Goal: Transaction & Acquisition: Purchase product/service

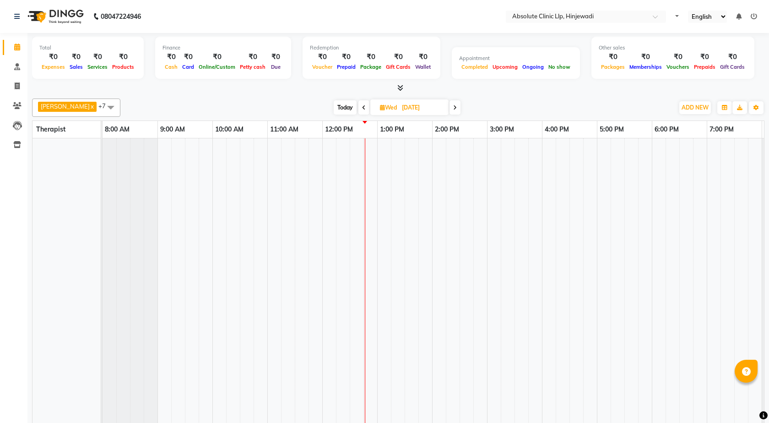
select select "en"
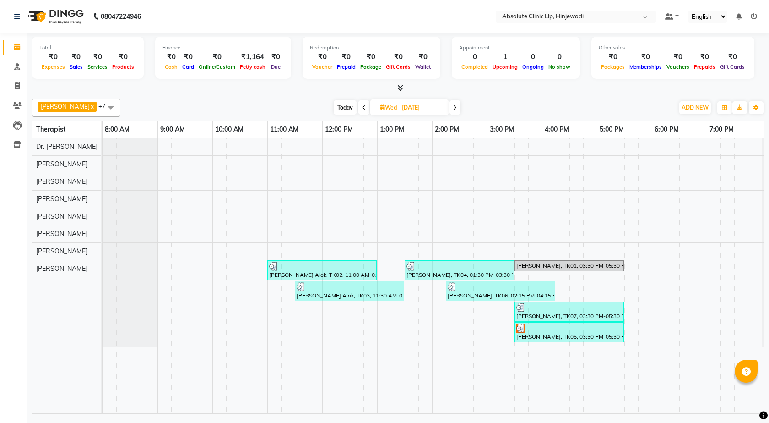
click at [342, 107] on span "Today" at bounding box center [345, 107] width 23 height 14
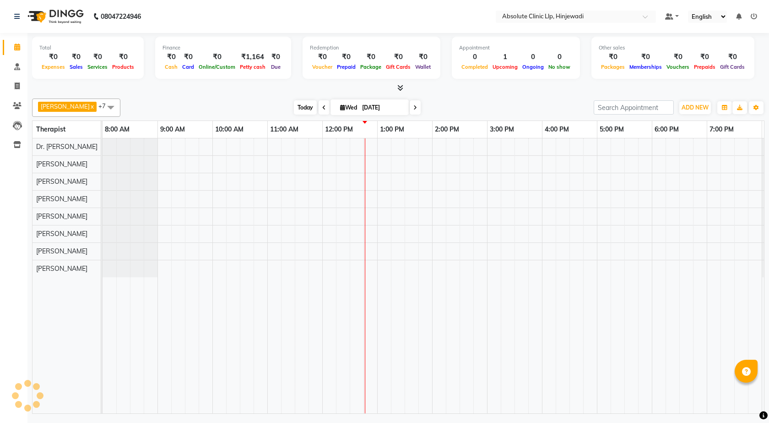
type input "[DATE]"
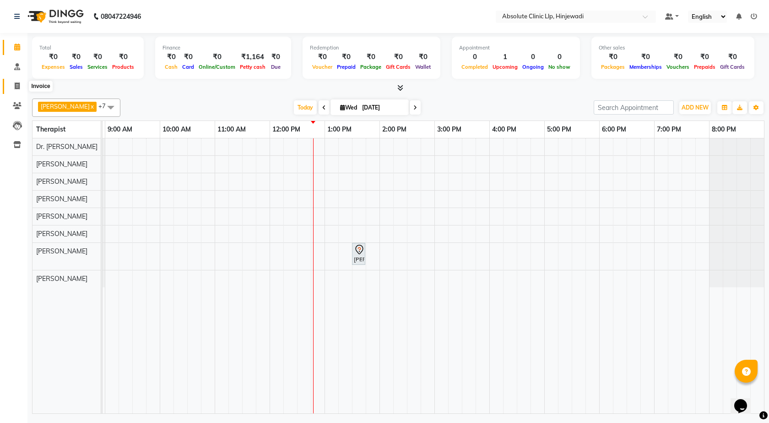
click at [19, 87] on icon at bounding box center [17, 85] width 5 height 7
select select "service"
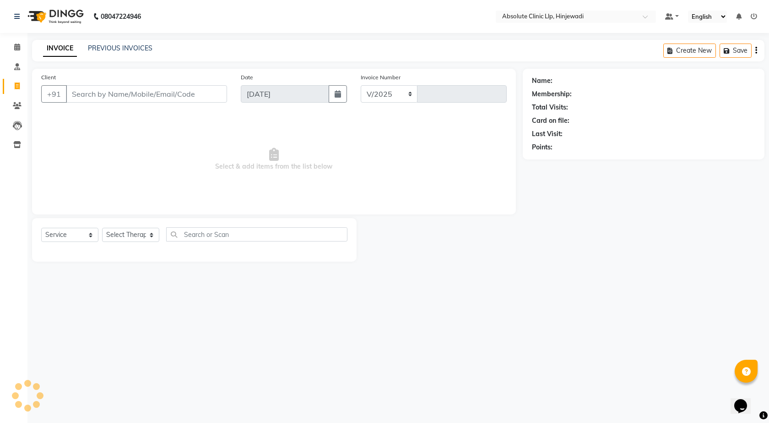
select select "5113"
type input "2150"
click at [77, 15] on img at bounding box center [54, 17] width 63 height 26
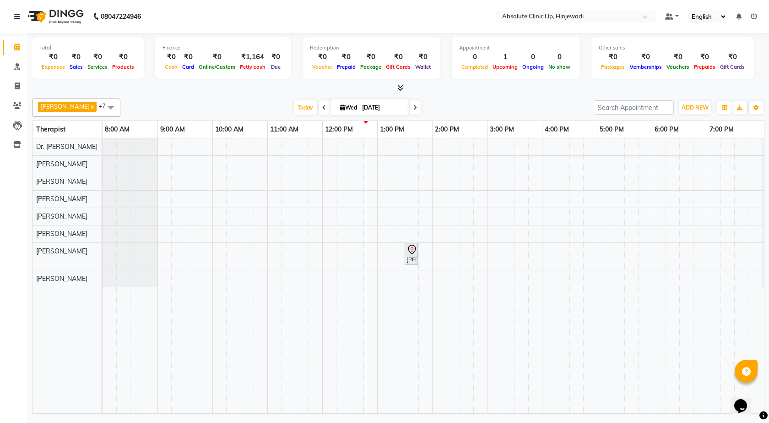
click at [273, 201] on div "[PERSON_NAME], TK01, 01:30 PM-01:31 PM, SKIN CONSULTING" at bounding box center [460, 275] width 715 height 275
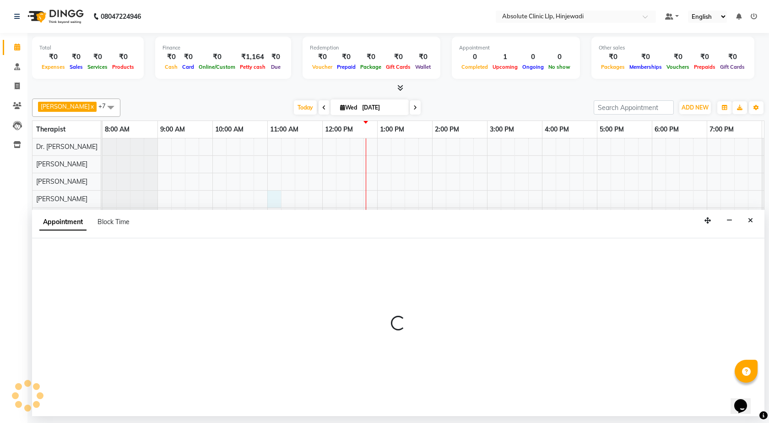
select select "32608"
select select "tentative"
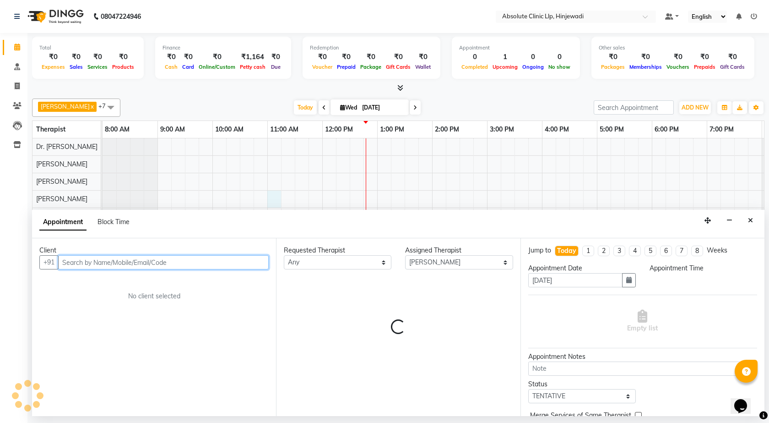
select select "660"
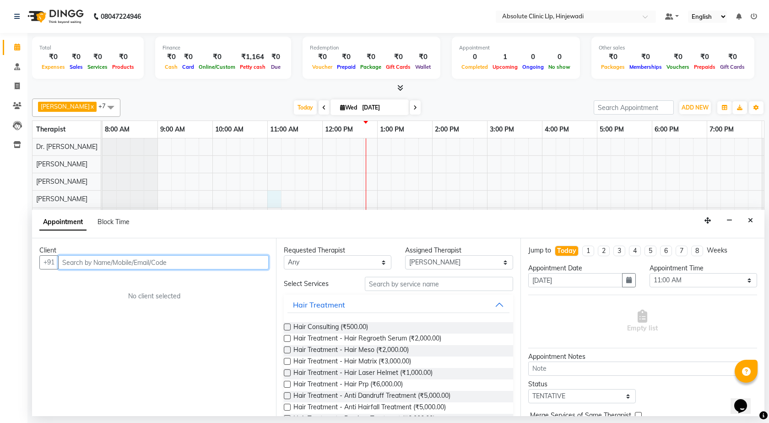
click at [224, 199] on div "[PERSON_NAME], TK01, 01:30 PM-01:31 PM, SKIN CONSULTING" at bounding box center [460, 275] width 715 height 275
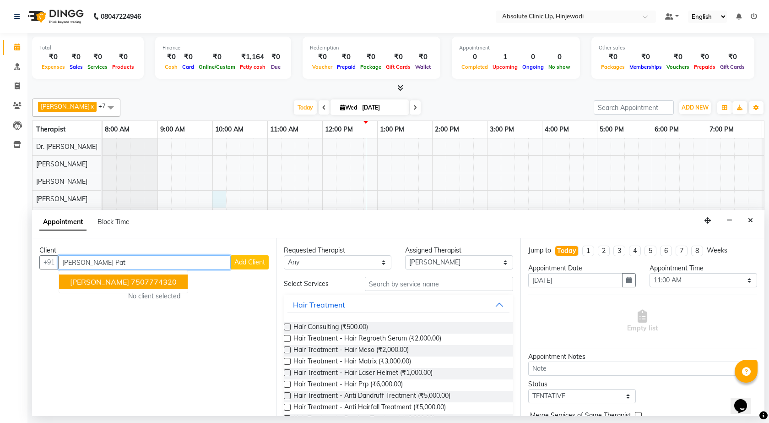
click at [131, 285] on ngb-highlight "7507774320" at bounding box center [154, 281] width 46 height 9
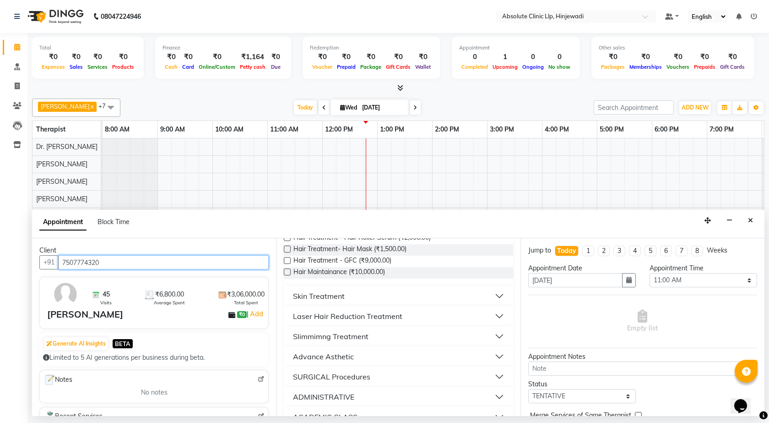
scroll to position [231, 0]
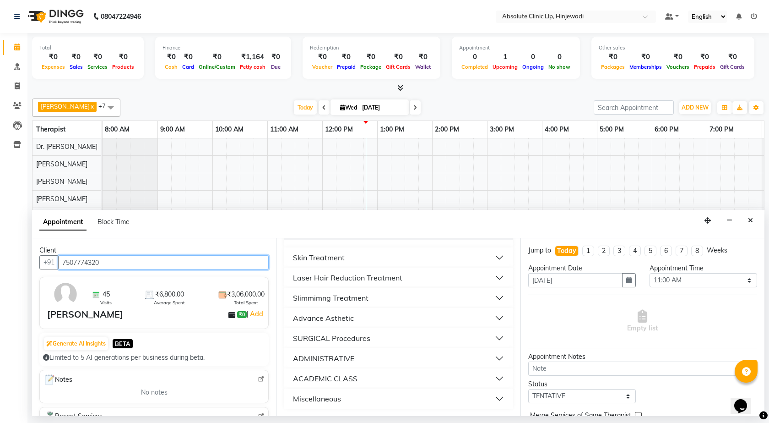
type input "7507774320"
click at [410, 303] on button "Slimmimng Treatment" at bounding box center [399, 297] width 222 height 16
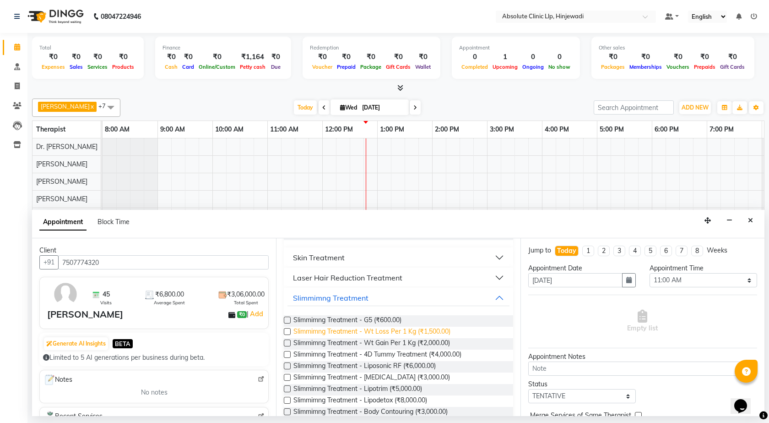
click at [405, 332] on span "Slimmimng Treatment - Wt Loss Per 1 Kg (₹1,500.00)" at bounding box center [372, 332] width 157 height 11
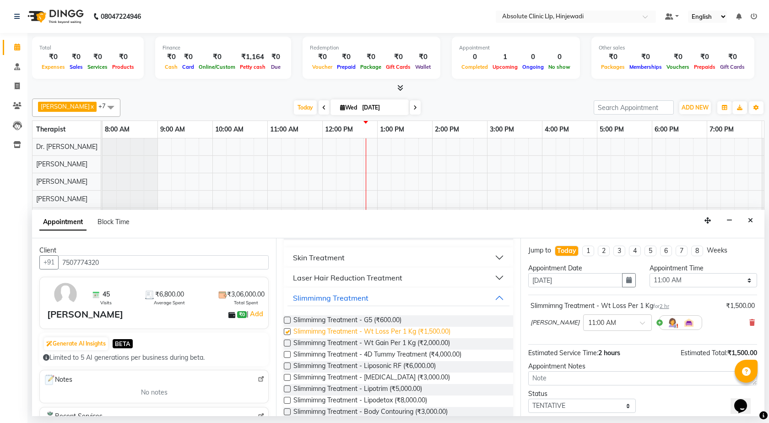
checkbox input "false"
click at [402, 352] on span "Slimmimng Treatment - 4D Tummy Treatment (₹4,000.00)" at bounding box center [378, 354] width 168 height 11
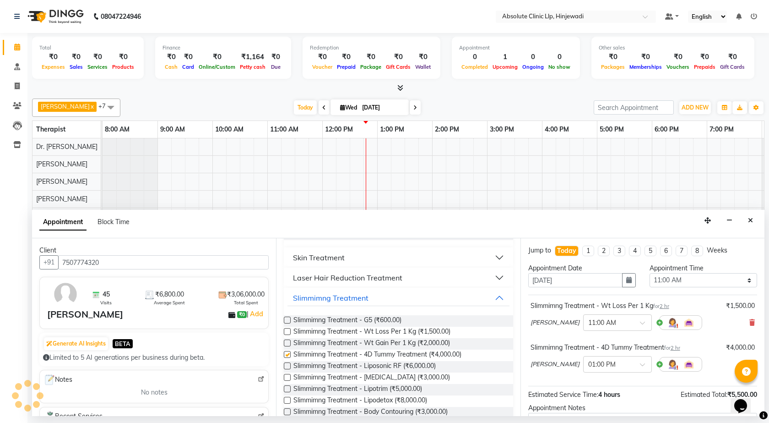
checkbox input "false"
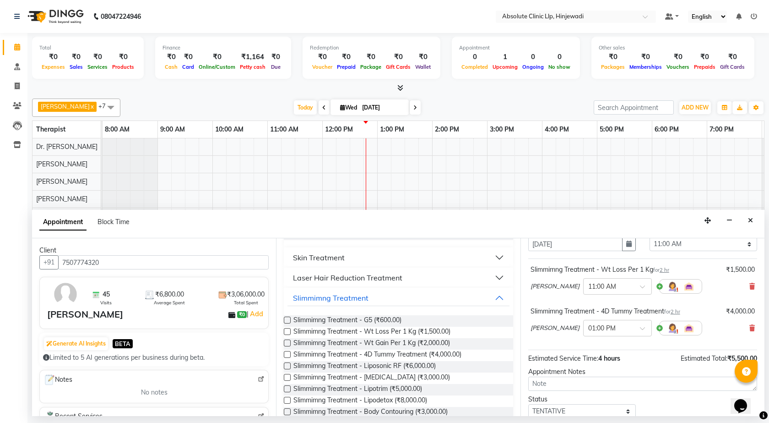
scroll to position [96, 0]
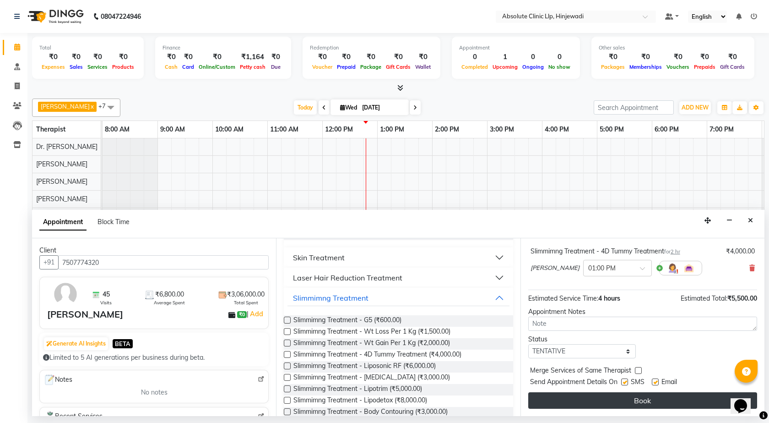
click at [656, 406] on button "Book" at bounding box center [643, 400] width 229 height 16
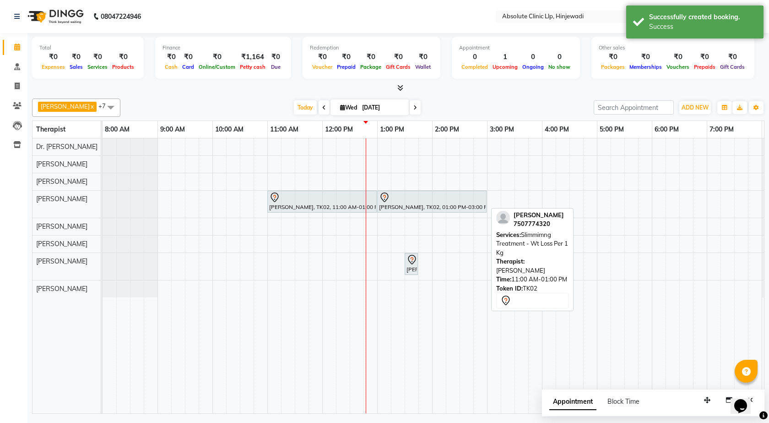
click at [374, 204] on div "[PERSON_NAME], TK02, 11:00 AM-01:00 PM, Slimmimng Treatment - Wt Loss Per 1 Kg" at bounding box center [322, 201] width 108 height 19
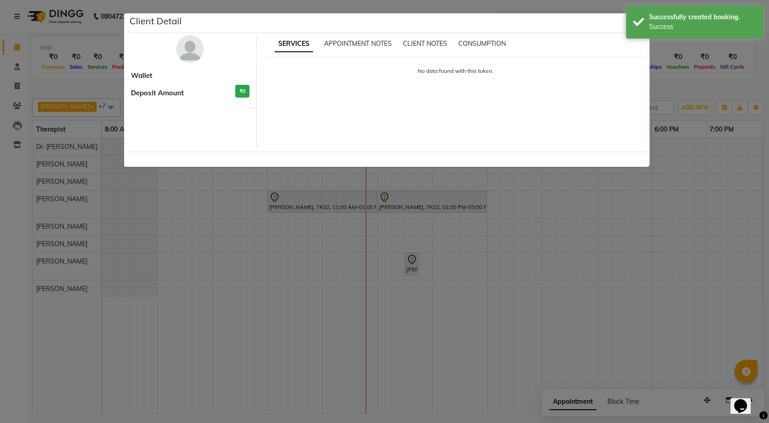
select select "7"
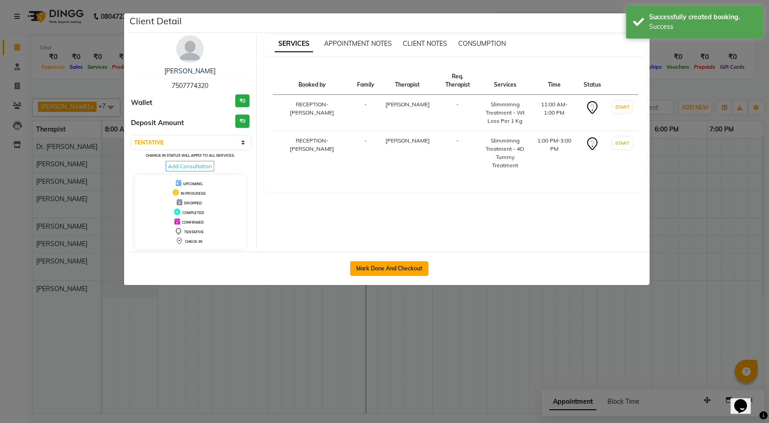
click at [410, 272] on button "Mark Done And Checkout" at bounding box center [389, 268] width 78 height 15
select select "service"
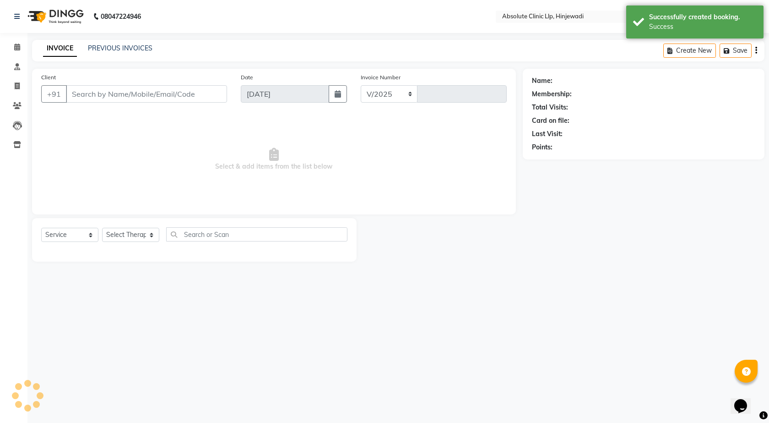
select select "5113"
type input "2150"
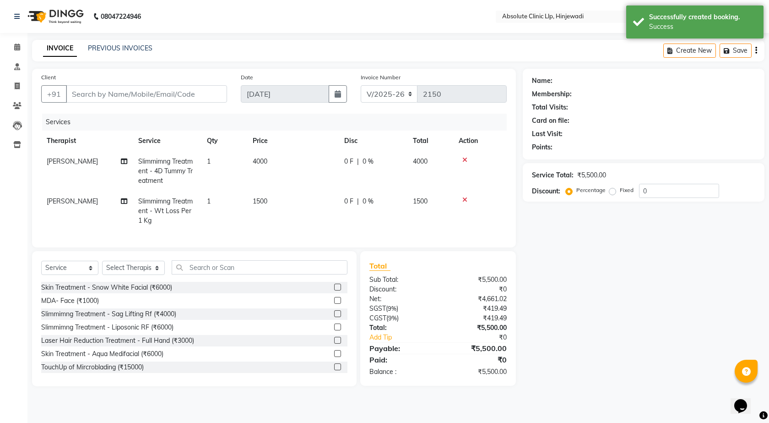
type input "7507774320"
select select "32608"
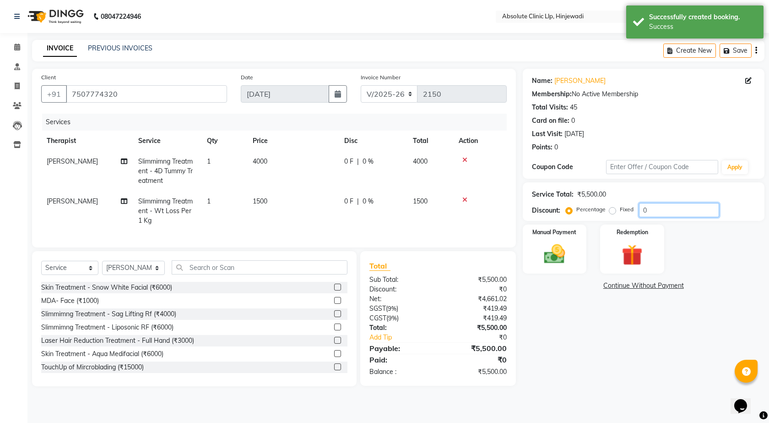
click at [672, 209] on input "0" at bounding box center [679, 210] width 80 height 14
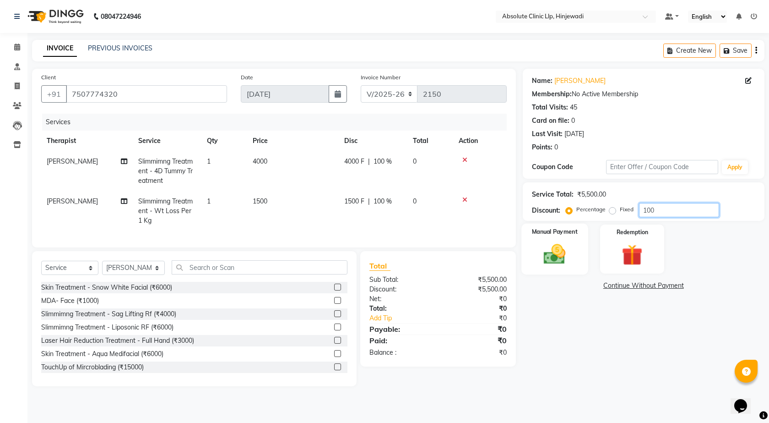
type input "100"
click at [567, 245] on img at bounding box center [555, 253] width 36 height 25
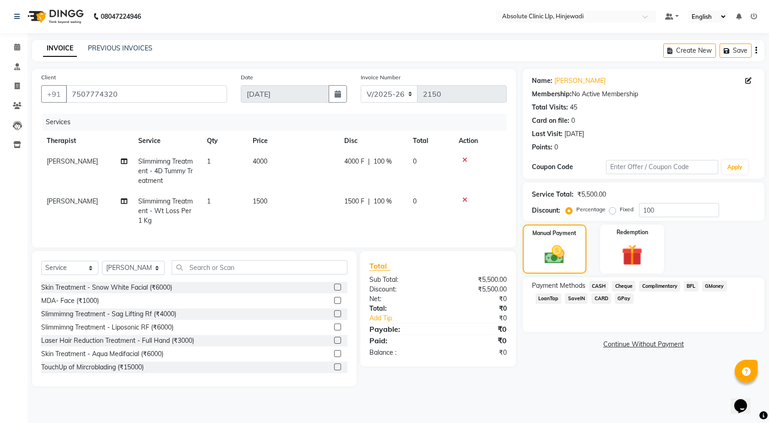
click at [604, 285] on span "CASH" at bounding box center [599, 286] width 20 height 11
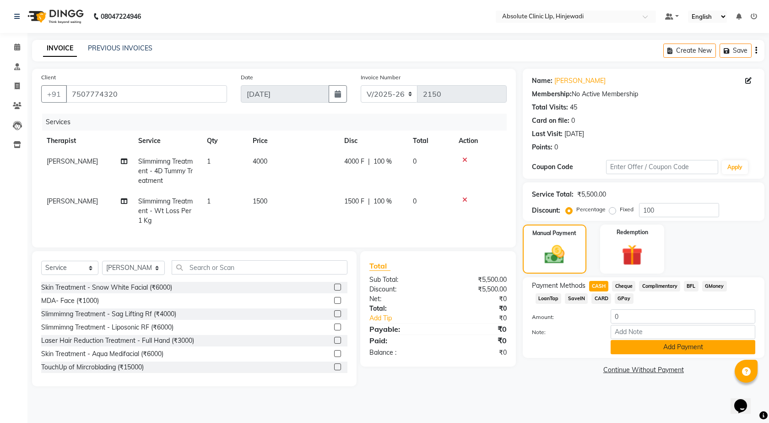
click at [672, 347] on button "Add Payment" at bounding box center [683, 347] width 145 height 14
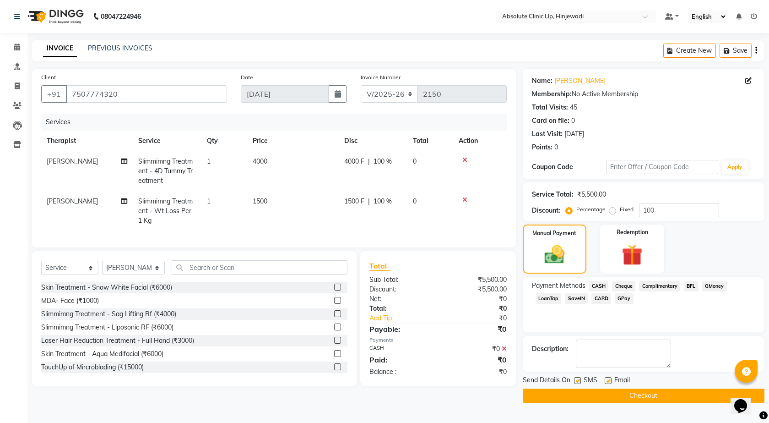
click at [660, 402] on button "Checkout" at bounding box center [644, 395] width 242 height 14
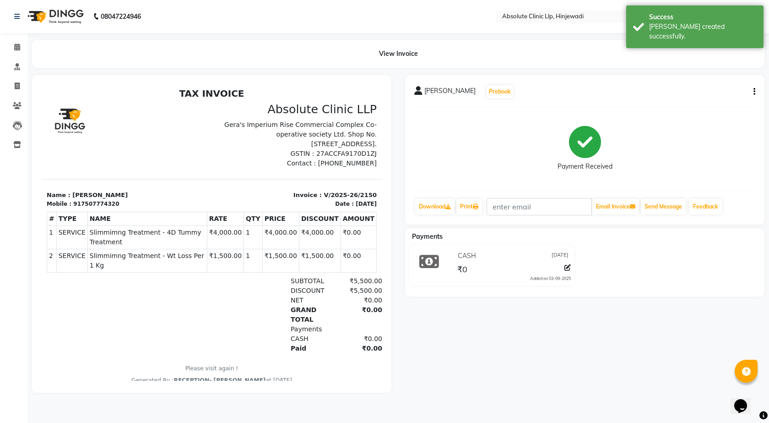
click at [58, 18] on img at bounding box center [54, 17] width 63 height 26
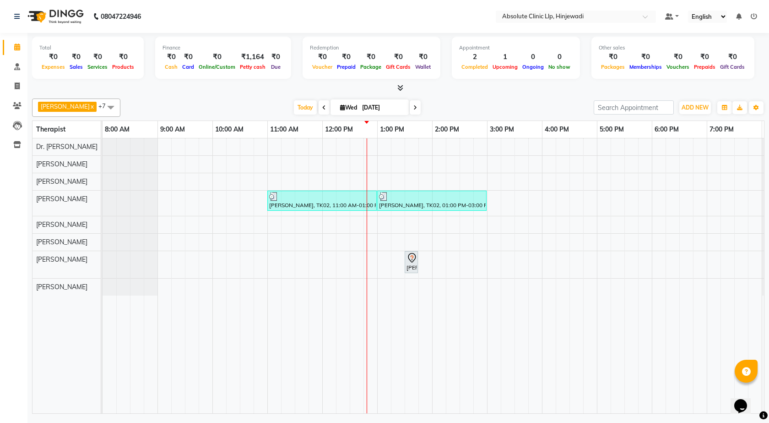
click at [356, 213] on div "[PERSON_NAME], TK02, 11:00 AM-01:00 PM, Slimmimng Treatment - Wt Loss Per 1 Kg …" at bounding box center [460, 275] width 715 height 275
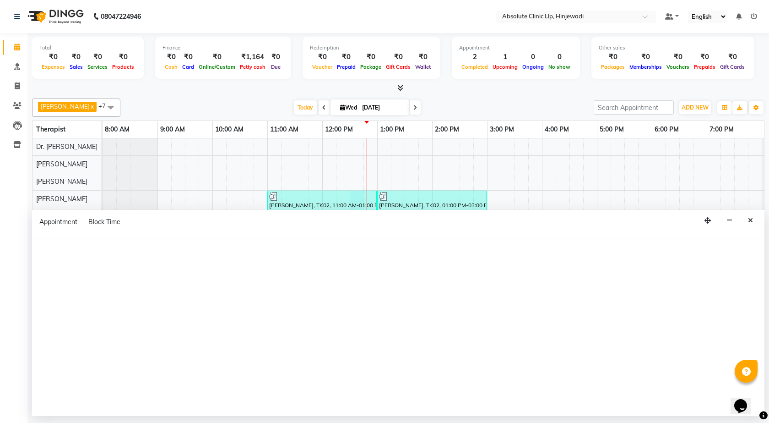
select select "32608"
select select "750"
select select "tentative"
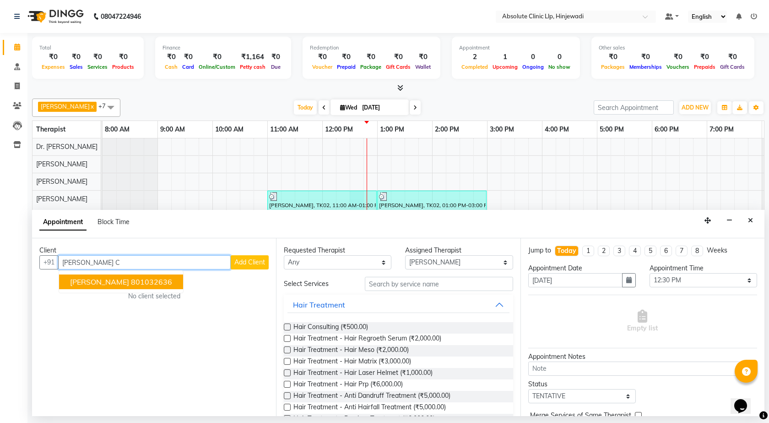
click at [143, 288] on button "[PERSON_NAME] 801032636" at bounding box center [121, 281] width 124 height 15
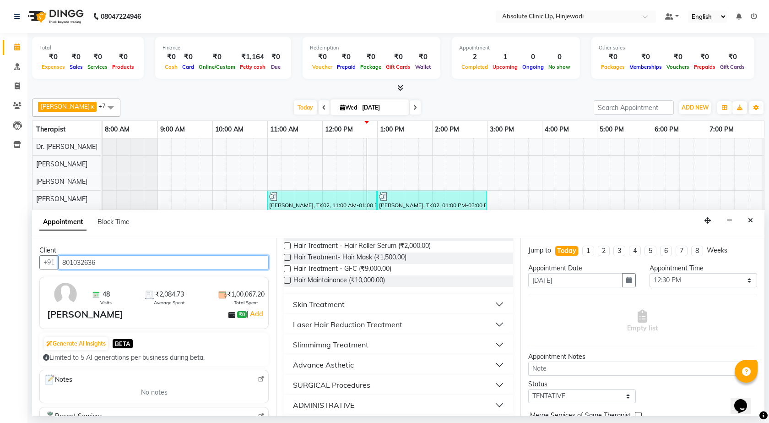
scroll to position [229, 0]
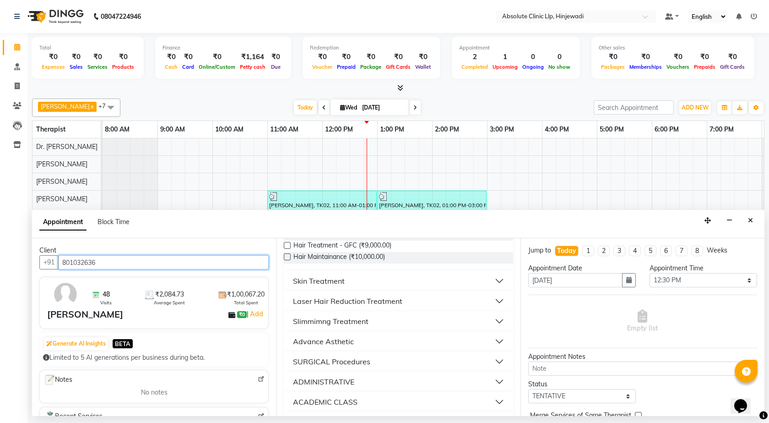
type input "801032636"
click at [415, 324] on button "Slimmimng Treatment" at bounding box center [399, 321] width 222 height 16
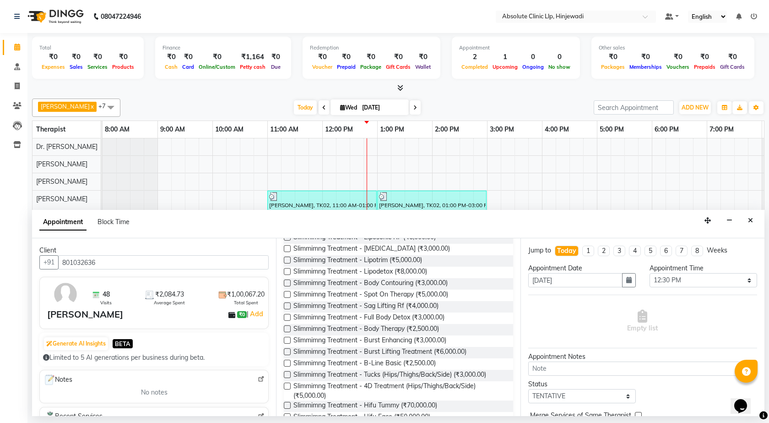
scroll to position [458, 0]
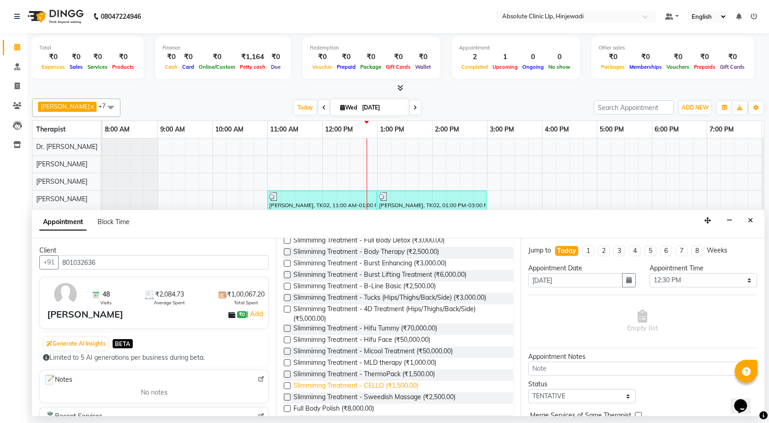
click at [419, 381] on span "Slimmimng Treatment - CELLO (₹1,500.00)" at bounding box center [356, 386] width 125 height 11
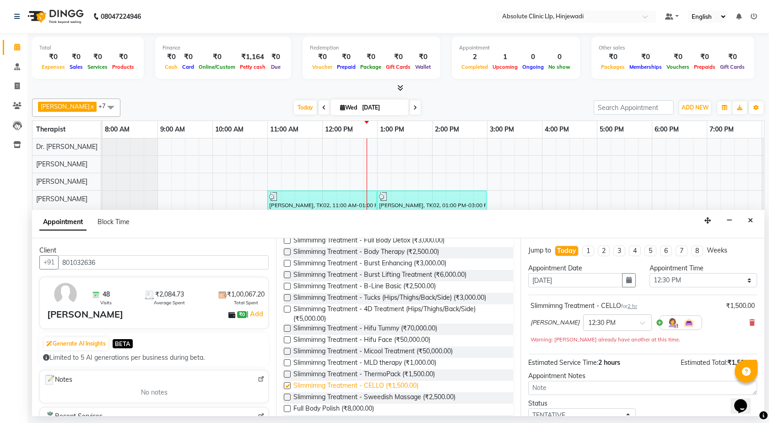
checkbox input "false"
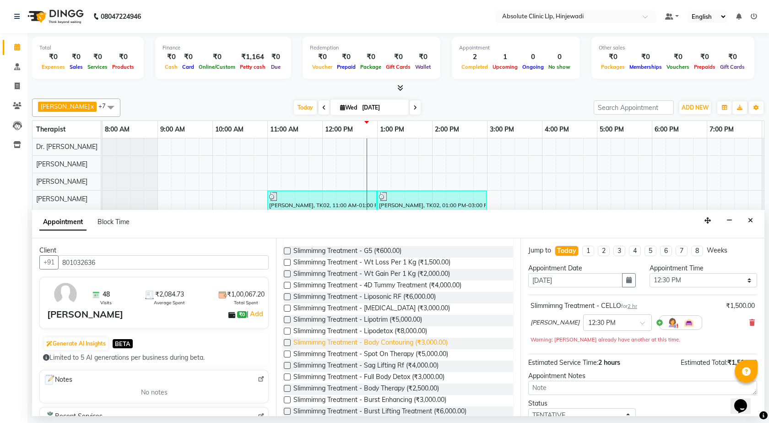
scroll to position [321, 0]
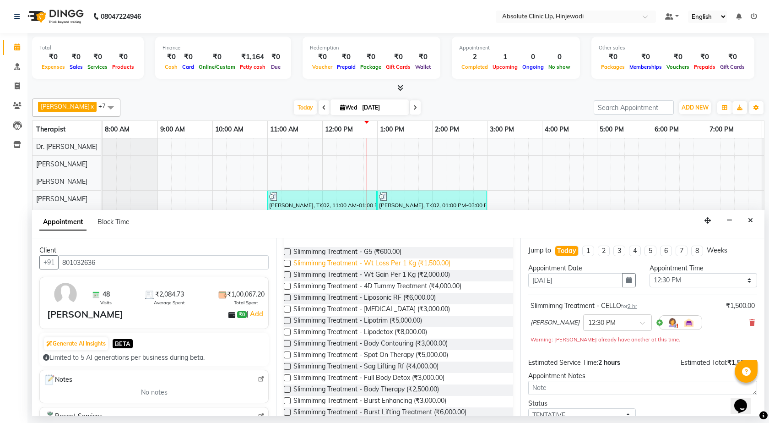
click at [417, 260] on span "Slimmimng Treatment - Wt Loss Per 1 Kg (₹1,500.00)" at bounding box center [372, 263] width 157 height 11
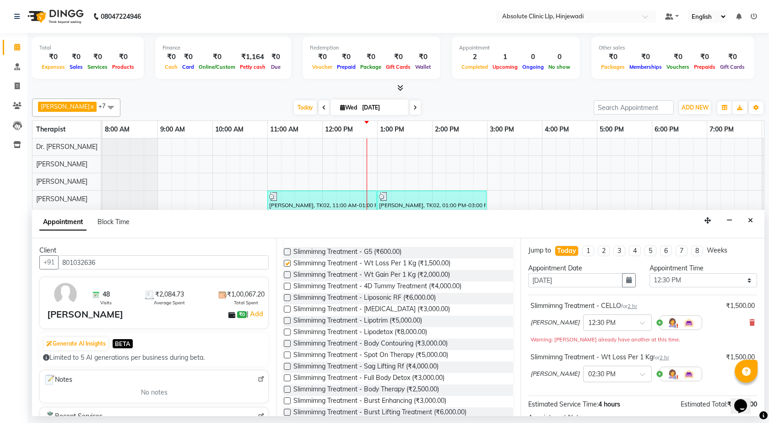
checkbox input "false"
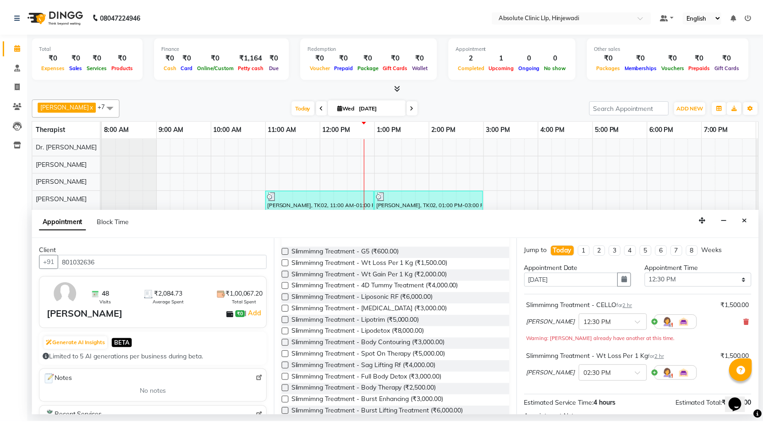
scroll to position [106, 0]
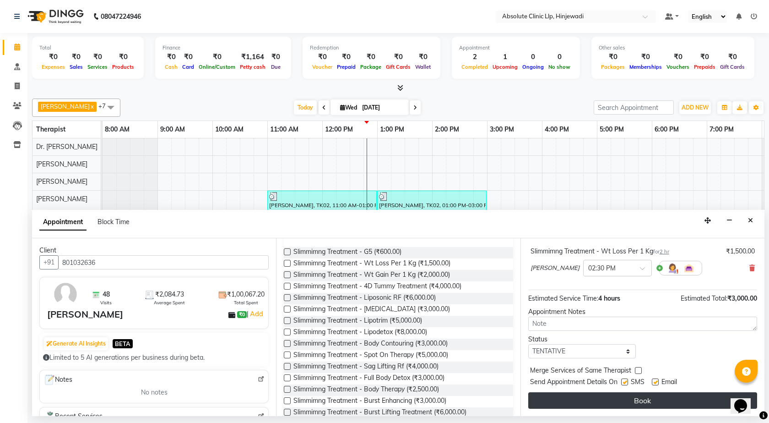
click at [671, 402] on button "Book" at bounding box center [643, 400] width 229 height 16
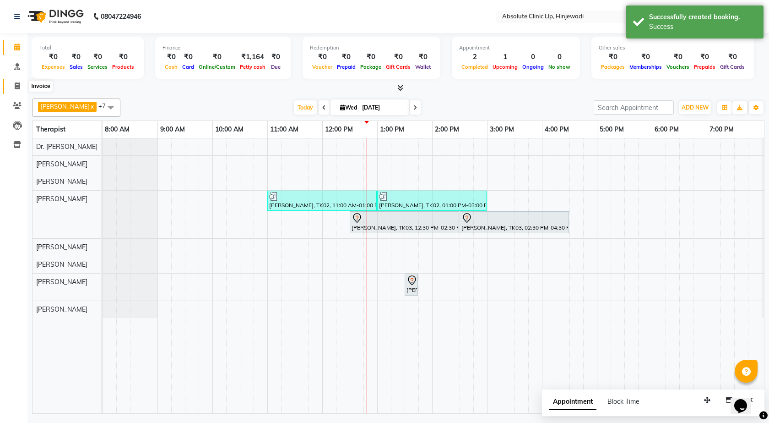
click at [16, 85] on icon at bounding box center [17, 85] width 5 height 7
select select "service"
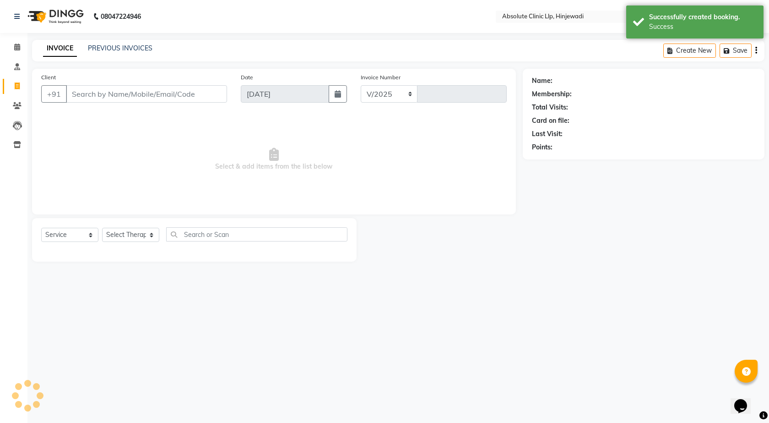
select select "5113"
type input "2151"
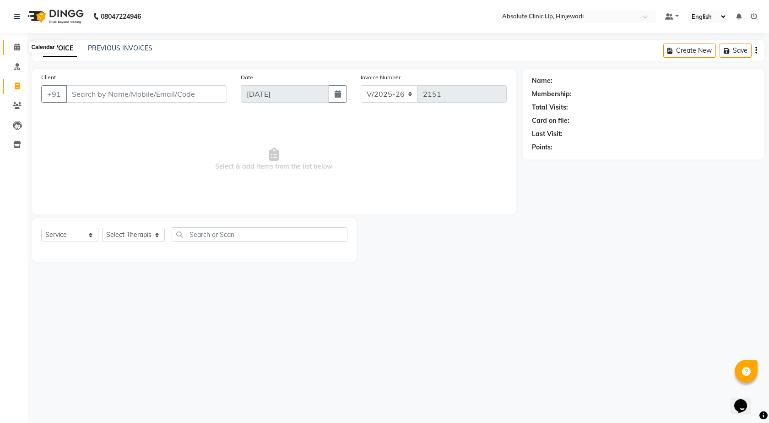
type input "3"
click at [76, 13] on img at bounding box center [54, 17] width 63 height 26
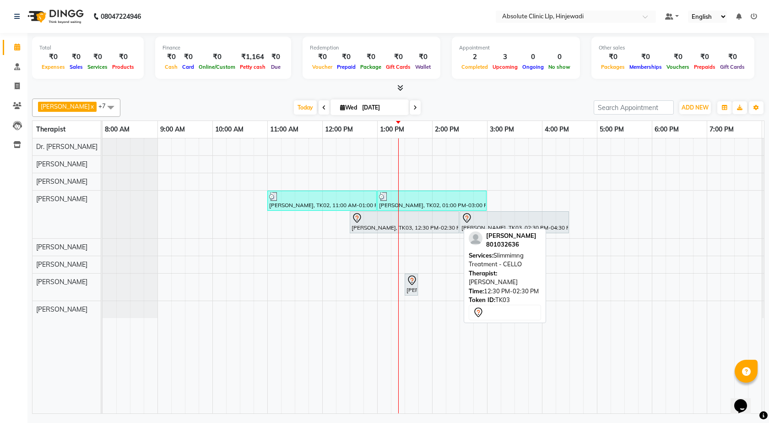
click at [383, 219] on div at bounding box center [405, 218] width 106 height 11
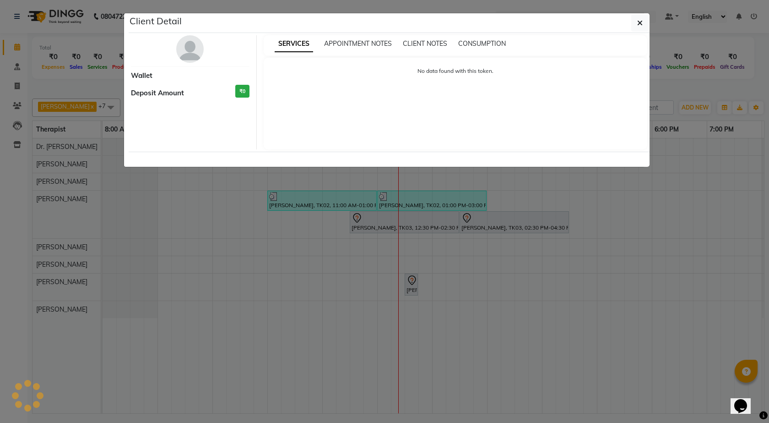
select select "7"
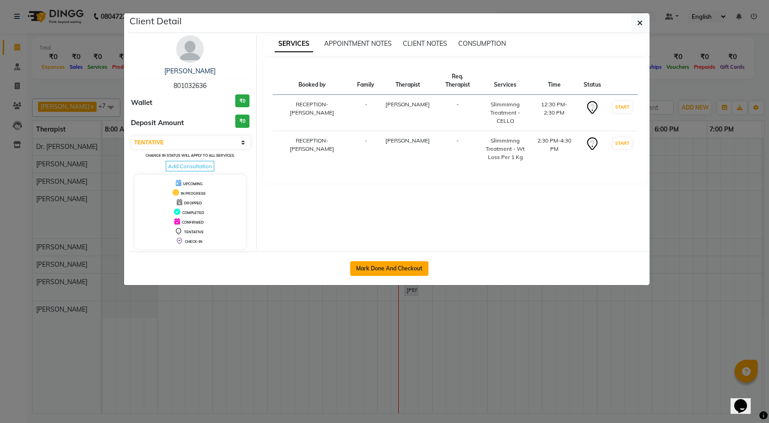
click at [394, 269] on button "Mark Done And Checkout" at bounding box center [389, 268] width 78 height 15
select select "service"
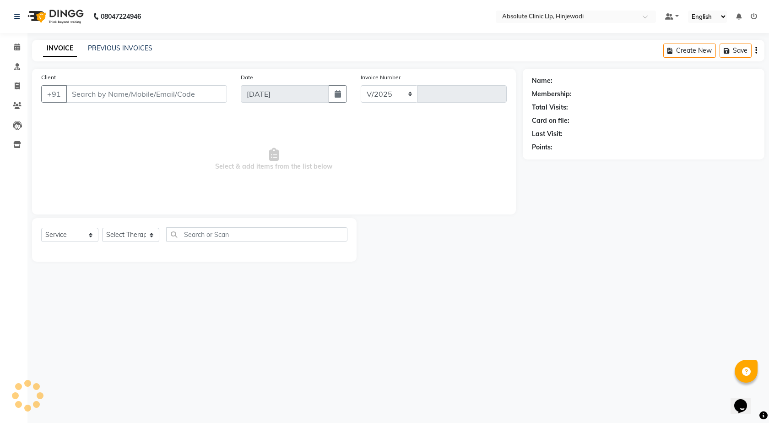
select select "5113"
type input "2151"
type input "801032636"
select select "32608"
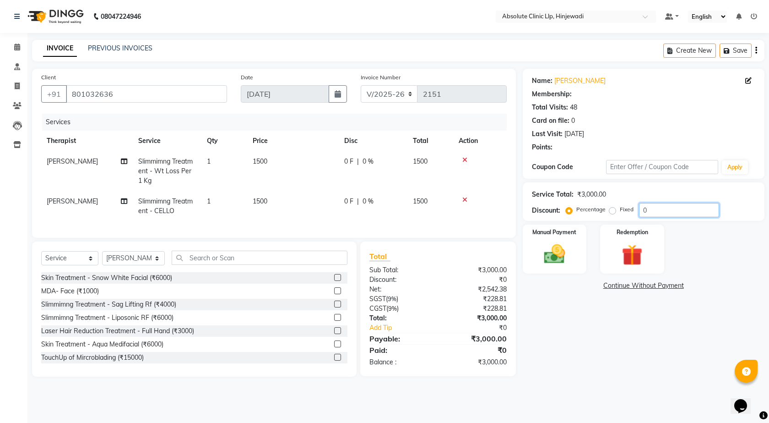
click at [701, 208] on input "0" at bounding box center [679, 210] width 80 height 14
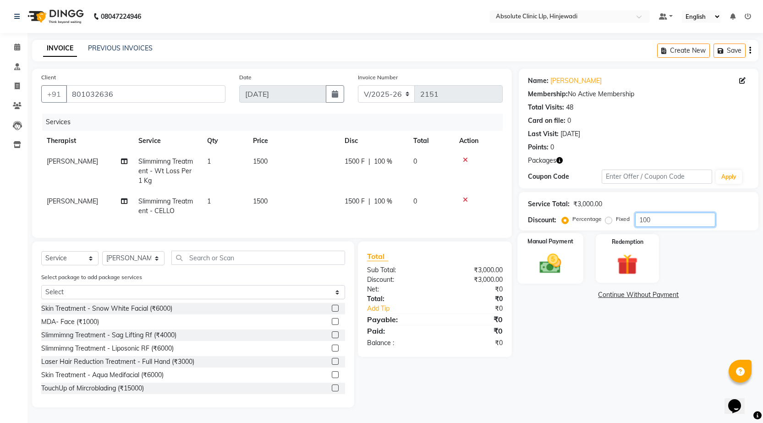
type input "100"
click at [567, 262] on img at bounding box center [549, 263] width 35 height 25
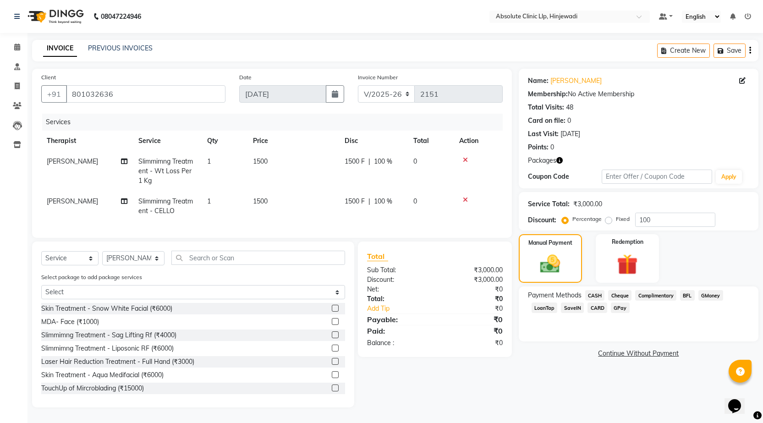
click at [600, 298] on span "CASH" at bounding box center [595, 295] width 20 height 11
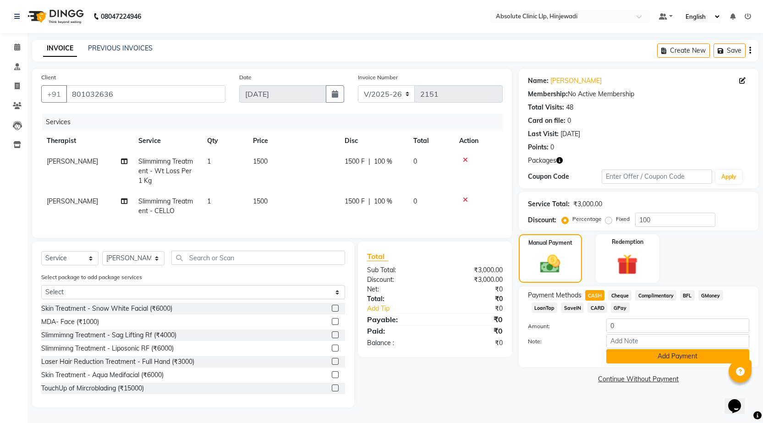
click at [664, 355] on button "Add Payment" at bounding box center [677, 356] width 143 height 14
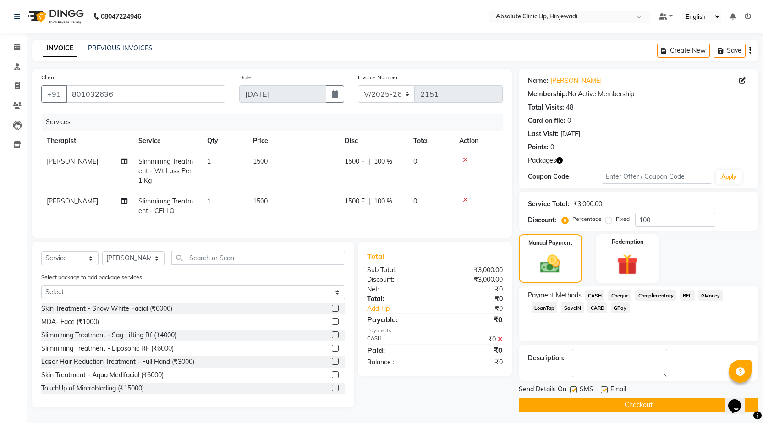
click at [665, 411] on button "Checkout" at bounding box center [638, 405] width 240 height 14
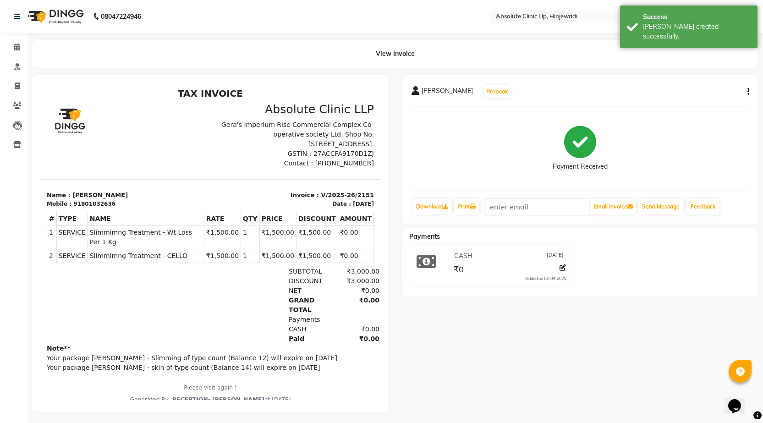
click at [72, 21] on img at bounding box center [54, 17] width 63 height 26
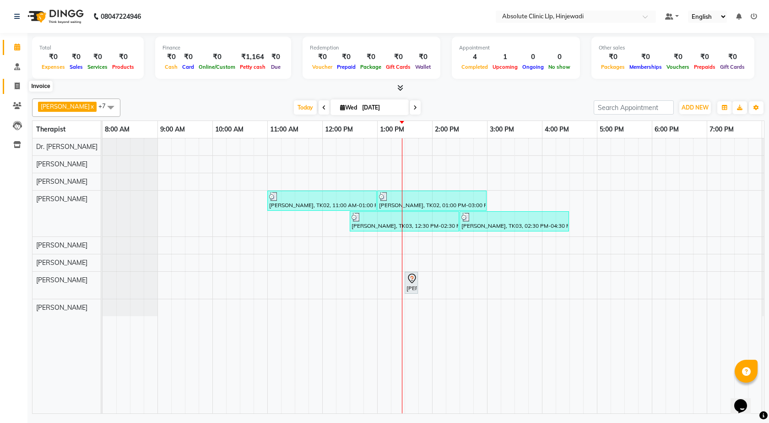
click at [19, 87] on icon at bounding box center [17, 85] width 5 height 7
select select "service"
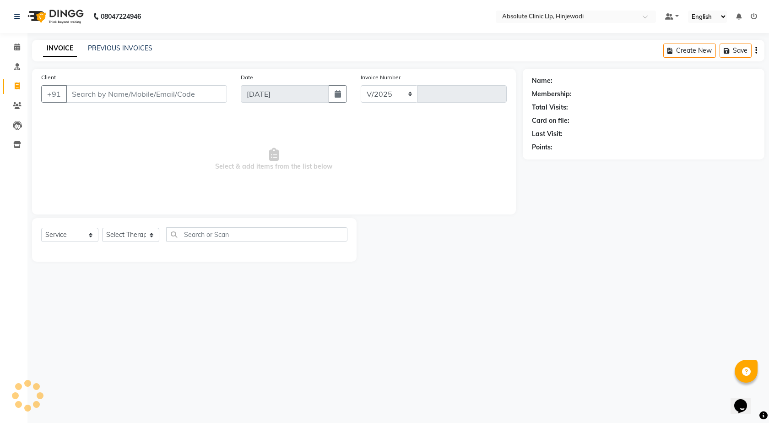
select select "5113"
type input "2152"
click at [74, 15] on img at bounding box center [54, 17] width 63 height 26
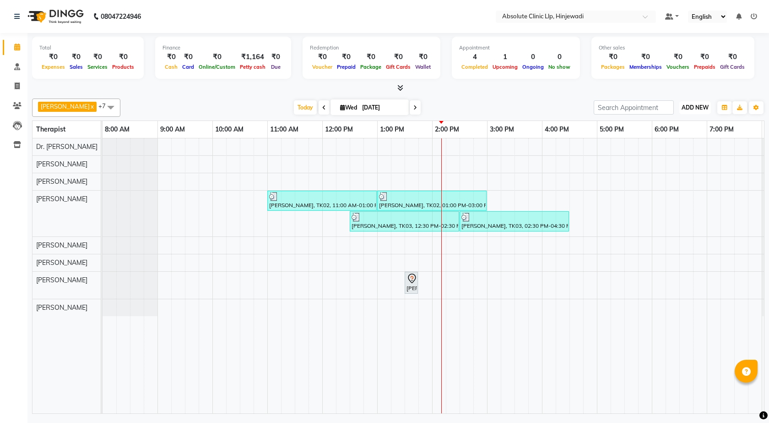
click at [703, 110] on span "ADD NEW" at bounding box center [695, 107] width 27 height 7
click at [680, 125] on button "Add Appointment" at bounding box center [674, 125] width 72 height 12
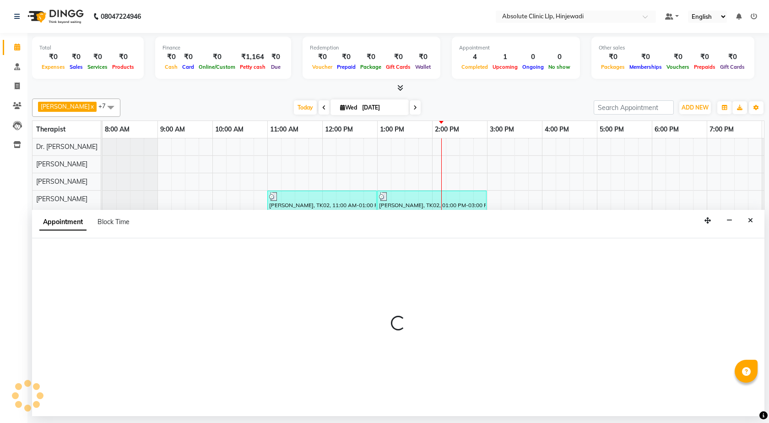
select select "tentative"
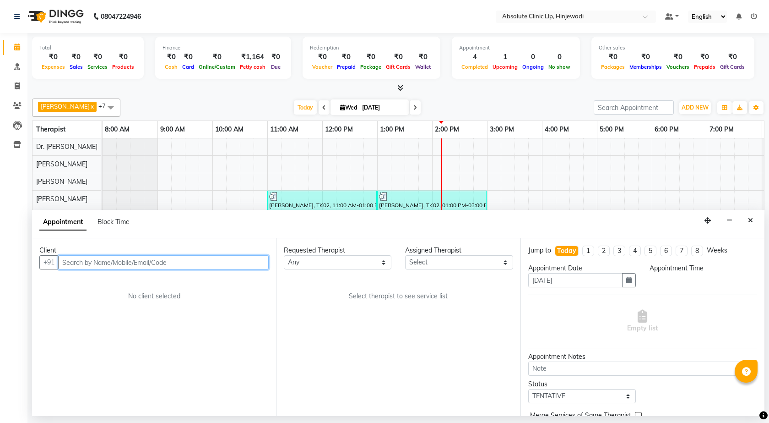
select select "540"
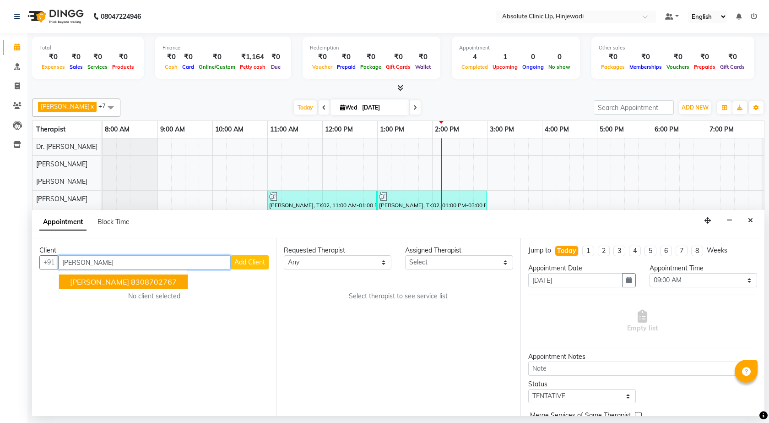
click at [131, 281] on ngb-highlight "8308702767" at bounding box center [154, 281] width 46 height 9
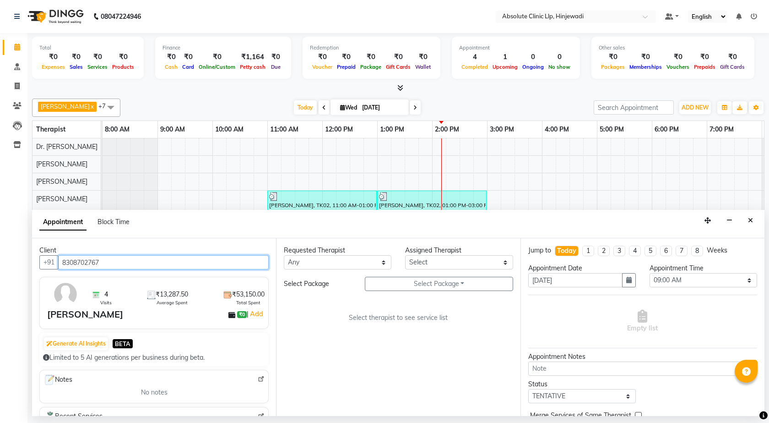
type input "8308702767"
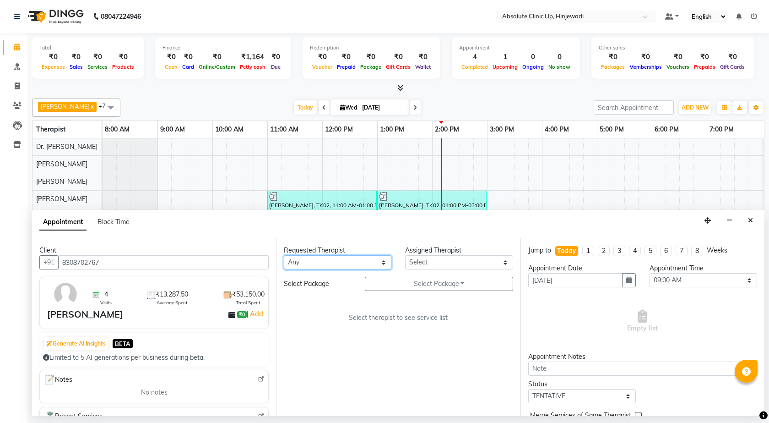
click at [385, 263] on select "Any [PERSON_NAME] DHANANJAY [PERSON_NAME] Dr. [PERSON_NAME] [PERSON_NAME] [PERS…" at bounding box center [338, 262] width 108 height 14
select select "77023"
click at [284, 255] on select "Any [PERSON_NAME] DHANANJAY [PERSON_NAME] Dr. [PERSON_NAME] [PERSON_NAME] [PERS…" at bounding box center [338, 262] width 108 height 14
select select "77023"
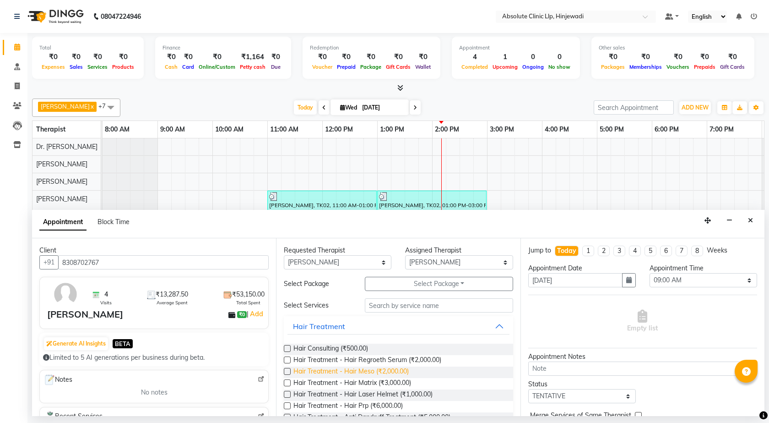
click at [382, 368] on span "Hair Treatment - Hair Meso (₹2,000.00)" at bounding box center [351, 371] width 115 height 11
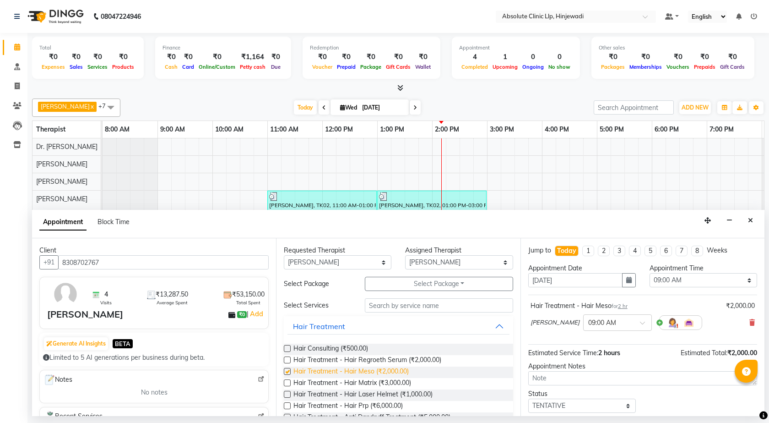
checkbox input "false"
click at [742, 281] on select "Select 09:00 AM 09:15 AM 09:30 AM 09:45 AM 10:00 AM 10:15 AM 10:30 AM 10:45 AM …" at bounding box center [704, 280] width 108 height 14
select select "960"
click at [650, 273] on select "Select 09:00 AM 09:15 AM 09:30 AM 09:45 AM 10:00 AM 10:15 AM 10:30 AM 10:45 AM …" at bounding box center [704, 280] width 108 height 14
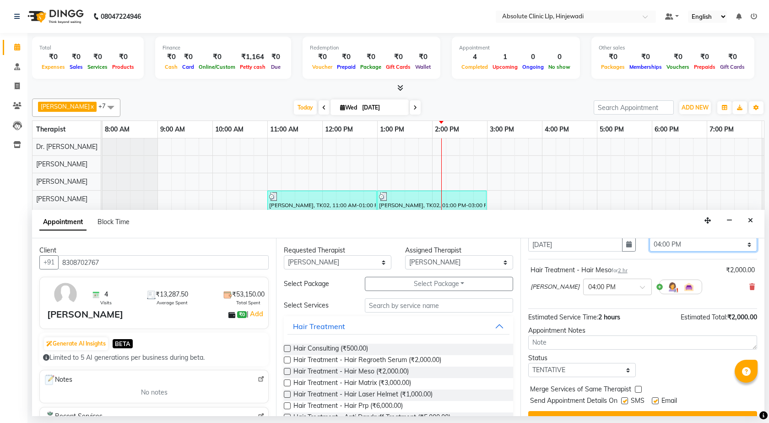
scroll to position [55, 0]
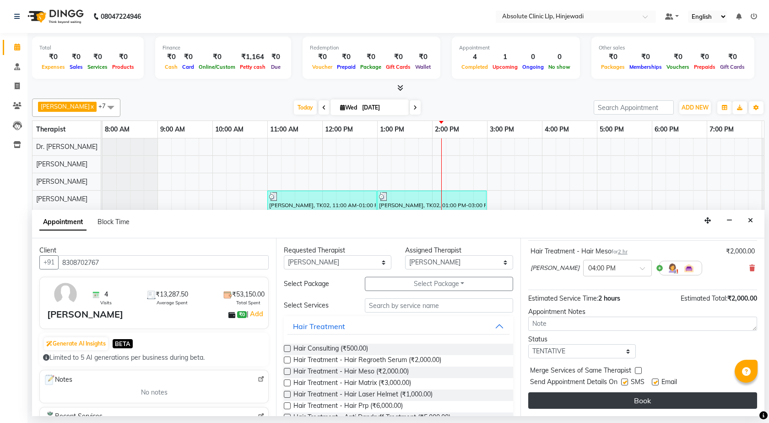
click at [668, 399] on button "Book" at bounding box center [643, 400] width 229 height 16
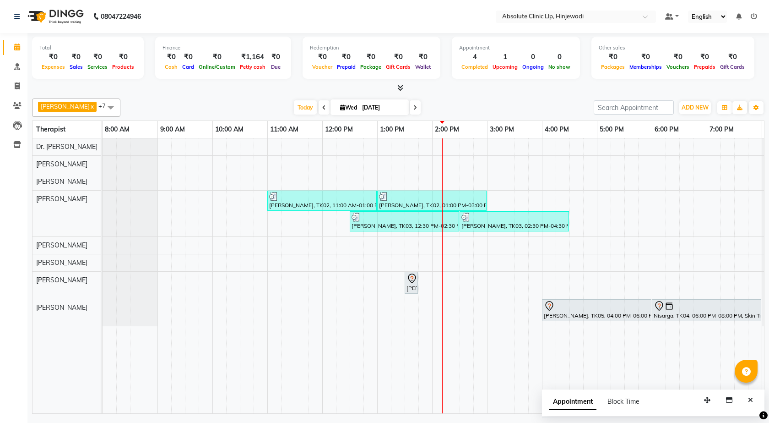
click at [606, 328] on td at bounding box center [604, 275] width 14 height 275
click at [609, 329] on td at bounding box center [604, 275] width 14 height 275
click at [607, 329] on td at bounding box center [604, 275] width 14 height 275
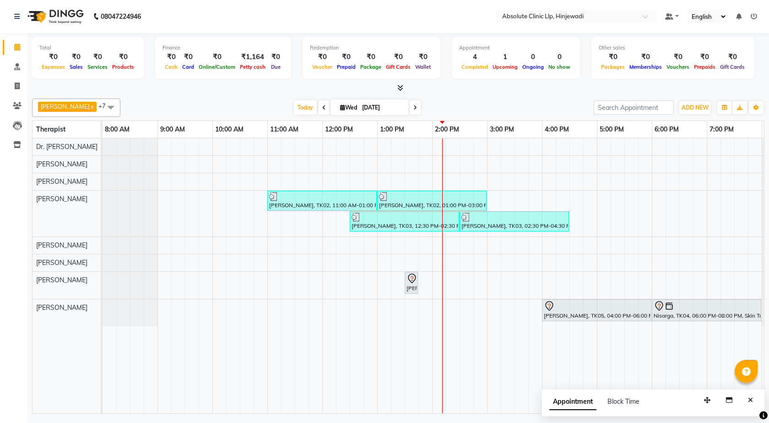
click at [607, 329] on td at bounding box center [604, 275] width 14 height 275
click at [707, 112] on button "ADD NEW Toggle Dropdown" at bounding box center [696, 107] width 32 height 13
click at [684, 123] on button "Add Appointment" at bounding box center [674, 125] width 72 height 12
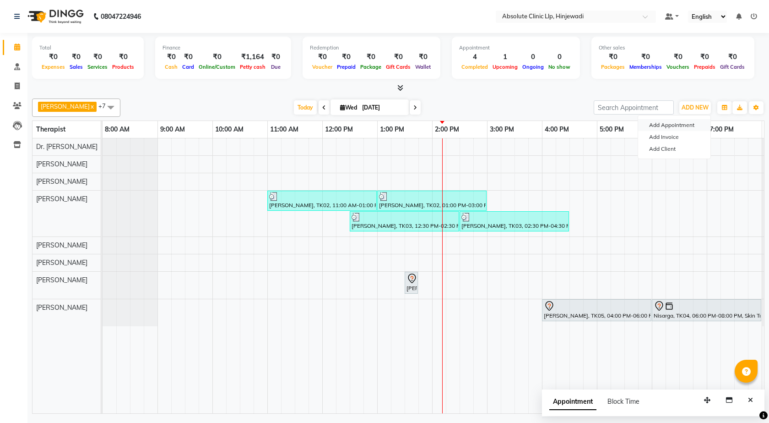
select select "tentative"
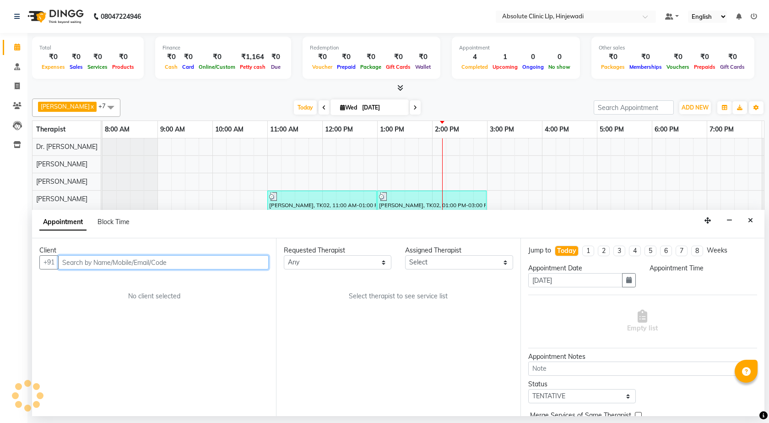
select select "540"
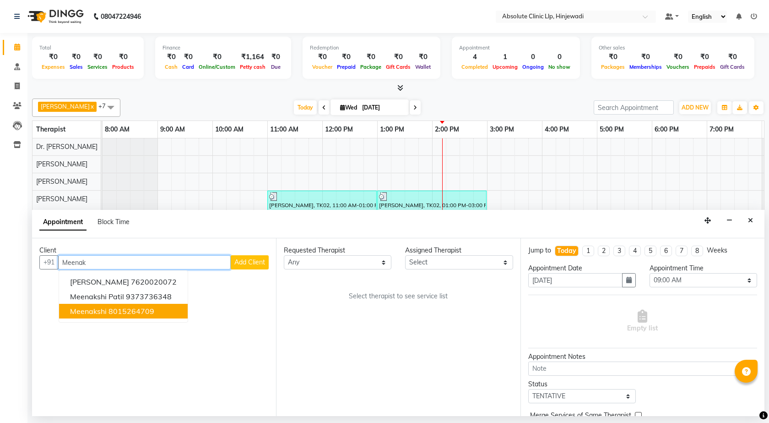
click at [134, 311] on ngb-highlight "8015264709" at bounding box center [132, 310] width 46 height 9
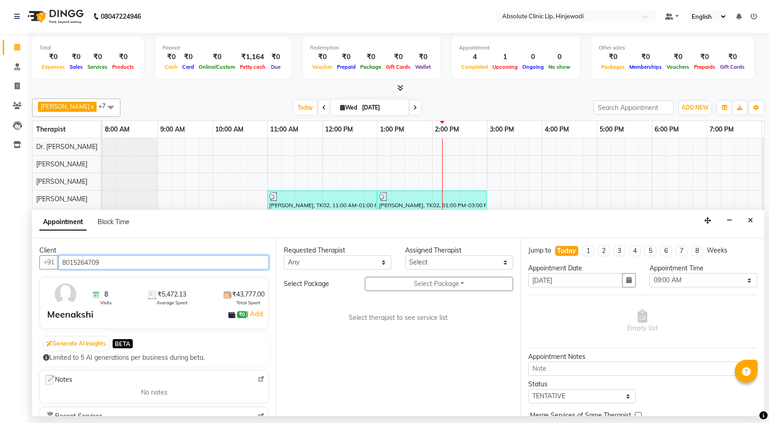
type input "8015264709"
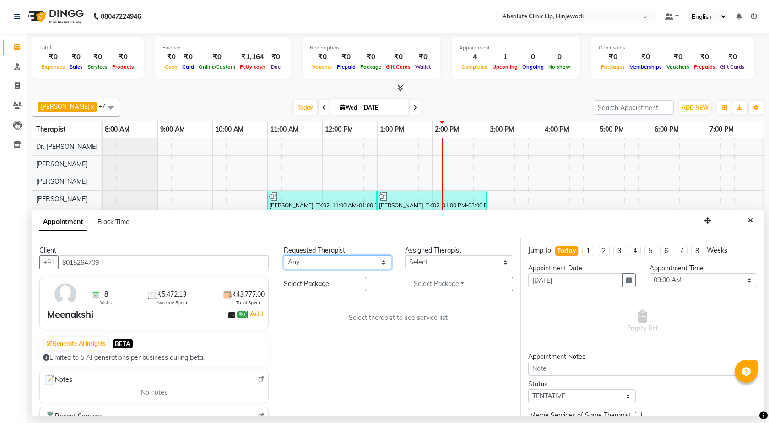
click at [375, 260] on select "Any [PERSON_NAME] DHANANJAY [PERSON_NAME] Dr. [PERSON_NAME] [PERSON_NAME] [PERS…" at bounding box center [338, 262] width 108 height 14
select select "77023"
click at [284, 255] on select "Any [PERSON_NAME] DHANANJAY [PERSON_NAME] Dr. [PERSON_NAME] [PERSON_NAME] [PERS…" at bounding box center [338, 262] width 108 height 14
select select "77023"
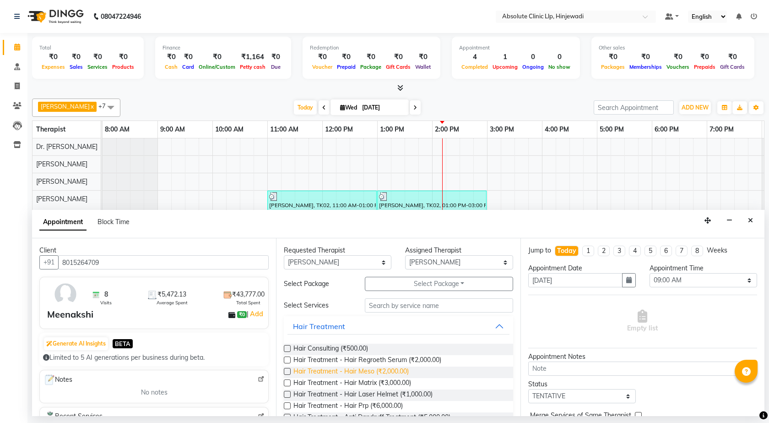
click at [407, 371] on span "Hair Treatment - Hair Meso (₹2,000.00)" at bounding box center [351, 371] width 115 height 11
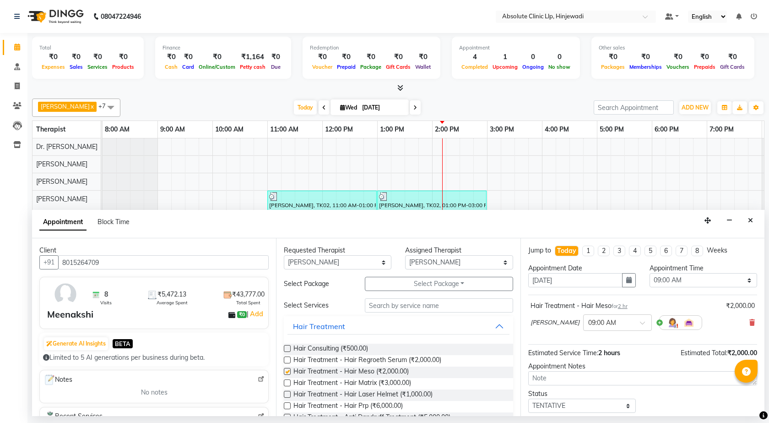
checkbox input "false"
click at [750, 322] on icon at bounding box center [752, 322] width 5 height 6
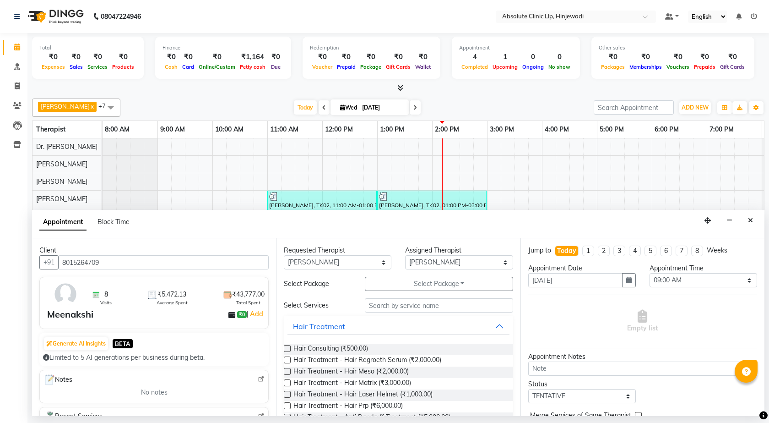
scroll to position [229, 0]
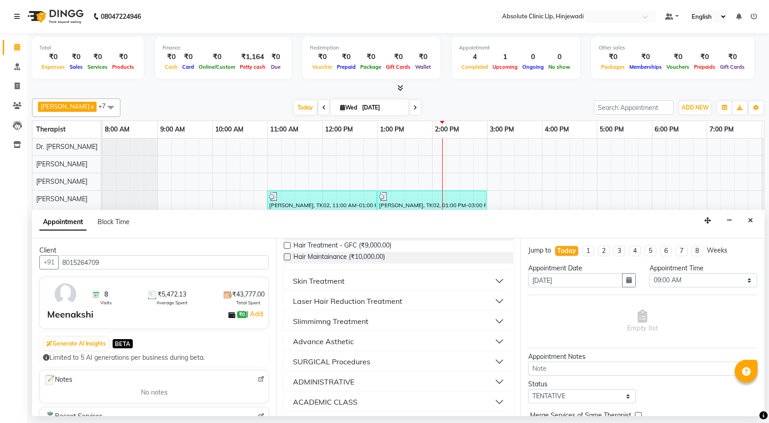
click at [437, 284] on button "Skin Treatment" at bounding box center [399, 281] width 222 height 16
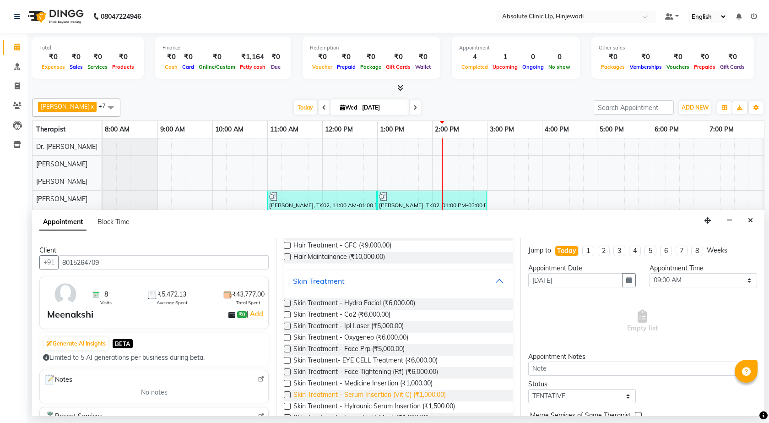
click at [408, 390] on span "Skin Treatment - Serum Insertion (Vit C) (₹1,000.00)" at bounding box center [370, 395] width 153 height 11
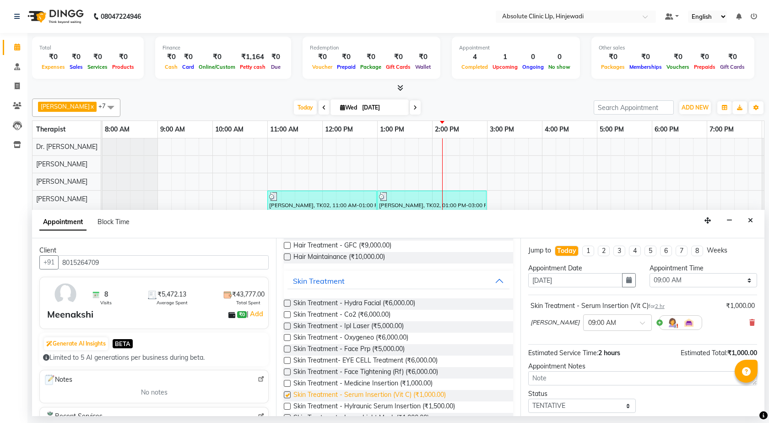
checkbox input "false"
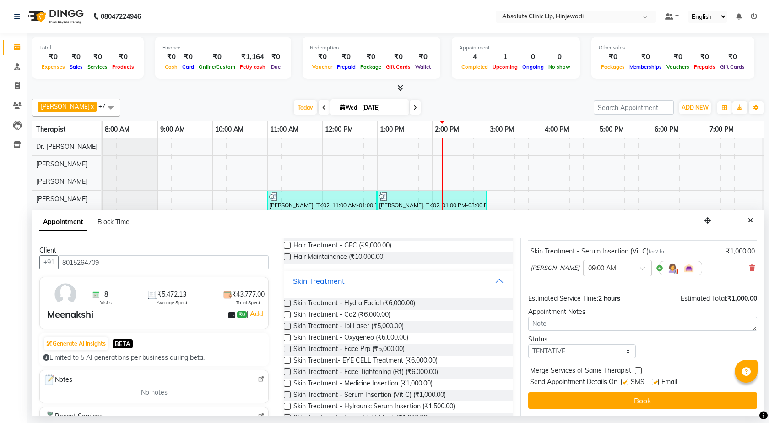
scroll to position [0, 0]
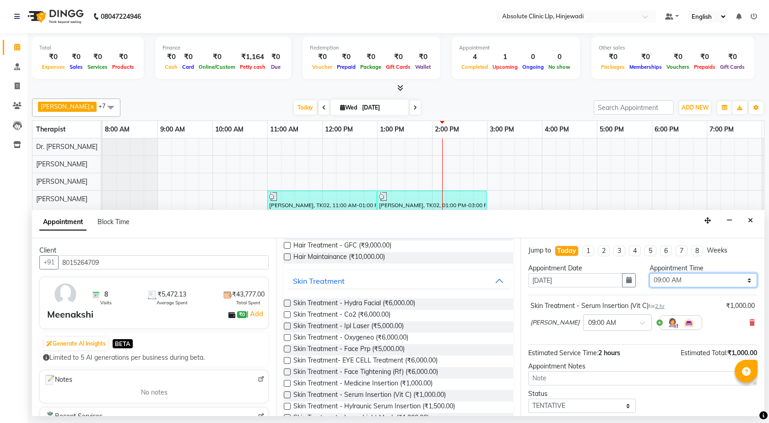
click at [744, 280] on select "Select 09:00 AM 09:15 AM 09:30 AM 09:45 AM 10:00 AM 10:15 AM 10:30 AM 10:45 AM …" at bounding box center [704, 280] width 108 height 14
select select "1020"
click at [650, 273] on select "Select 09:00 AM 09:15 AM 09:30 AM 09:45 AM 10:00 AM 10:15 AM 10:30 AM 10:45 AM …" at bounding box center [704, 280] width 108 height 14
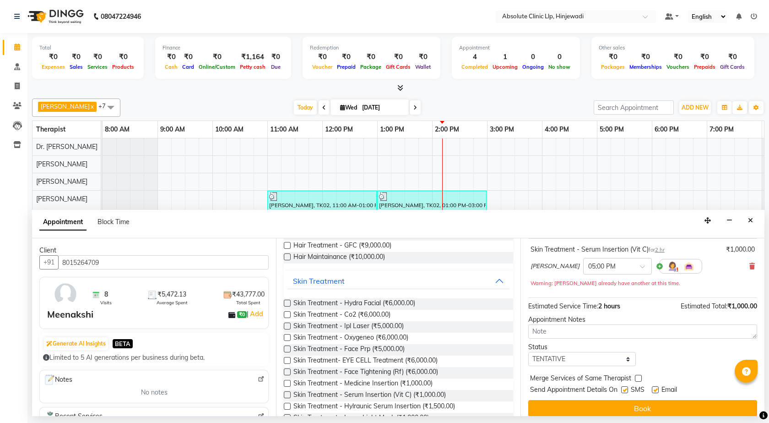
scroll to position [64, 0]
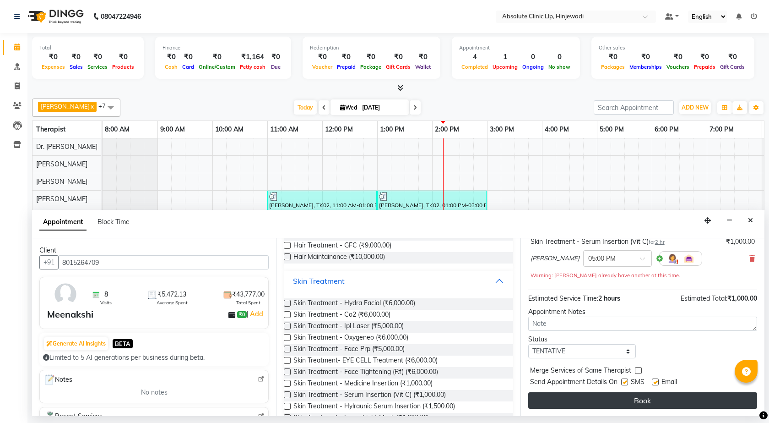
click at [676, 400] on button "Book" at bounding box center [643, 400] width 229 height 16
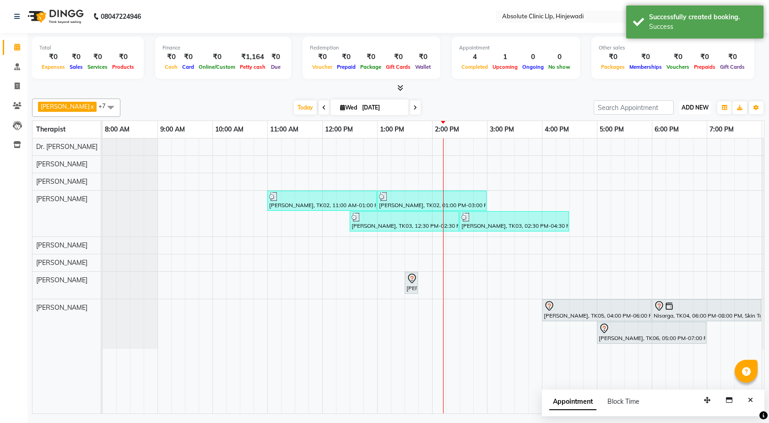
click at [684, 108] on span "ADD NEW" at bounding box center [695, 107] width 27 height 7
click at [671, 125] on button "Add Appointment" at bounding box center [674, 125] width 72 height 12
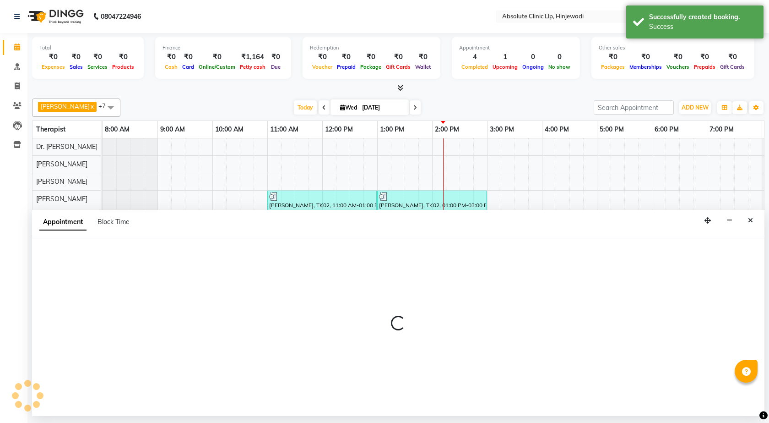
select select "tentative"
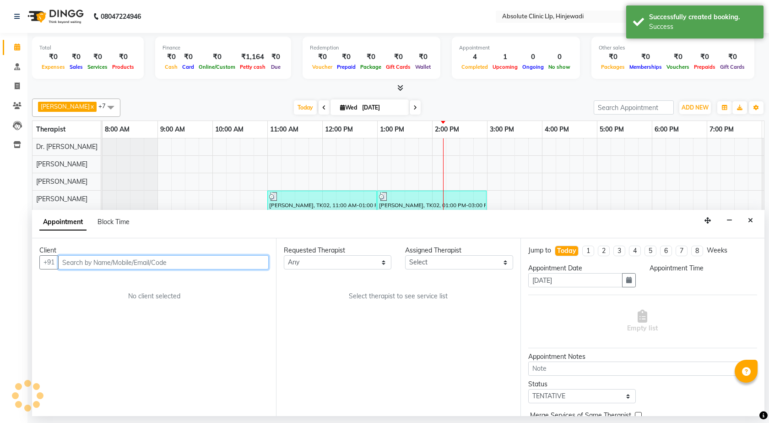
select select "540"
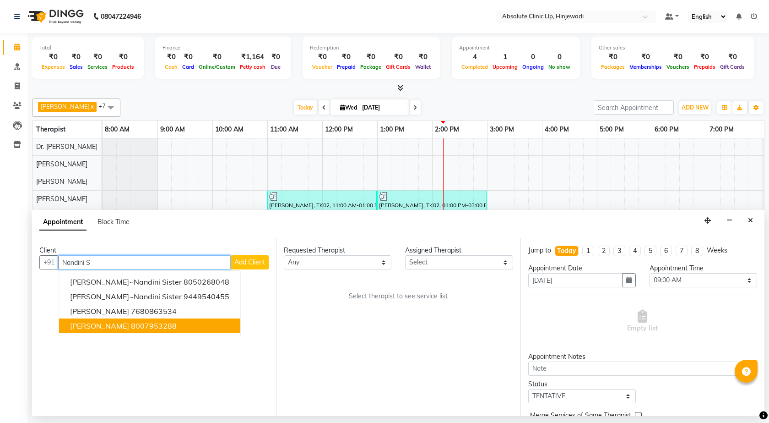
click at [92, 330] on span "[PERSON_NAME]" at bounding box center [99, 325] width 59 height 9
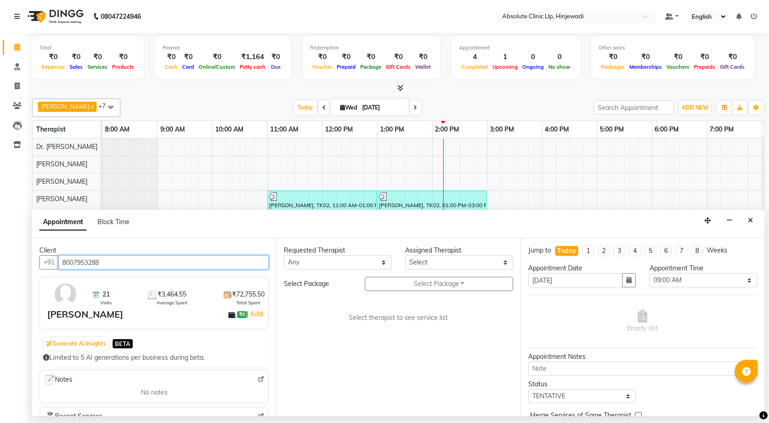
type input "8007953288"
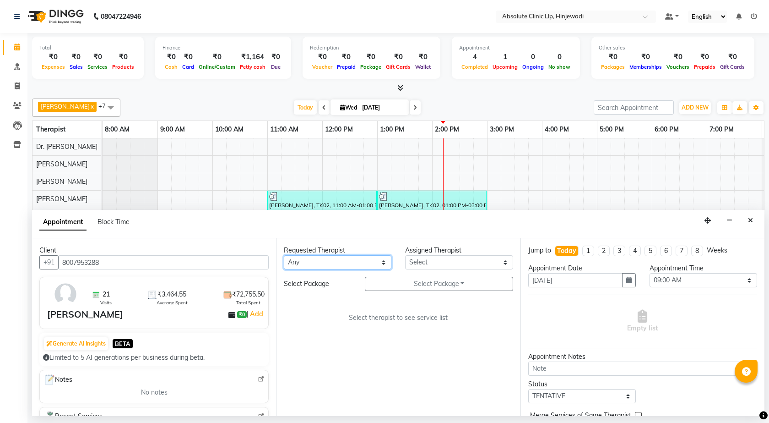
click at [370, 261] on select "Any [PERSON_NAME] DHANANJAY [PERSON_NAME] Dr. [PERSON_NAME] [PERSON_NAME] [PERS…" at bounding box center [338, 262] width 108 height 14
select select "77023"
click at [284, 255] on select "Any [PERSON_NAME] DHANANJAY [PERSON_NAME] Dr. [PERSON_NAME] [PERSON_NAME] [PERS…" at bounding box center [338, 262] width 108 height 14
select select "77023"
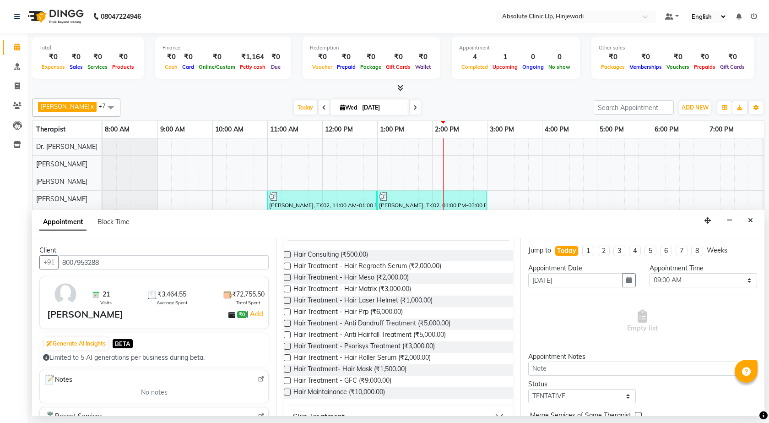
scroll to position [252, 0]
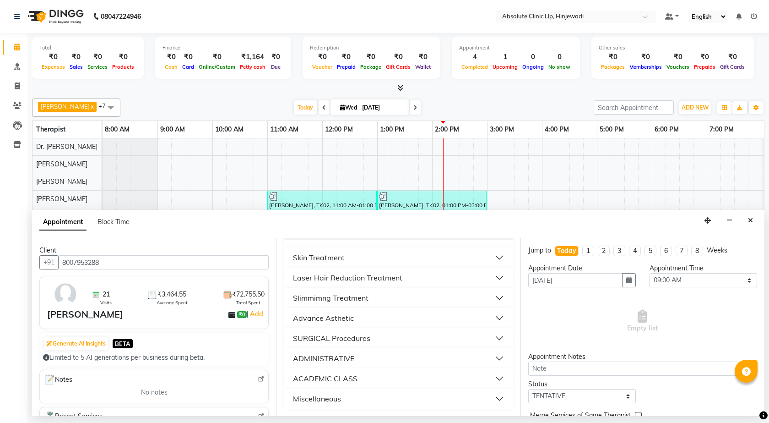
click at [429, 258] on button "Skin Treatment" at bounding box center [399, 257] width 222 height 16
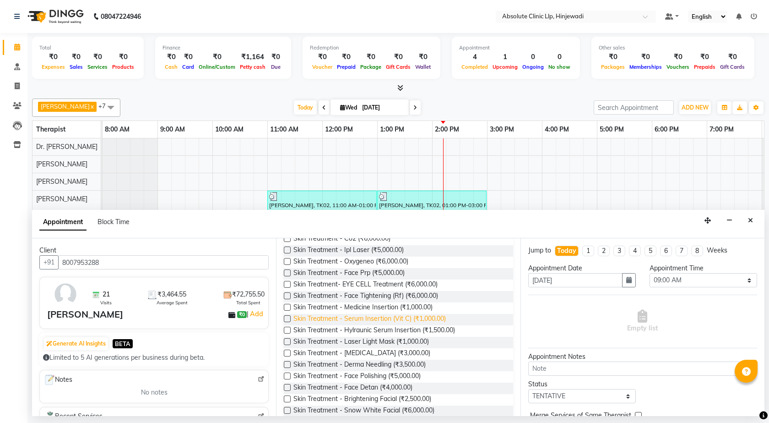
scroll to position [344, 0]
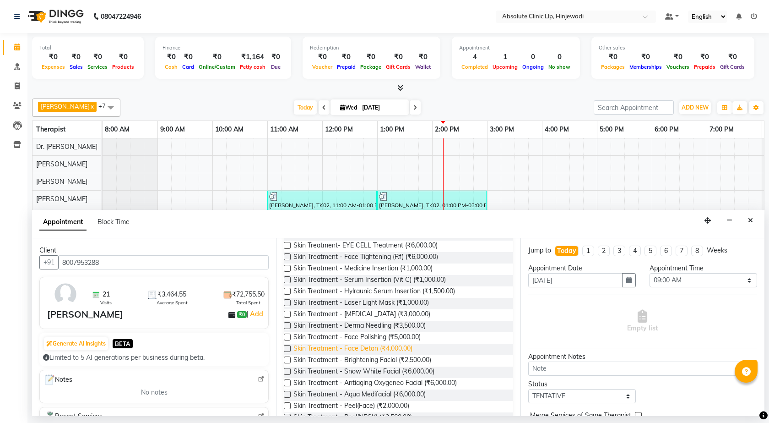
click at [382, 350] on span "Skin Treatment - Face Detan (₹4,000.00)" at bounding box center [353, 349] width 119 height 11
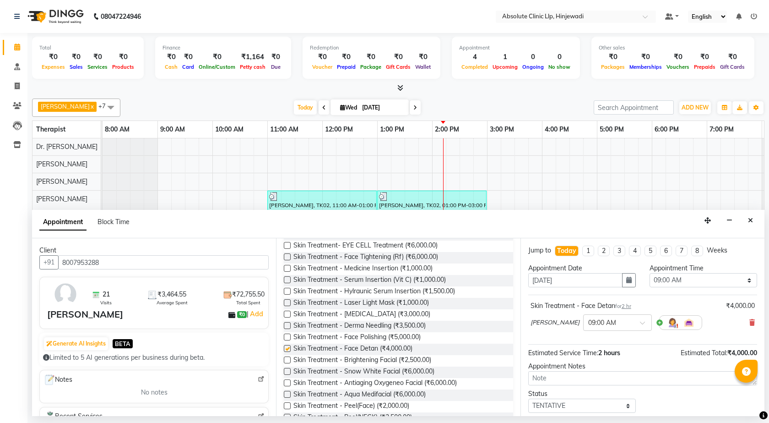
checkbox input "false"
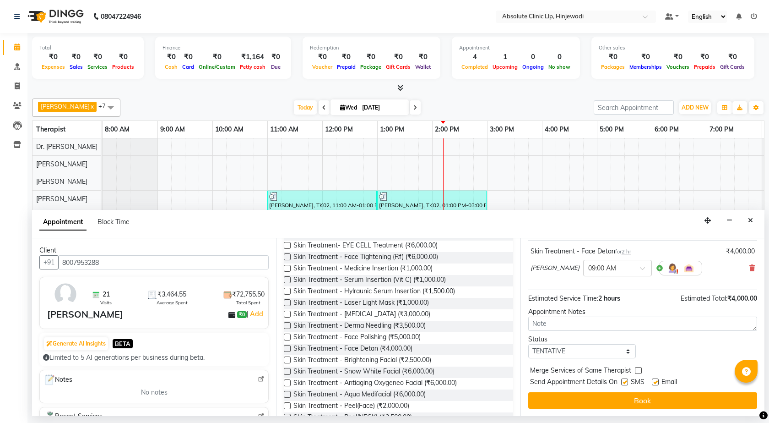
scroll to position [0, 0]
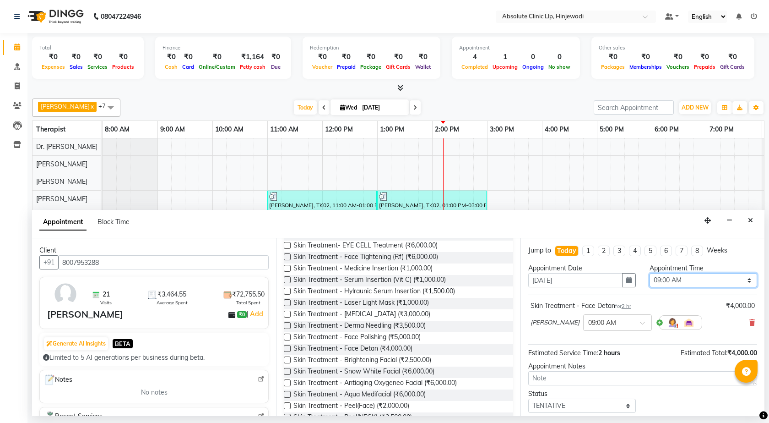
click at [742, 281] on select "Select 09:00 AM 09:15 AM 09:30 AM 09:45 AM 10:00 AM 10:15 AM 10:30 AM 10:45 AM …" at bounding box center [704, 280] width 108 height 14
select select "1050"
click at [650, 273] on select "Select 09:00 AM 09:15 AM 09:30 AM 09:45 AM 10:00 AM 10:15 AM 10:30 AM 10:45 AM …" at bounding box center [704, 280] width 108 height 14
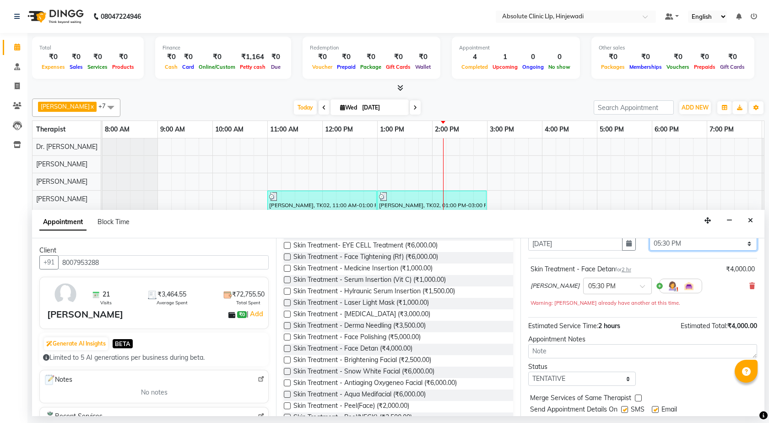
scroll to position [64, 0]
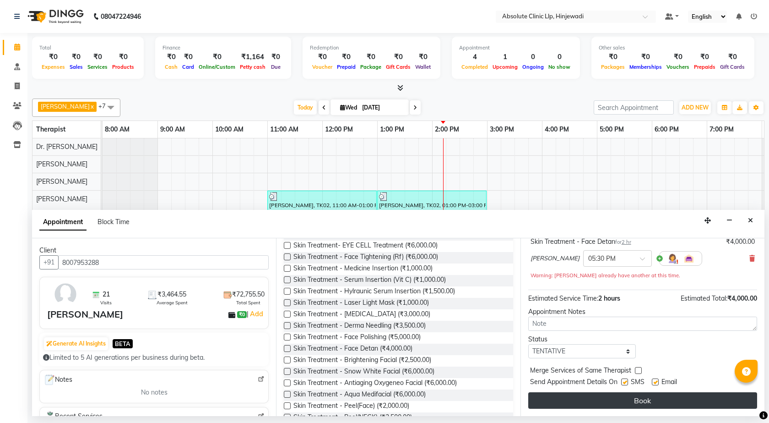
click at [687, 399] on button "Book" at bounding box center [643, 400] width 229 height 16
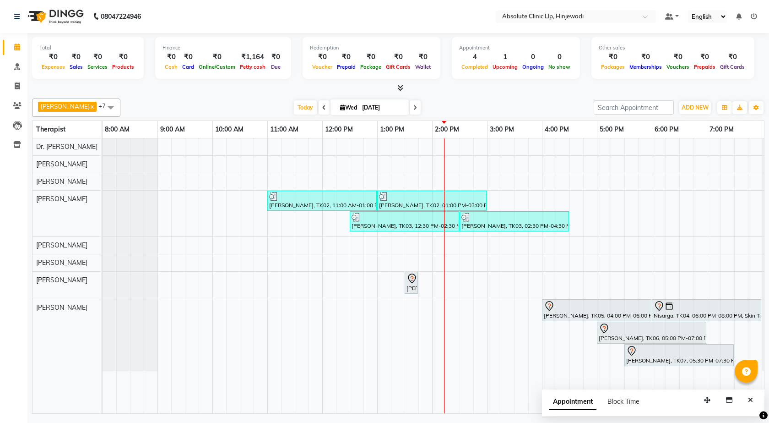
click at [385, 314] on div "[PERSON_NAME], TK02, 11:00 AM-01:00 PM, Slimmimng Treatment - Wt Loss Per 1 Kg …" at bounding box center [460, 275] width 715 height 275
select select "77023"
select select "tentative"
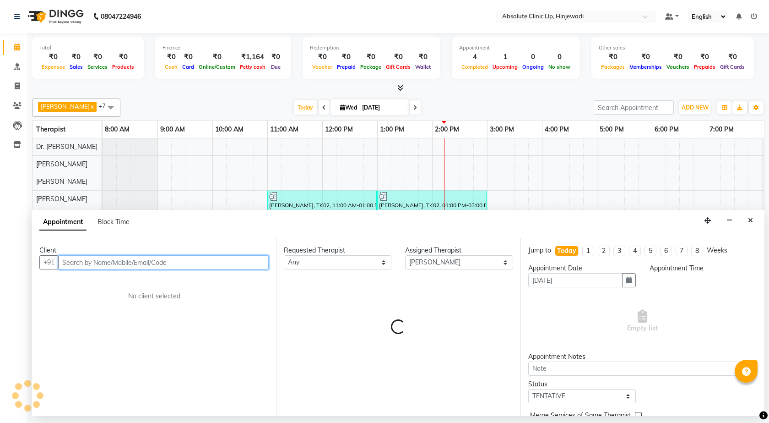
select select "780"
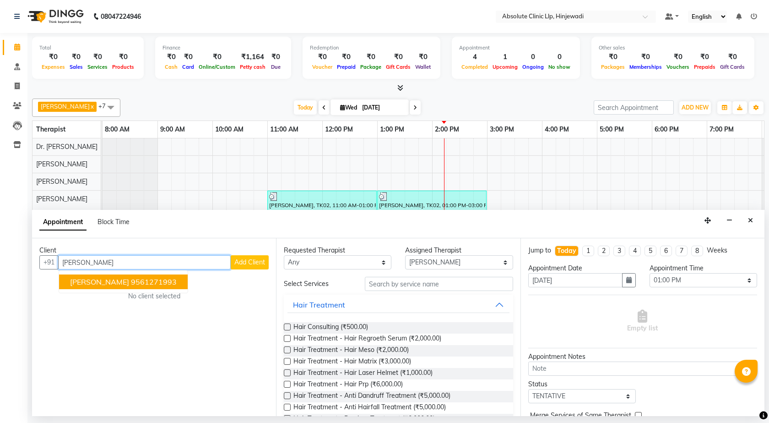
click at [126, 284] on span "[PERSON_NAME]" at bounding box center [99, 281] width 59 height 9
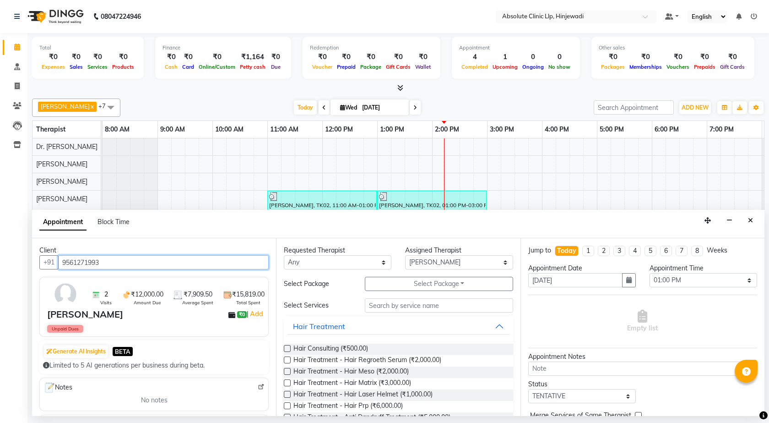
scroll to position [252, 0]
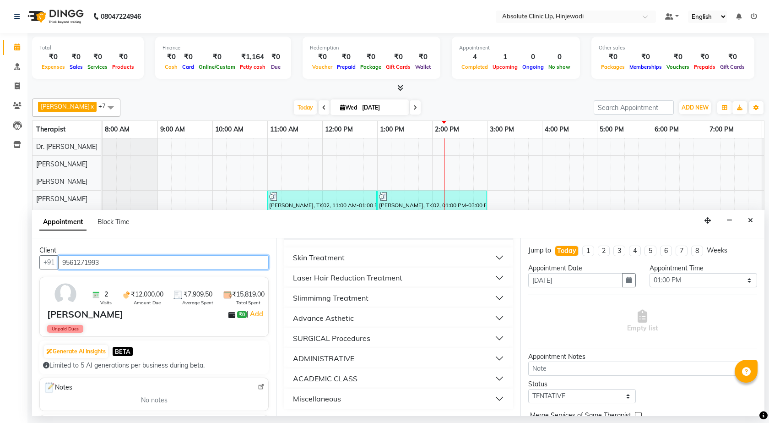
type input "9561271993"
click at [431, 261] on button "Skin Treatment" at bounding box center [399, 257] width 222 height 16
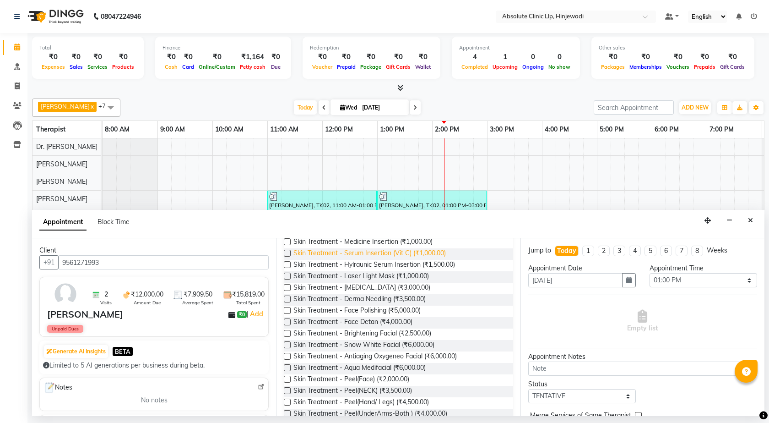
scroll to position [436, 0]
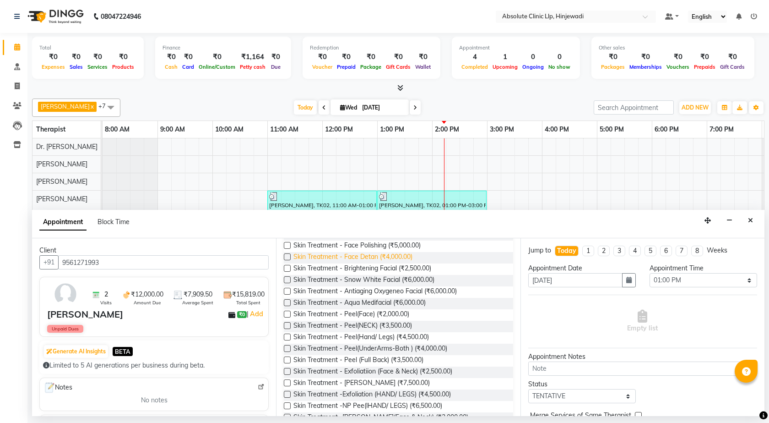
click at [389, 255] on span "Skin Treatment - Face Detan (₹4,000.00)" at bounding box center [353, 257] width 119 height 11
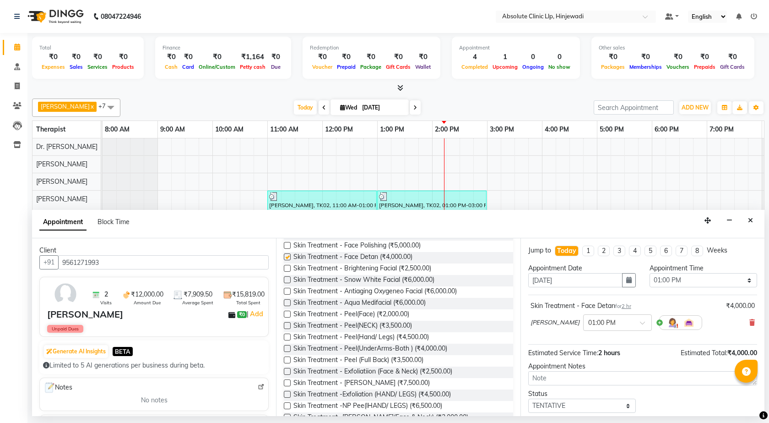
checkbox input "false"
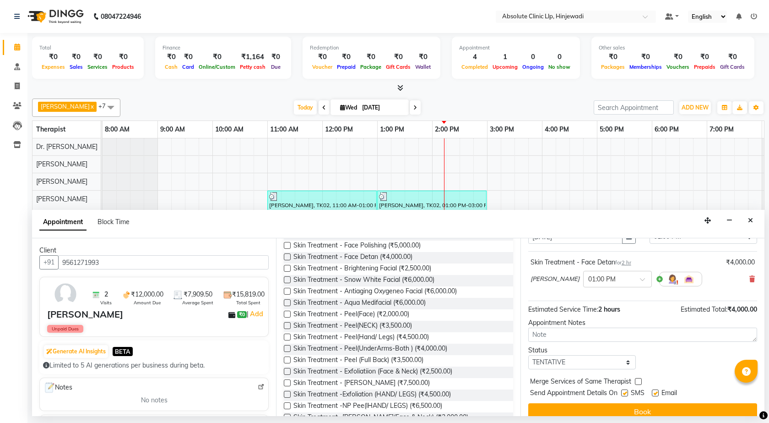
scroll to position [55, 0]
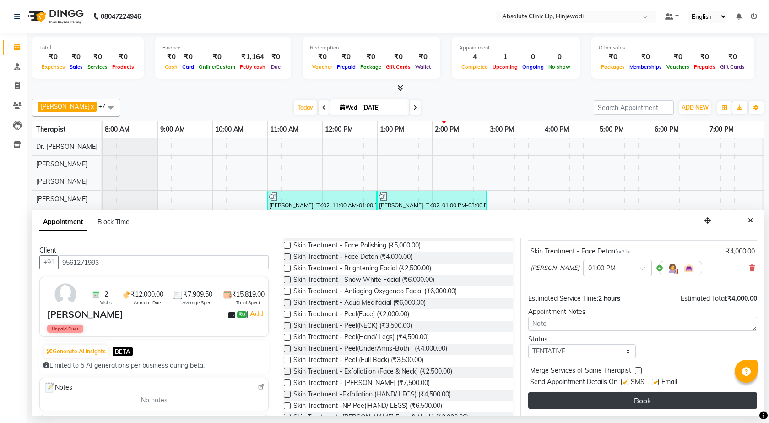
click at [659, 396] on button "Book" at bounding box center [643, 400] width 229 height 16
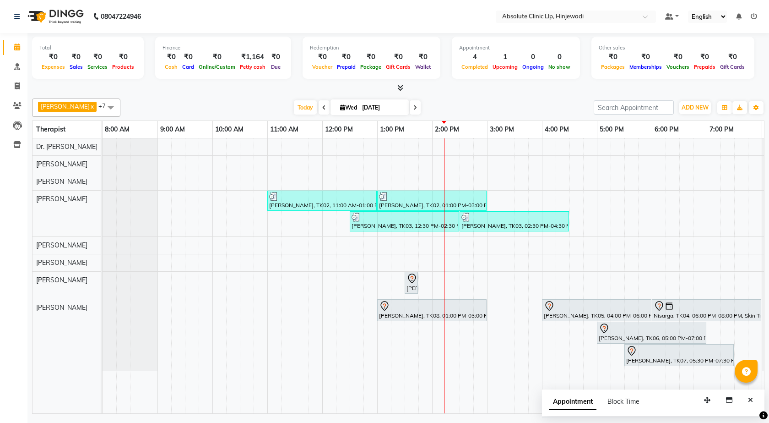
click at [684, 376] on td at bounding box center [687, 275] width 14 height 275
click at [660, 381] on td at bounding box center [659, 275] width 14 height 275
click at [691, 111] on button "ADD NEW Toggle Dropdown" at bounding box center [696, 107] width 32 height 13
click at [679, 126] on button "Add Appointment" at bounding box center [674, 125] width 72 height 12
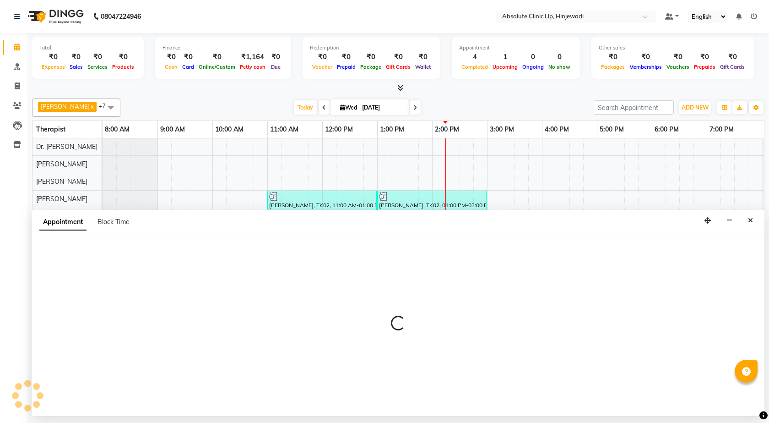
select select "540"
select select "tentative"
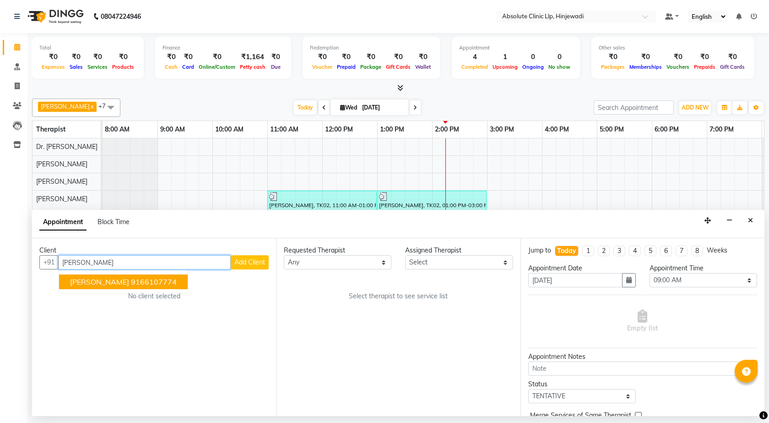
click at [131, 279] on ngb-highlight "9166107774" at bounding box center [154, 281] width 46 height 9
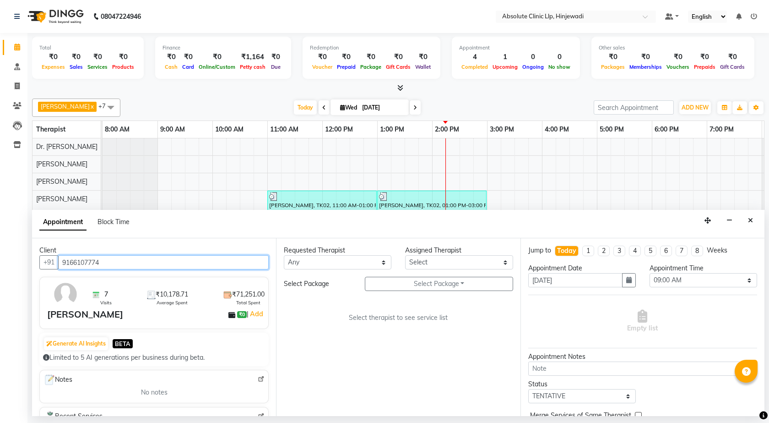
type input "9166107774"
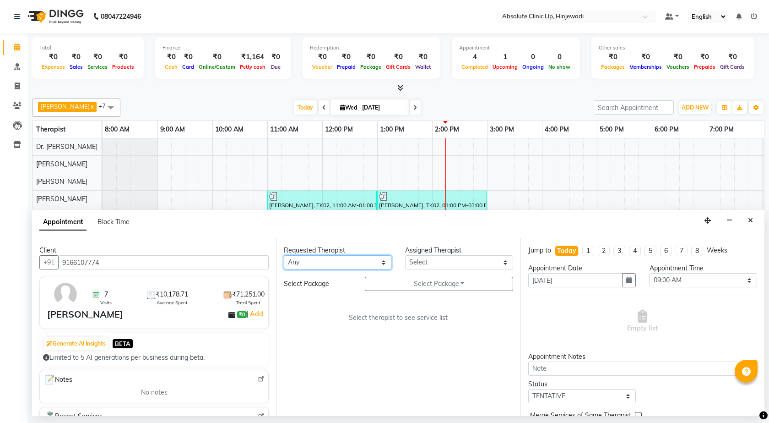
click at [373, 257] on select "Any [PERSON_NAME] DHANANJAY [PERSON_NAME] Dr. [PERSON_NAME] [PERSON_NAME] [PERS…" at bounding box center [338, 262] width 108 height 14
select select "77023"
click at [284, 255] on select "Any [PERSON_NAME] DHANANJAY [PERSON_NAME] Dr. [PERSON_NAME] [PERSON_NAME] [PERS…" at bounding box center [338, 262] width 108 height 14
select select "77023"
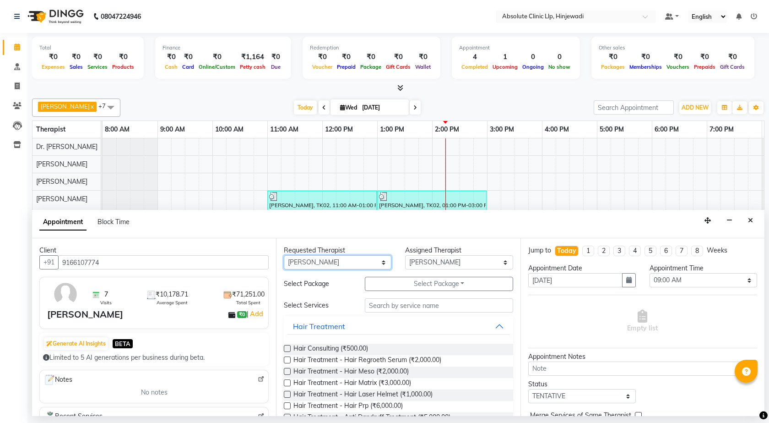
scroll to position [252, 0]
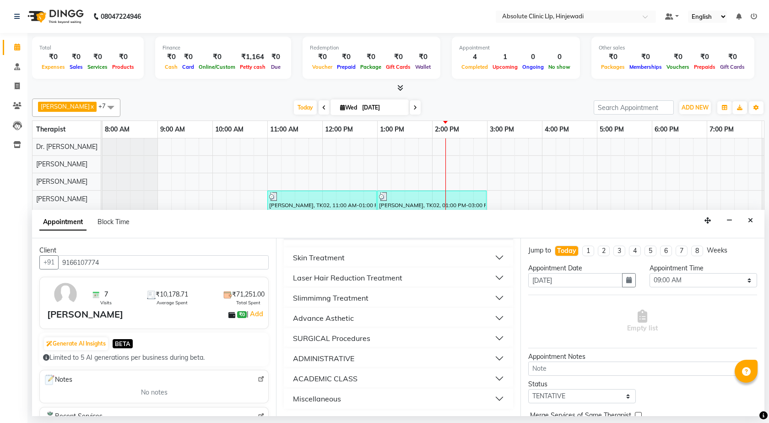
click at [430, 252] on button "Skin Treatment" at bounding box center [399, 257] width 222 height 16
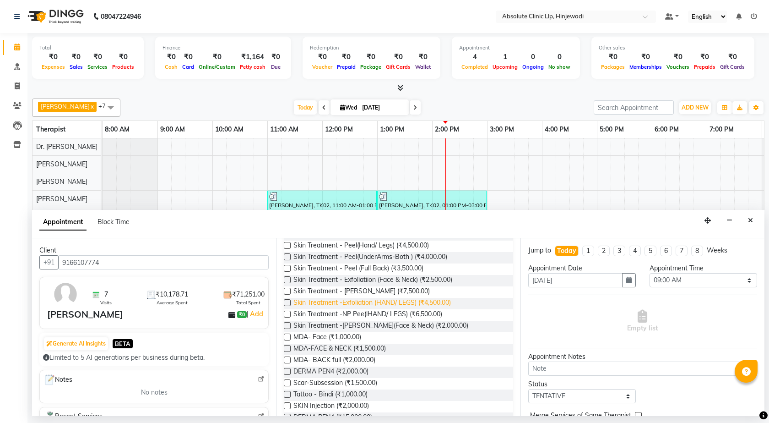
scroll to position [436, 0]
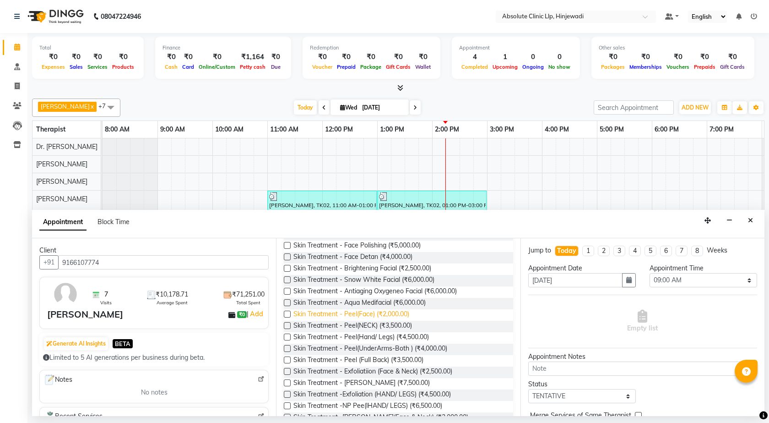
click at [388, 313] on span "Skin Treatment - Peel(Face) (₹2,000.00)" at bounding box center [352, 314] width 116 height 11
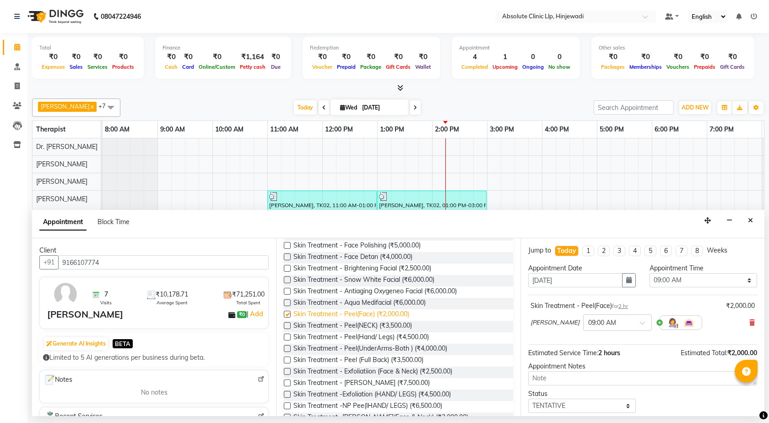
checkbox input "false"
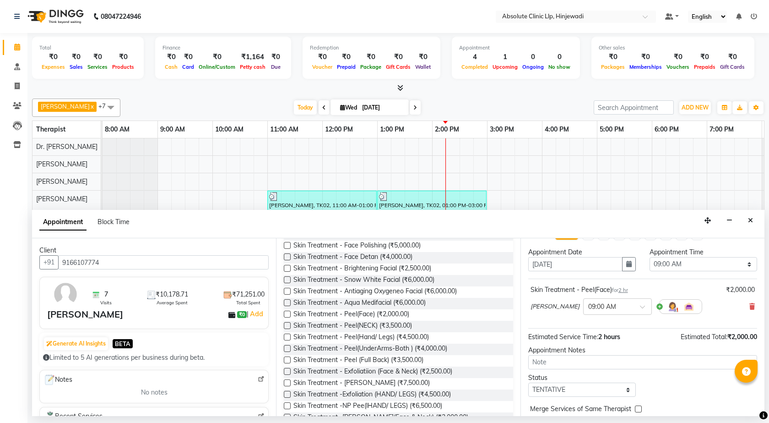
scroll to position [55, 0]
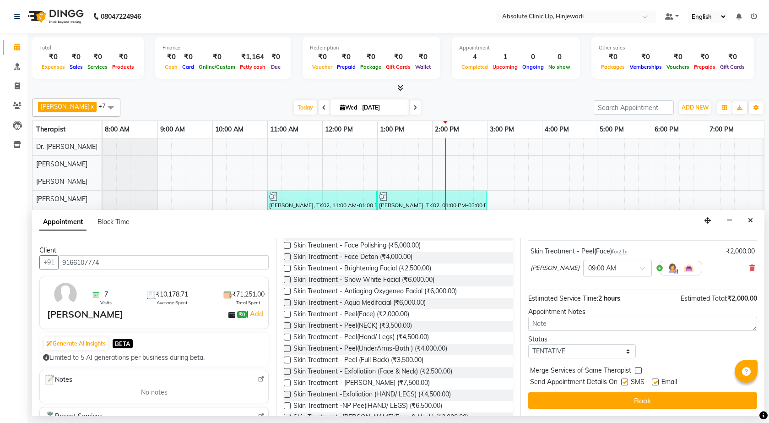
click at [652, 269] on span at bounding box center [645, 271] width 11 height 10
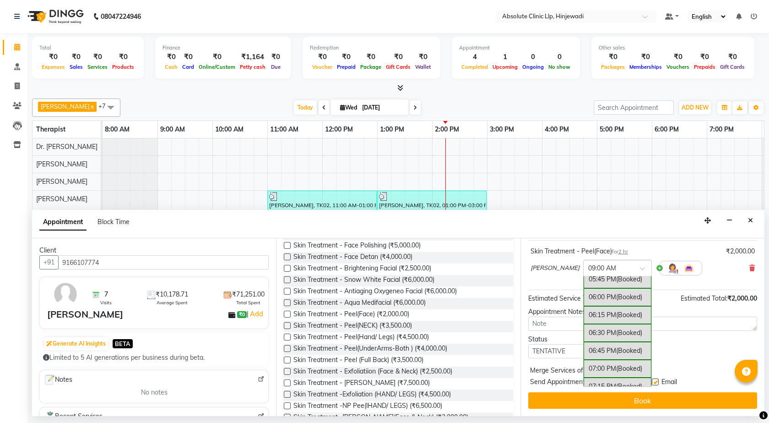
scroll to position [676, 0]
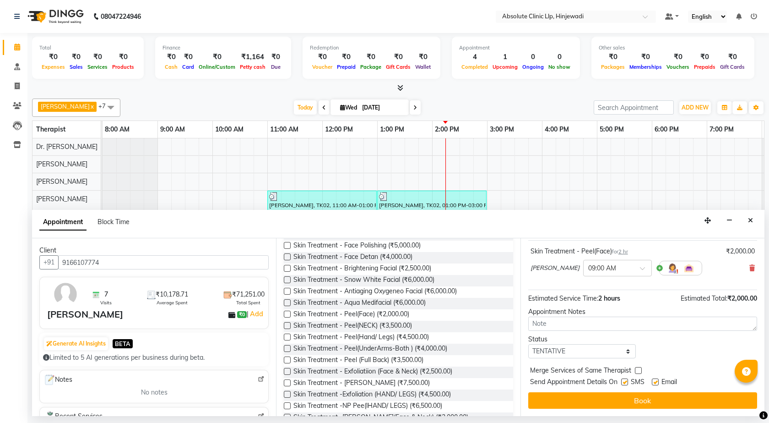
click at [708, 314] on div "Appointment Notes" at bounding box center [643, 312] width 229 height 10
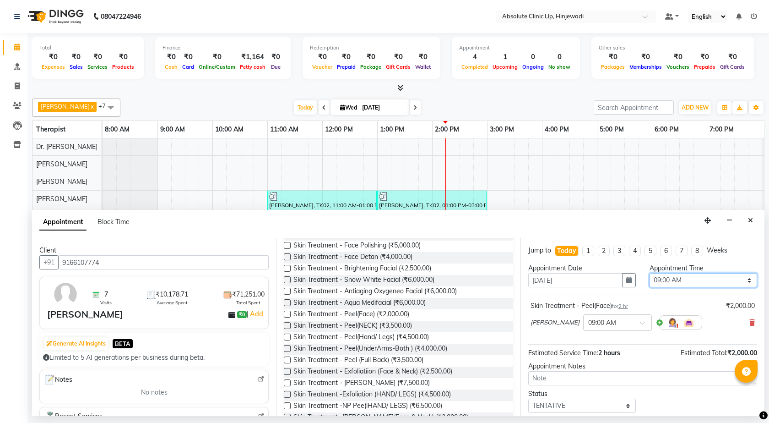
click at [742, 280] on select "Select 09:00 AM 09:15 AM 09:30 AM 09:45 AM 10:00 AM 10:15 AM 10:30 AM 10:45 AM …" at bounding box center [704, 280] width 108 height 14
select select "1080"
click at [650, 273] on select "Select 09:00 AM 09:15 AM 09:30 AM 09:45 AM 10:00 AM 10:15 AM 10:30 AM 10:45 AM …" at bounding box center [704, 280] width 108 height 14
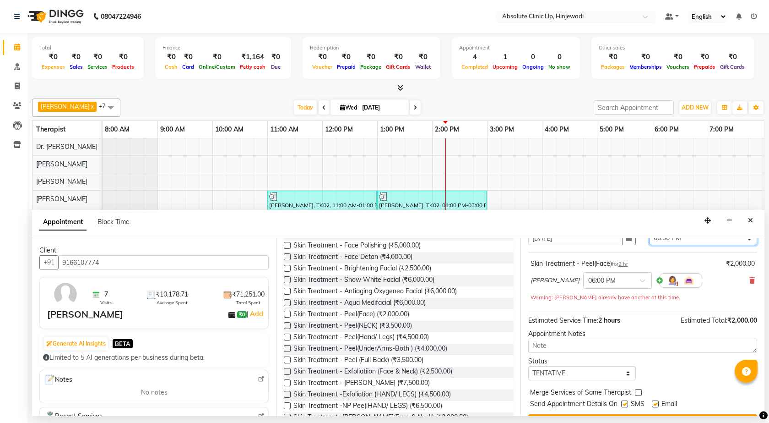
scroll to position [64, 0]
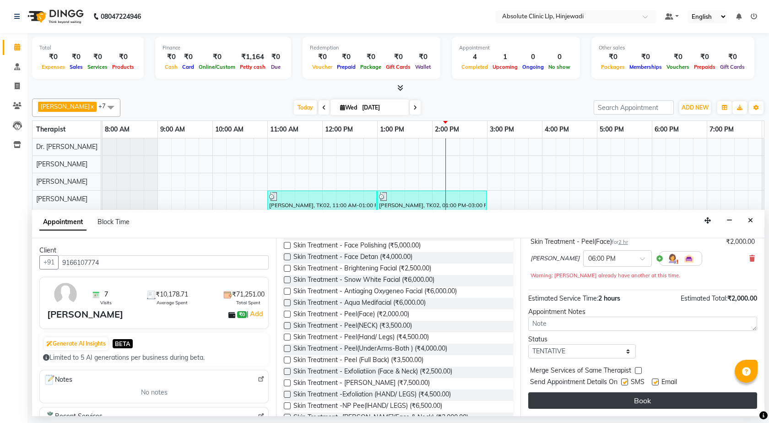
click at [671, 405] on button "Book" at bounding box center [643, 400] width 229 height 16
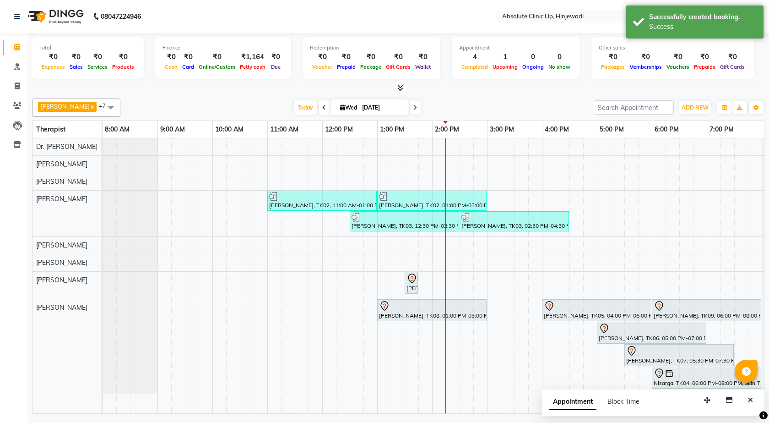
scroll to position [0, 53]
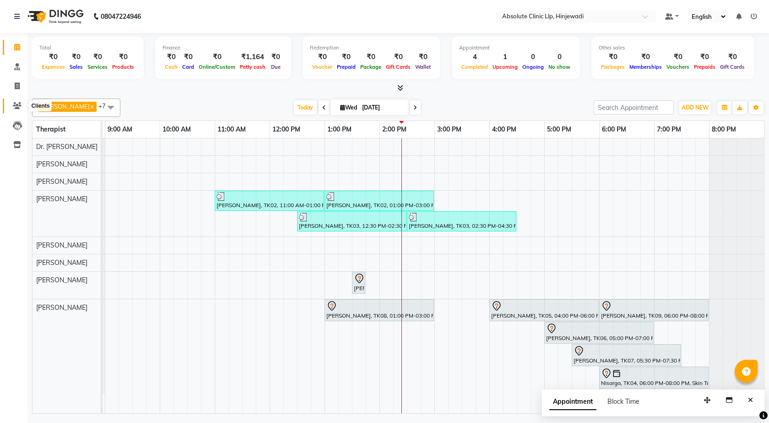
click at [21, 106] on icon at bounding box center [17, 105] width 9 height 7
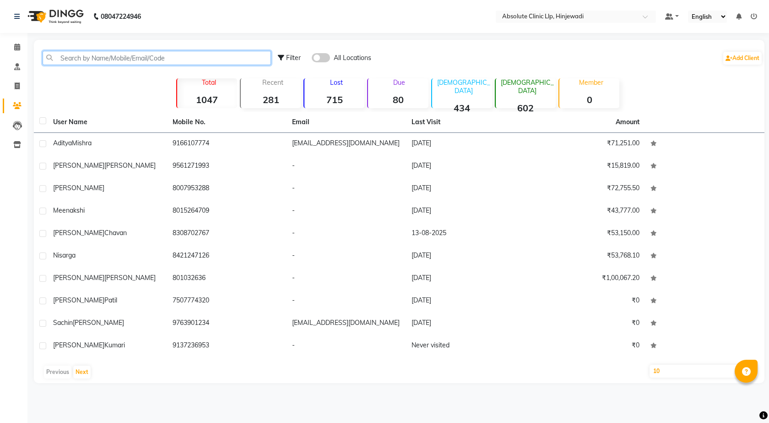
click at [168, 57] on input "text" at bounding box center [157, 58] width 229 height 14
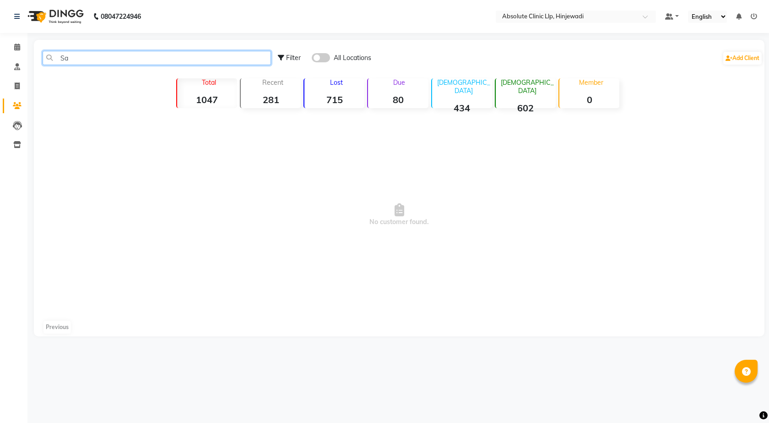
type input "S"
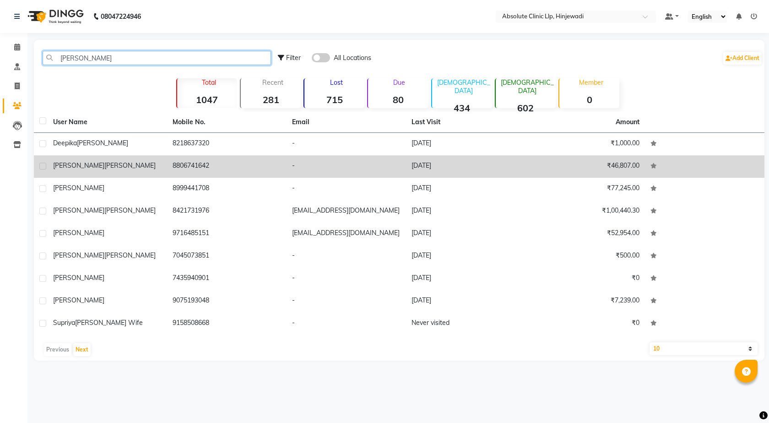
type input "[PERSON_NAME]"
click at [66, 162] on span "[PERSON_NAME]" at bounding box center [78, 165] width 51 height 8
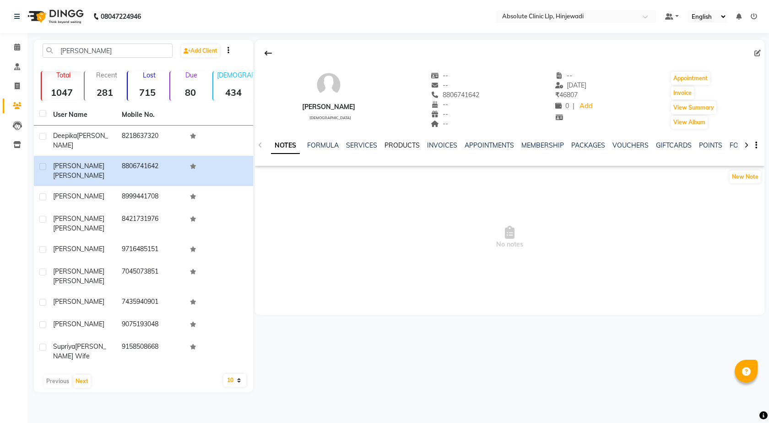
click at [406, 142] on link "PRODUCTS" at bounding box center [402, 145] width 35 height 8
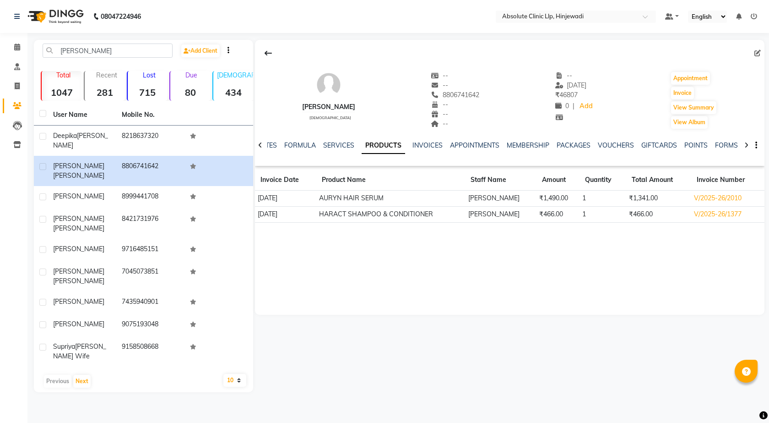
click at [76, 17] on img at bounding box center [54, 17] width 63 height 26
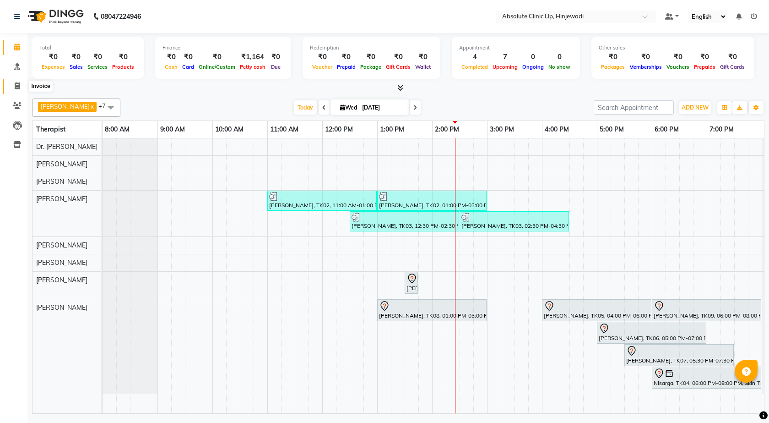
click at [17, 86] on icon at bounding box center [17, 85] width 5 height 7
select select "service"
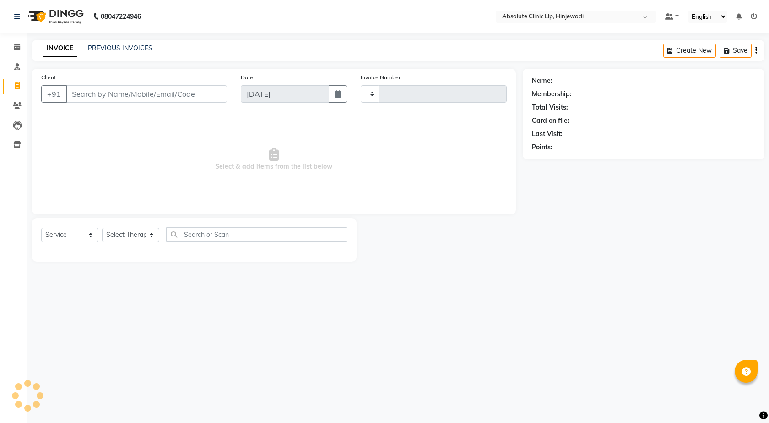
type input "2152"
select select "5113"
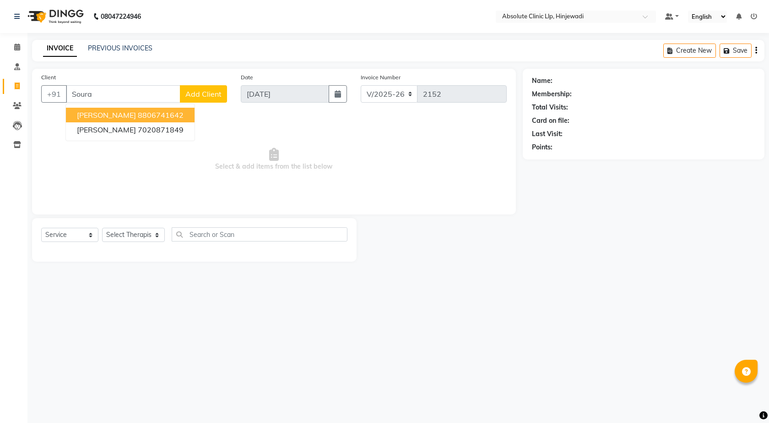
click at [138, 119] on ngb-highlight "8806741642" at bounding box center [161, 114] width 46 height 9
type input "8806741642"
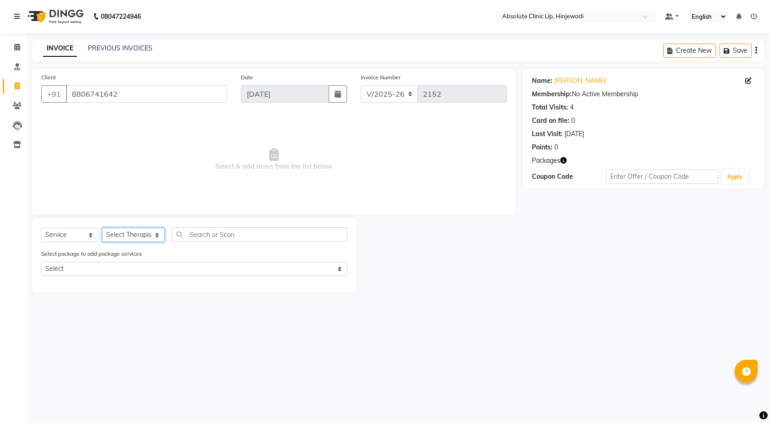
click at [140, 240] on select "Select Therapist [PERSON_NAME] DHANANJAY [PERSON_NAME] Dr. [PERSON_NAME] [PERSO…" at bounding box center [133, 235] width 63 height 14
select select "77023"
click at [102, 228] on select "Select Therapist [PERSON_NAME] DHANANJAY [PERSON_NAME] Dr. [PERSON_NAME] [PERSO…" at bounding box center [133, 235] width 63 height 14
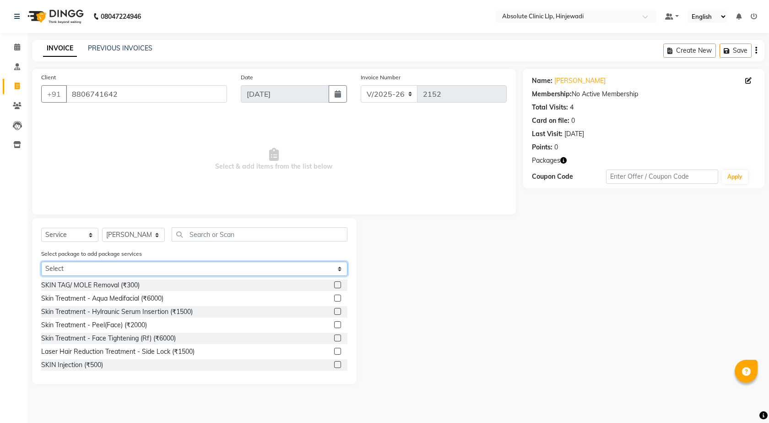
click at [338, 270] on select "Select [PERSON_NAME] - Hair" at bounding box center [194, 269] width 306 height 14
select select "1: Object"
click at [41, 262] on select "Select [PERSON_NAME] - Hair" at bounding box center [194, 269] width 306 height 14
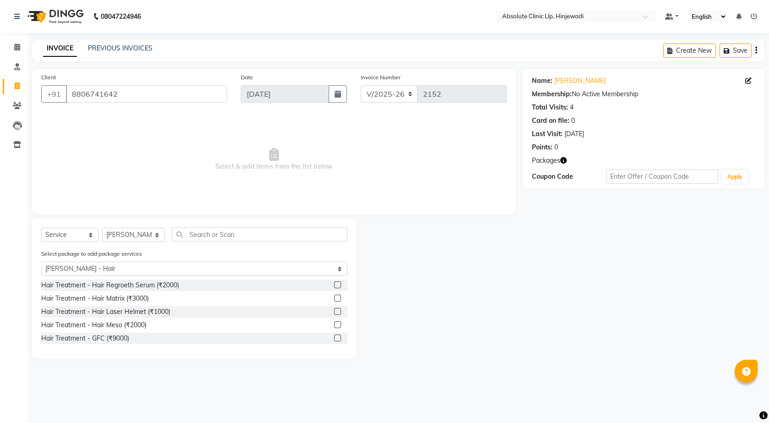
click at [339, 327] on label at bounding box center [337, 324] width 7 height 7
click at [339, 327] on input "checkbox" at bounding box center [337, 325] width 6 height 6
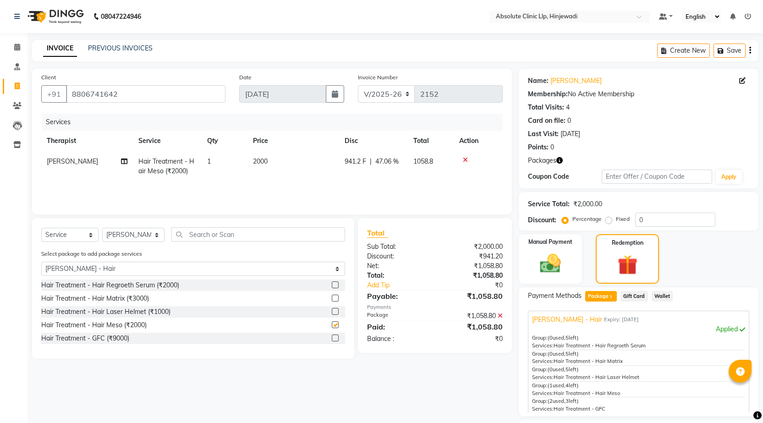
checkbox input "false"
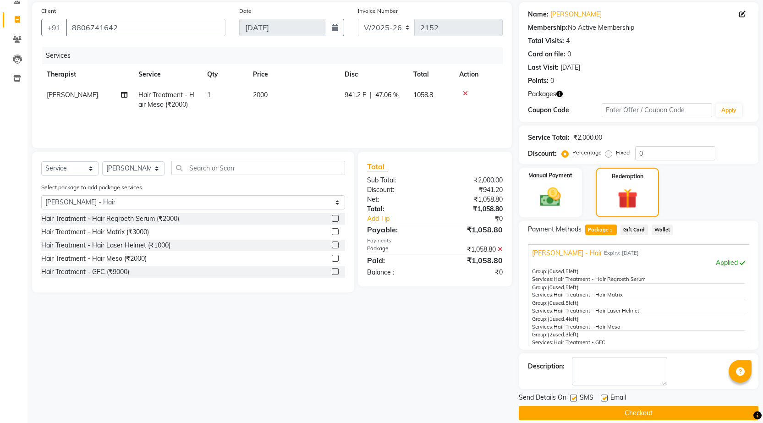
scroll to position [77, 0]
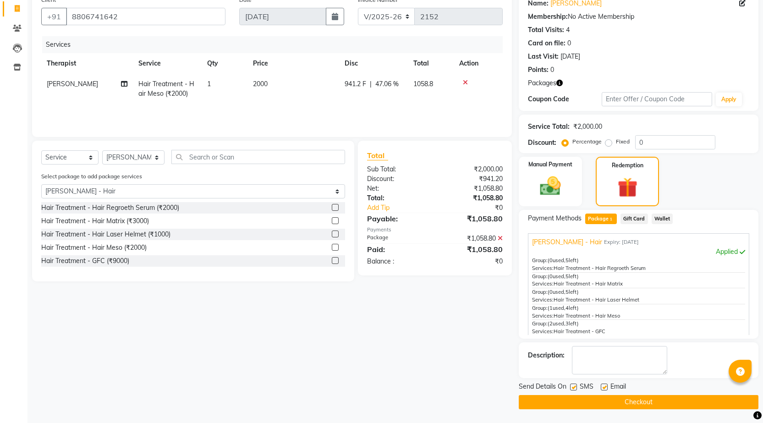
click at [655, 408] on button "Checkout" at bounding box center [638, 402] width 240 height 14
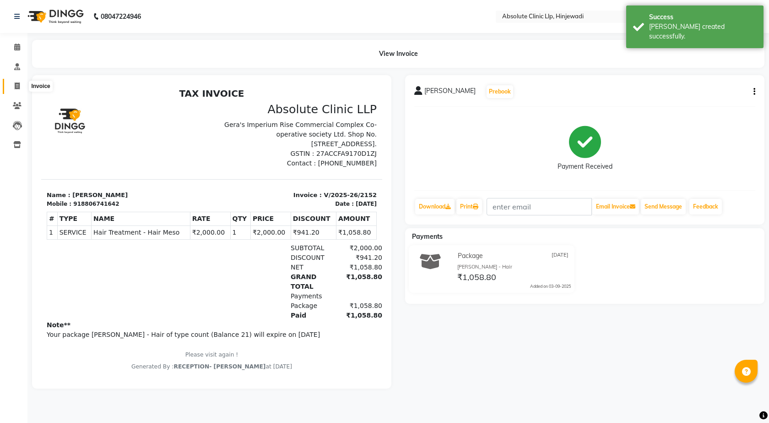
click at [15, 83] on icon at bounding box center [17, 85] width 5 height 7
select select "service"
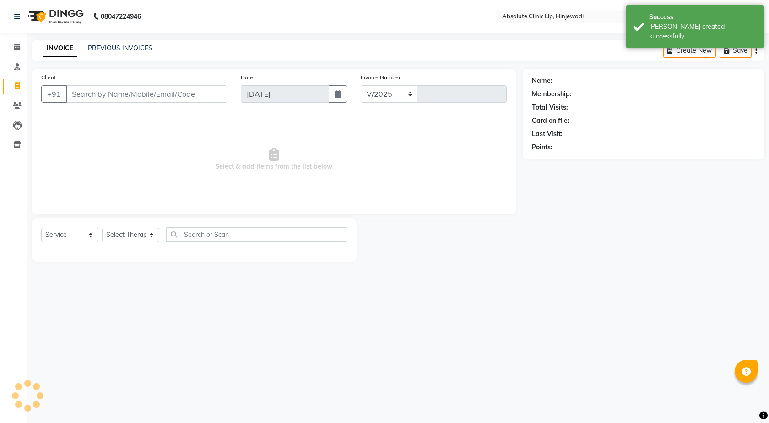
select select "5113"
type input "2153"
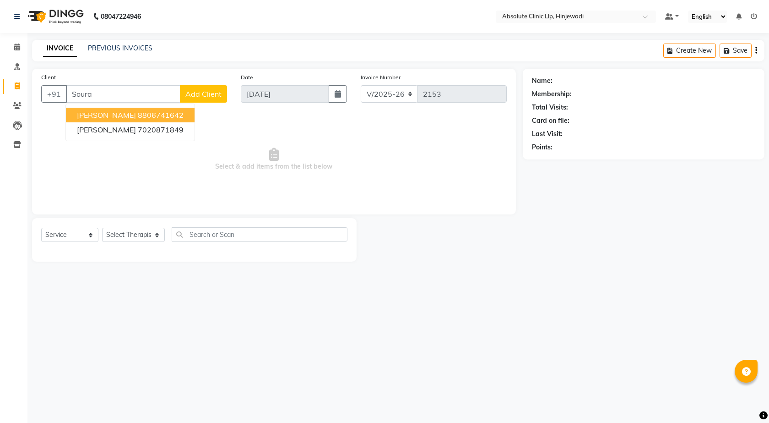
click at [104, 115] on span "[PERSON_NAME]" at bounding box center [106, 114] width 59 height 9
type input "8806741642"
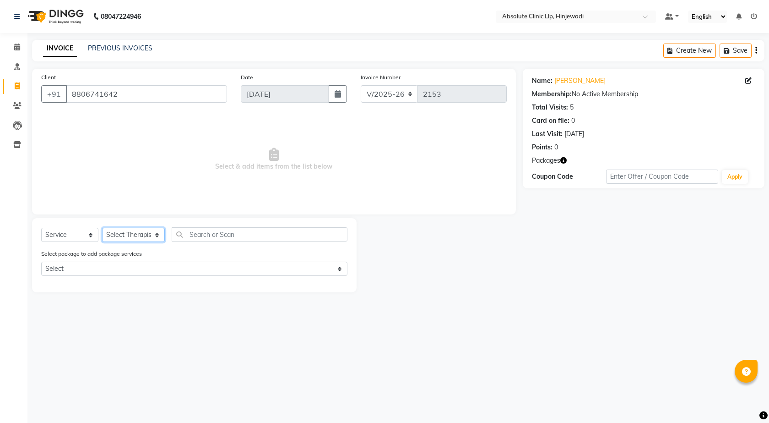
click at [144, 236] on select "Select Therapist [PERSON_NAME] DHANANJAY [PERSON_NAME] Dr. [PERSON_NAME] [PERSO…" at bounding box center [133, 235] width 63 height 14
select select "77023"
click at [102, 228] on select "Select Therapist [PERSON_NAME] DHANANJAY [PERSON_NAME] Dr. [PERSON_NAME] [PERSO…" at bounding box center [133, 235] width 63 height 14
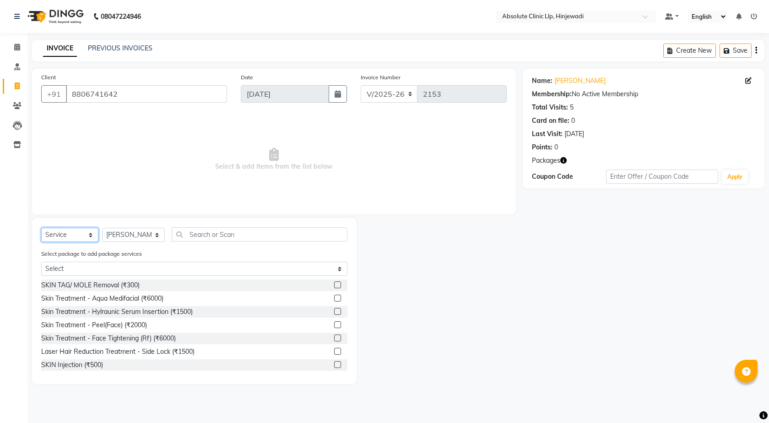
click at [88, 236] on select "Select Service Product Membership Package Voucher Prepaid Gift Card" at bounding box center [69, 235] width 57 height 14
select select "product"
click at [41, 228] on select "Select Service Product Membership Package Voucher Prepaid Gift Card" at bounding box center [69, 235] width 57 height 14
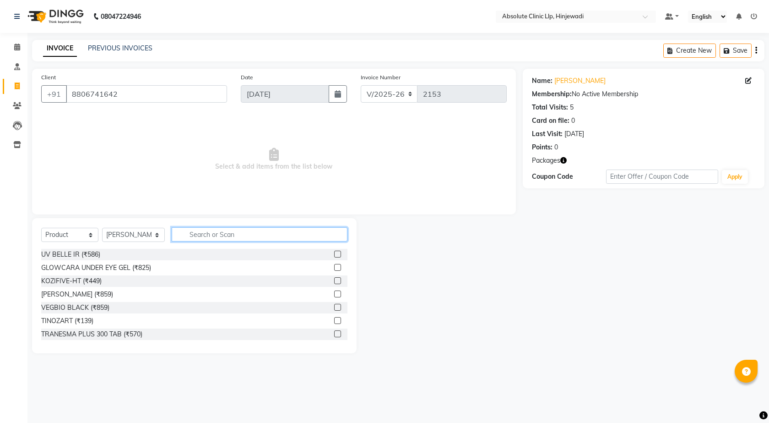
click at [198, 233] on input "text" at bounding box center [260, 234] width 176 height 14
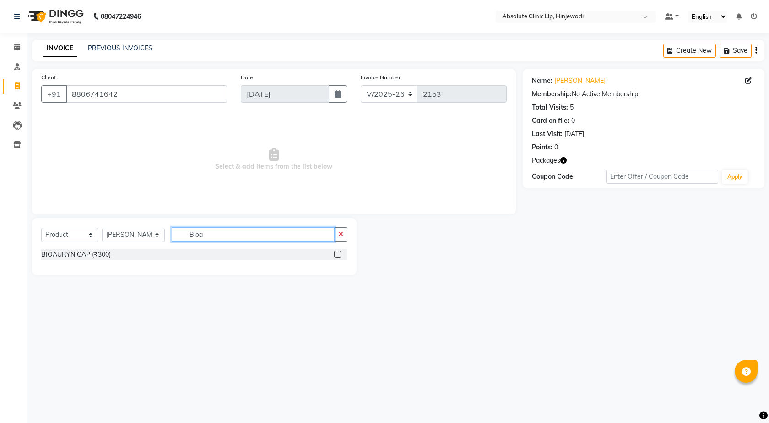
type input "Bioa"
click at [335, 255] on label at bounding box center [337, 254] width 7 height 7
click at [335, 255] on input "checkbox" at bounding box center [337, 254] width 6 height 6
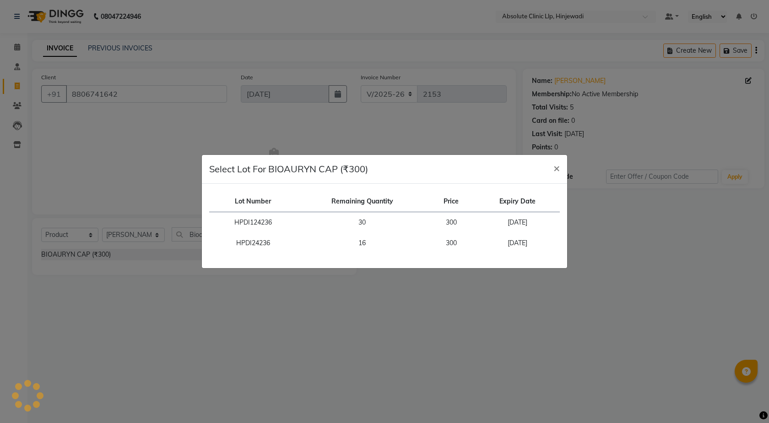
checkbox input "false"
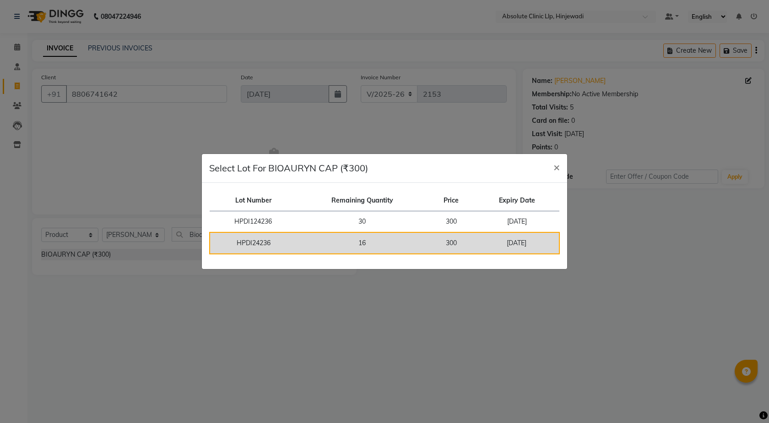
click at [466, 248] on td "300" at bounding box center [451, 243] width 47 height 22
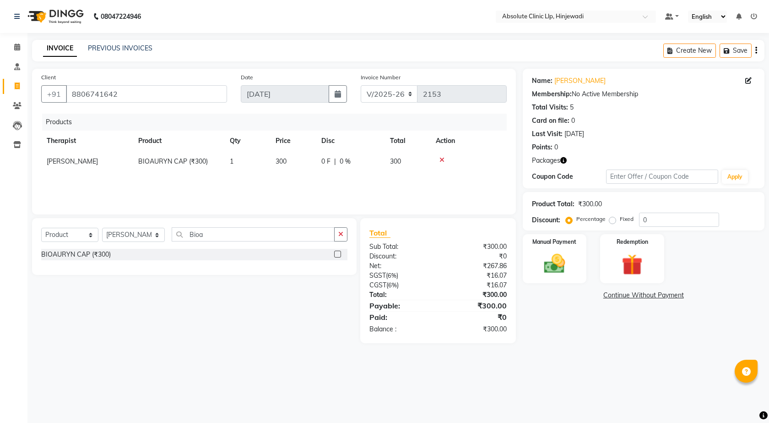
click at [236, 162] on td "1" at bounding box center [247, 161] width 46 height 21
select select "77023"
click at [239, 168] on input "1" at bounding box center [247, 164] width 35 height 14
type input "2"
click at [260, 185] on div "Products Therapist Product Qty Price Disc Total Action [PERSON_NAME] DHANANJAY …" at bounding box center [274, 160] width 466 height 92
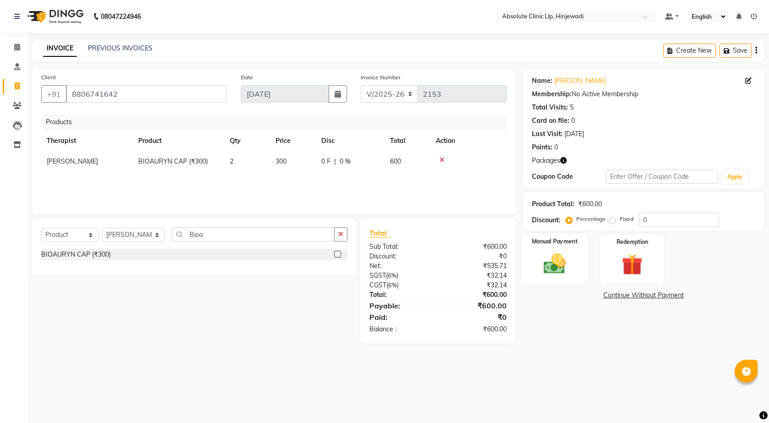
click at [556, 269] on img at bounding box center [555, 263] width 36 height 25
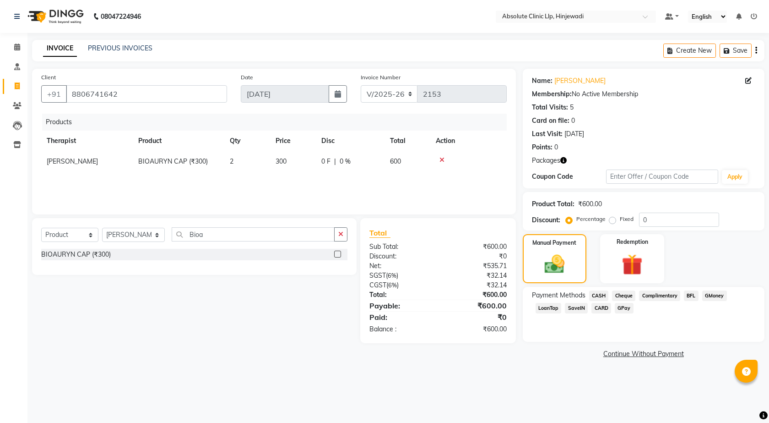
click at [619, 310] on span "GPay" at bounding box center [624, 308] width 19 height 11
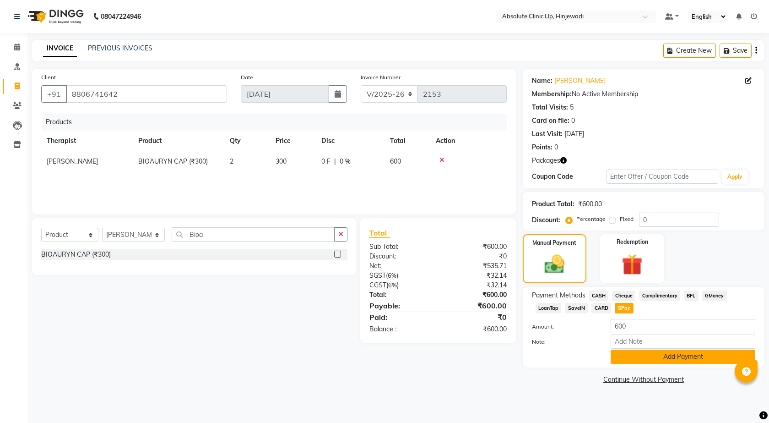
click at [642, 356] on button "Add Payment" at bounding box center [683, 356] width 145 height 14
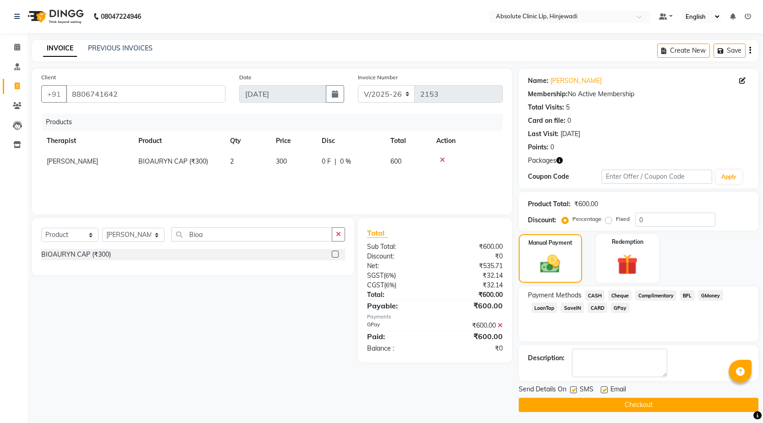
click at [650, 404] on button "Checkout" at bounding box center [638, 405] width 240 height 14
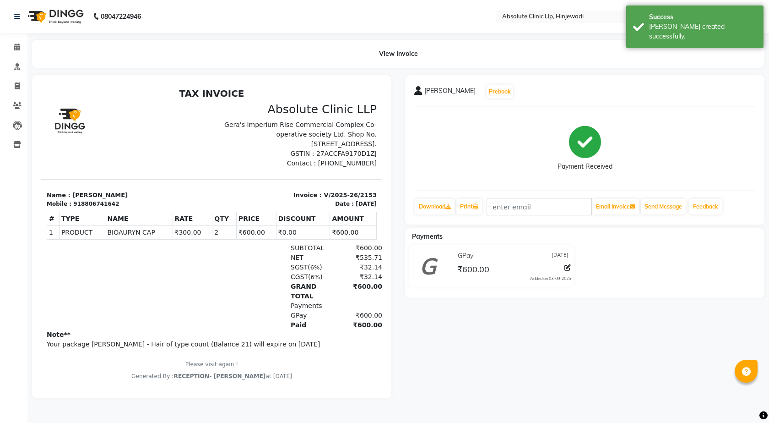
click at [62, 7] on img at bounding box center [54, 17] width 63 height 26
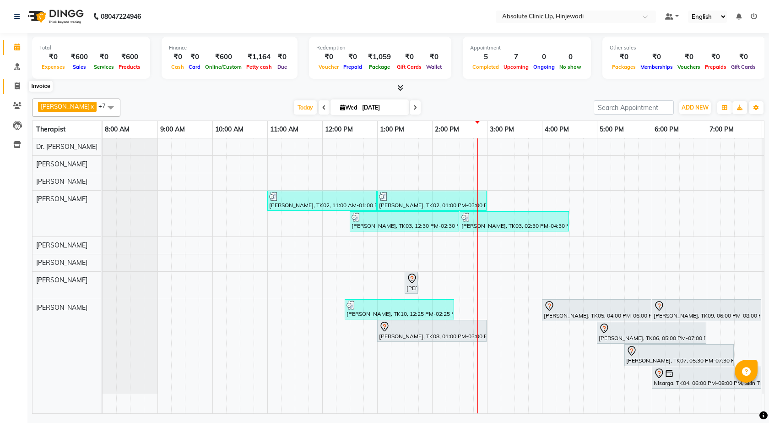
click at [16, 85] on icon at bounding box center [17, 85] width 5 height 7
select select "service"
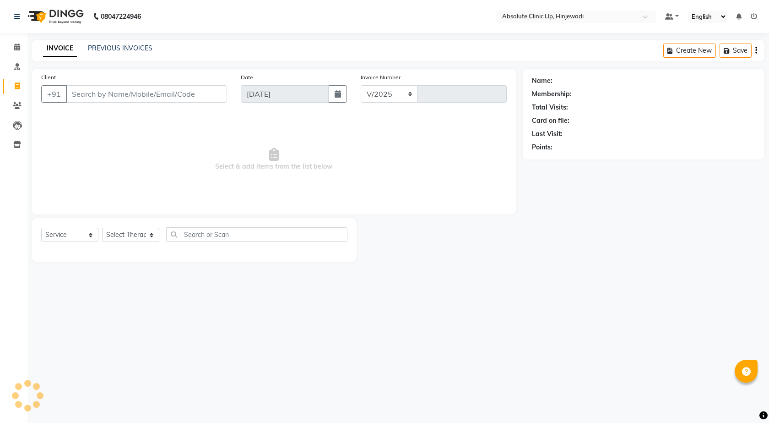
select select "5113"
type input "2154"
click at [60, 16] on img at bounding box center [54, 17] width 63 height 26
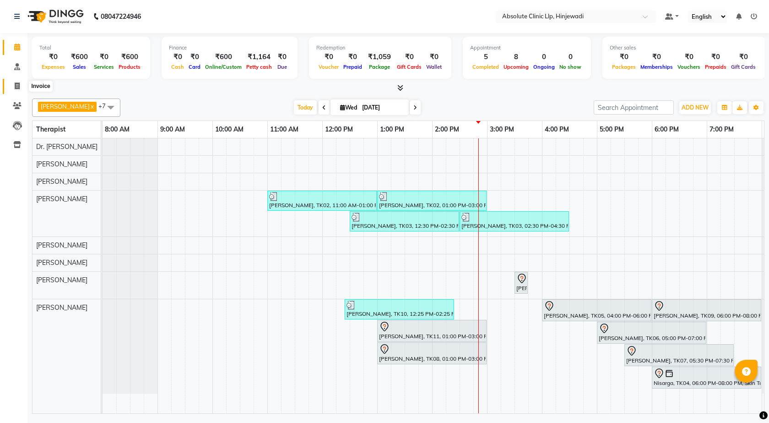
click at [19, 85] on icon at bounding box center [17, 85] width 5 height 7
select select "service"
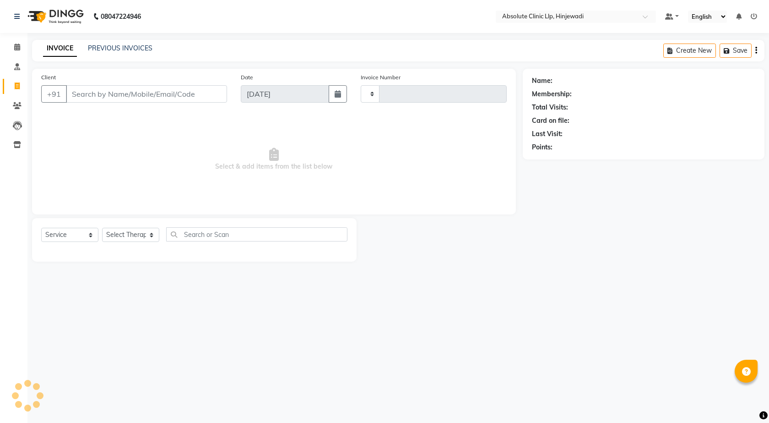
type input "2154"
select select "5113"
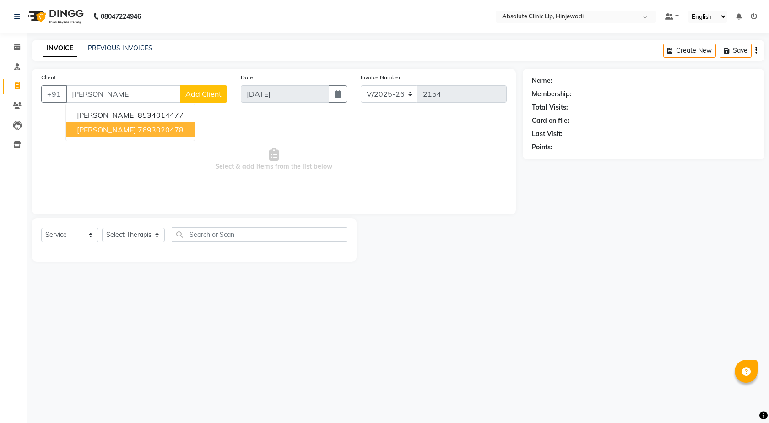
click at [112, 131] on span "[PERSON_NAME]" at bounding box center [106, 129] width 59 height 9
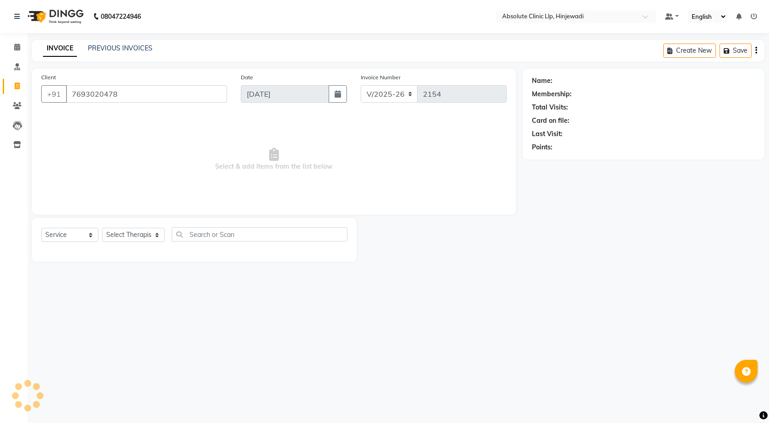
type input "7693020478"
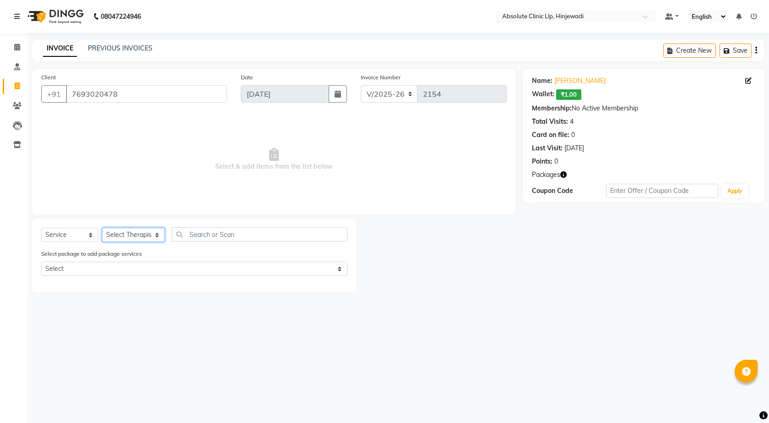
click at [142, 235] on select "Select Therapist [PERSON_NAME] DHANANJAY [PERSON_NAME] Dr. [PERSON_NAME] [PERSO…" at bounding box center [133, 235] width 63 height 14
select select "77023"
click at [102, 228] on select "Select Therapist [PERSON_NAME] DHANANJAY [PERSON_NAME] Dr. [PERSON_NAME] [PERSO…" at bounding box center [133, 235] width 63 height 14
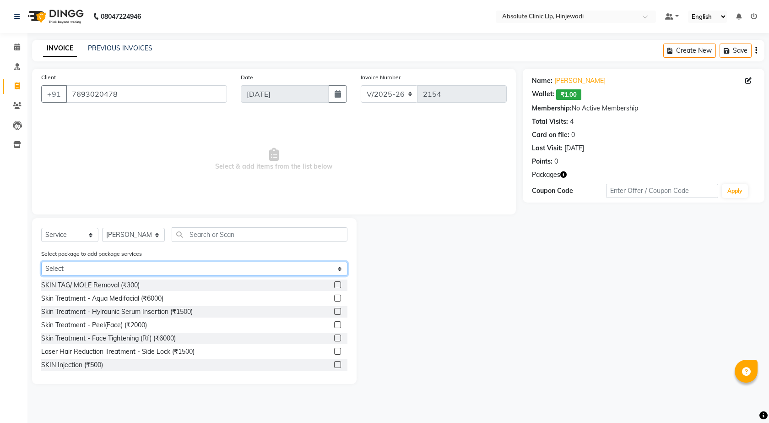
click at [341, 271] on select "Select [PERSON_NAME] - LHR" at bounding box center [194, 269] width 306 height 14
select select "1: Object"
click at [41, 262] on select "Select [PERSON_NAME] - LHR" at bounding box center [194, 269] width 306 height 14
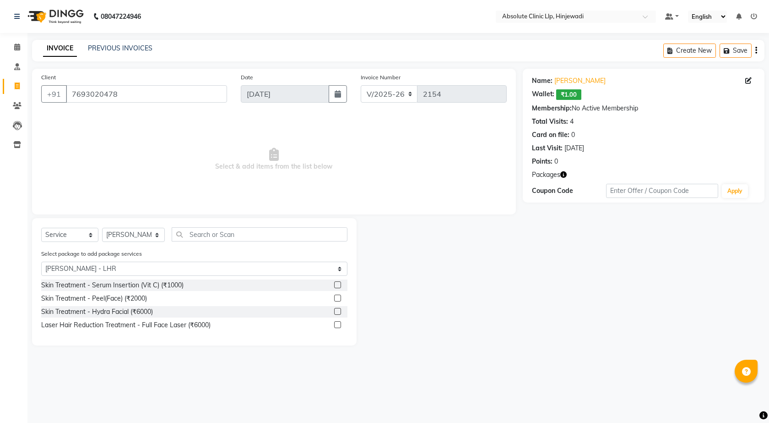
click at [340, 325] on label at bounding box center [337, 324] width 7 height 7
click at [340, 325] on input "checkbox" at bounding box center [337, 325] width 6 height 6
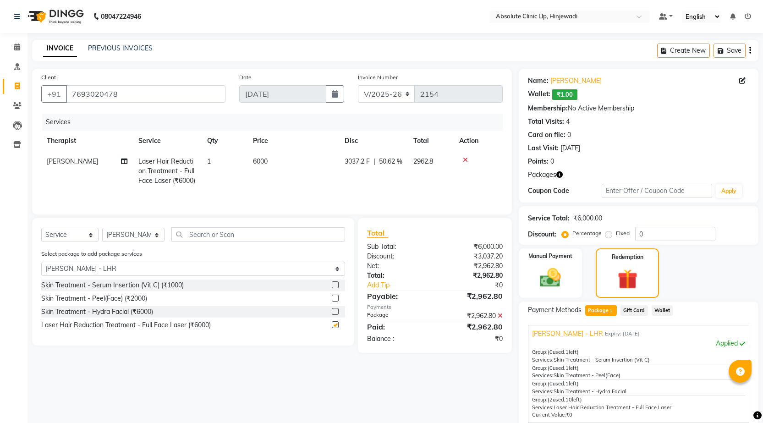
checkbox input "false"
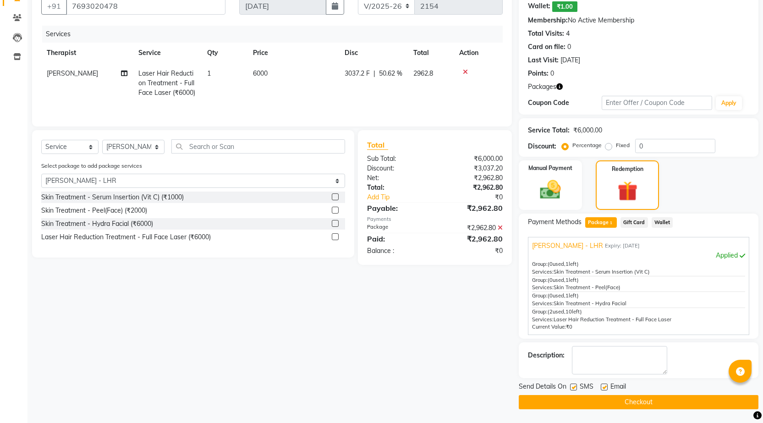
click at [674, 400] on button "Checkout" at bounding box center [638, 402] width 240 height 14
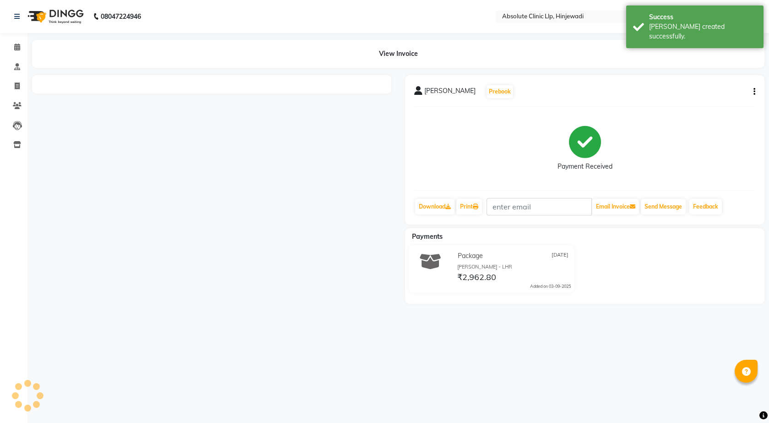
click at [57, 28] on img at bounding box center [54, 17] width 63 height 26
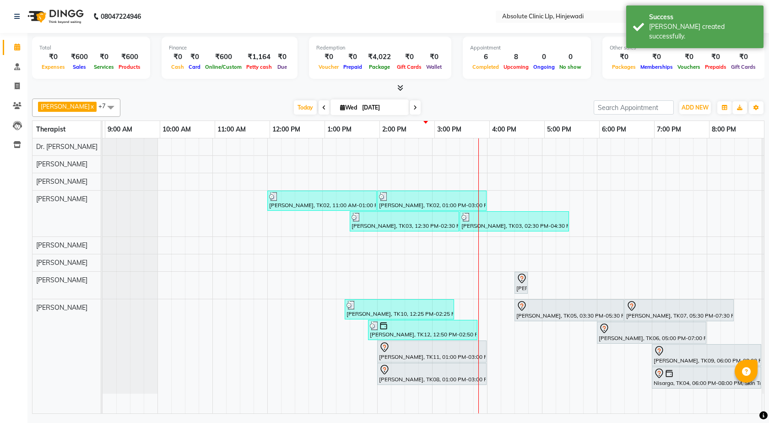
scroll to position [0, 53]
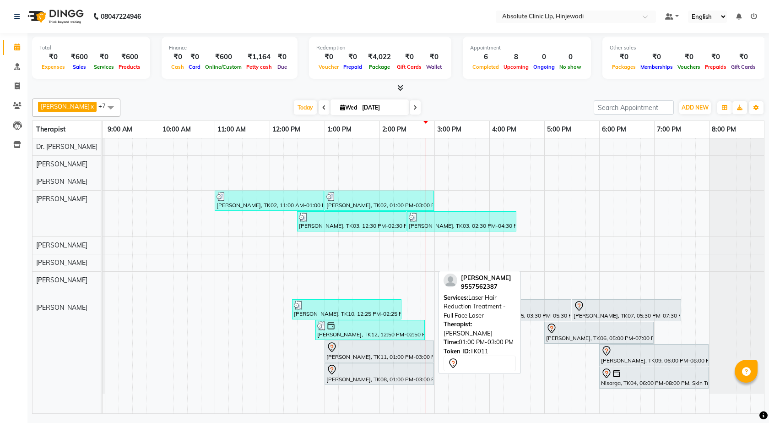
click at [359, 350] on div at bounding box center [380, 347] width 106 height 11
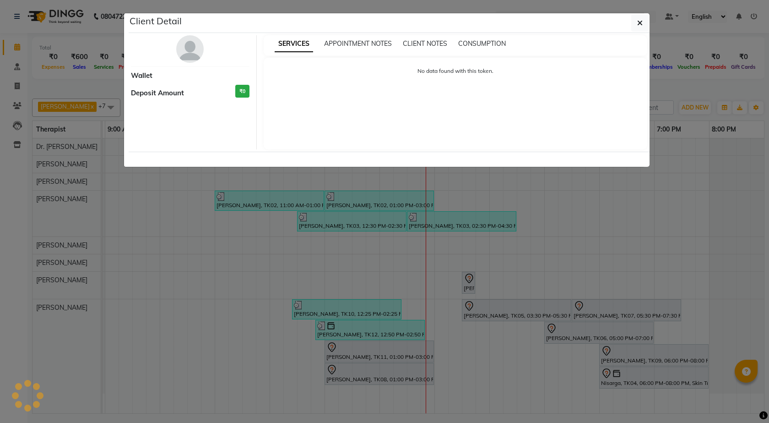
select select "7"
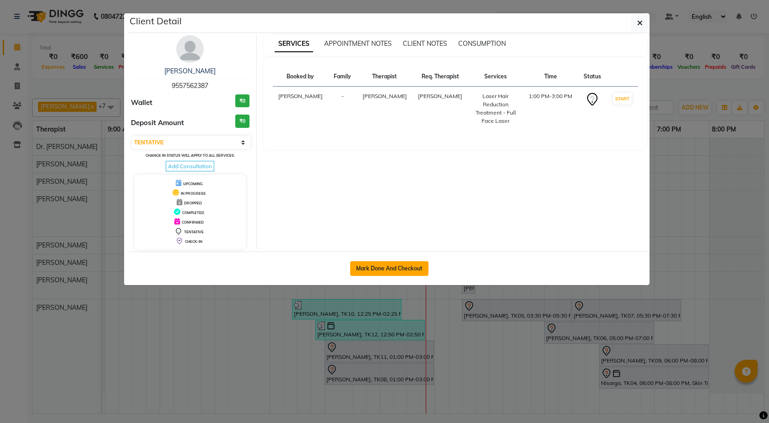
click at [409, 267] on button "Mark Done And Checkout" at bounding box center [389, 268] width 78 height 15
select select "service"
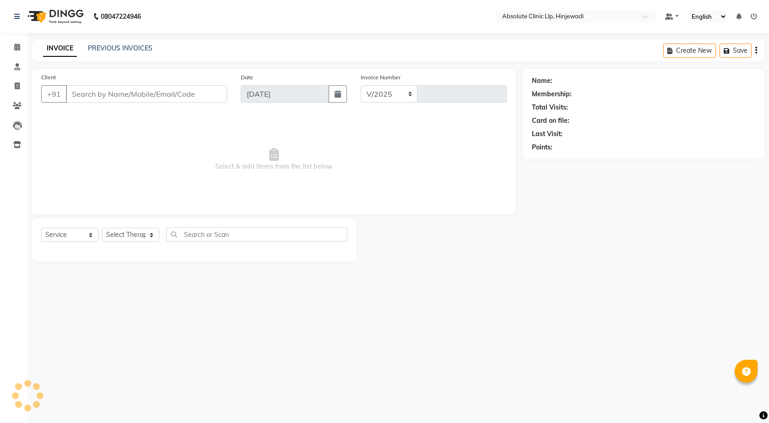
select select "5113"
type input "2155"
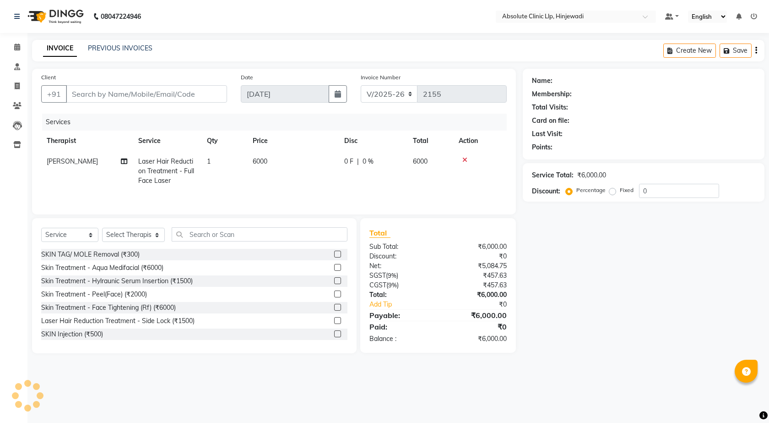
type input "9557562387"
select select "77023"
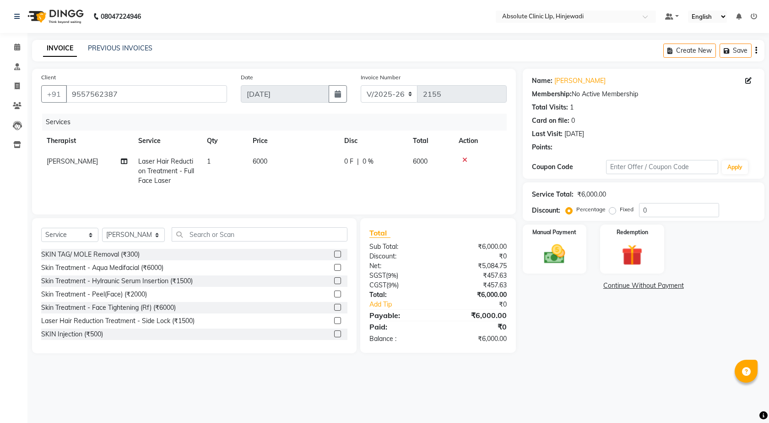
click at [73, 25] on img at bounding box center [54, 17] width 63 height 26
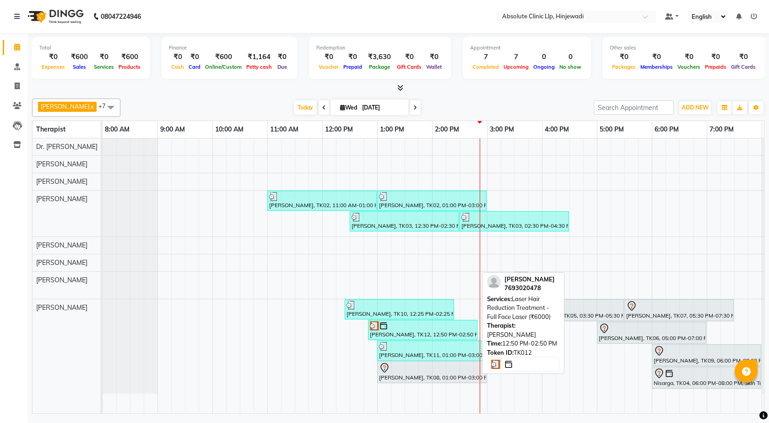
click at [447, 324] on div at bounding box center [423, 325] width 106 height 9
select select "3"
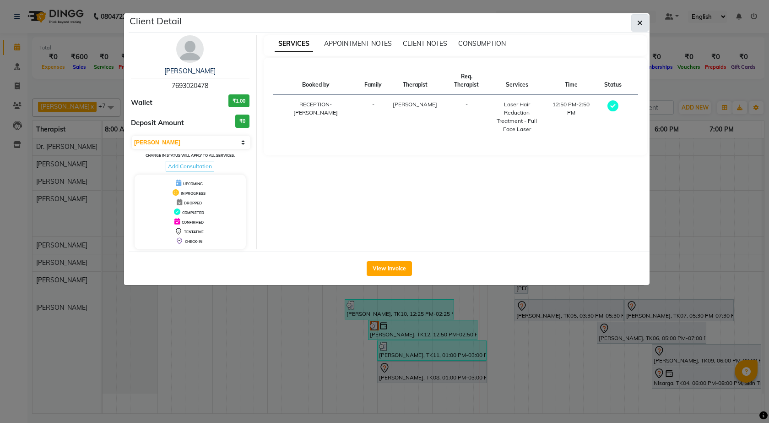
click at [634, 20] on button "button" at bounding box center [640, 22] width 17 height 17
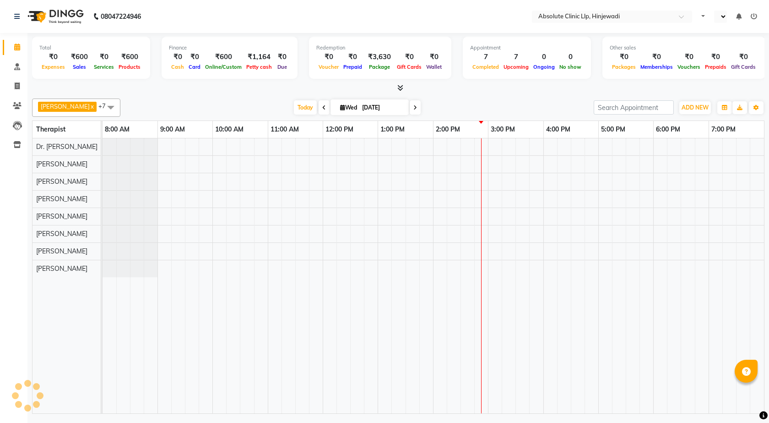
select select "en"
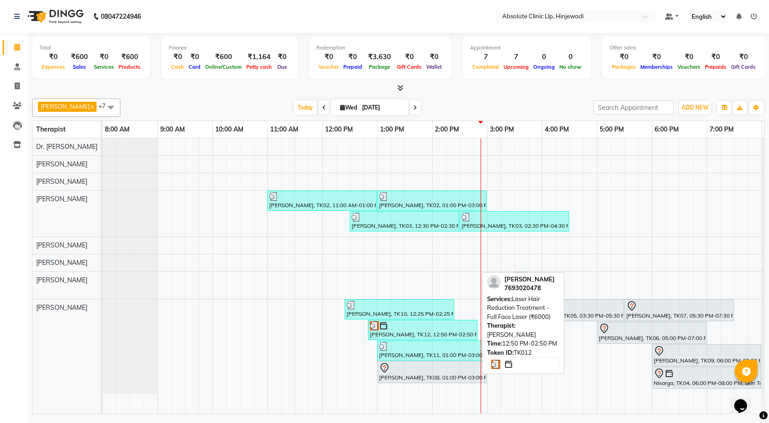
click at [405, 327] on div at bounding box center [423, 325] width 106 height 9
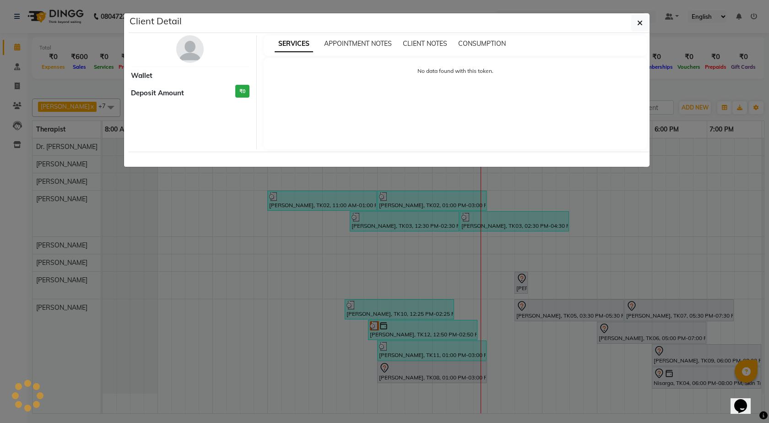
select select "3"
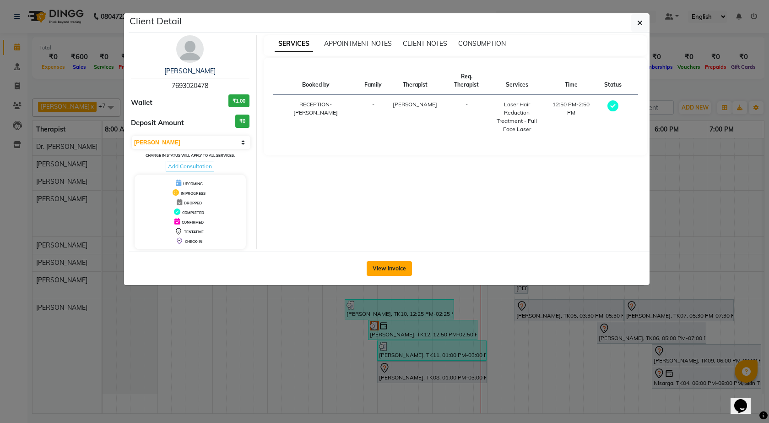
click at [382, 269] on button "View Invoice" at bounding box center [389, 268] width 45 height 15
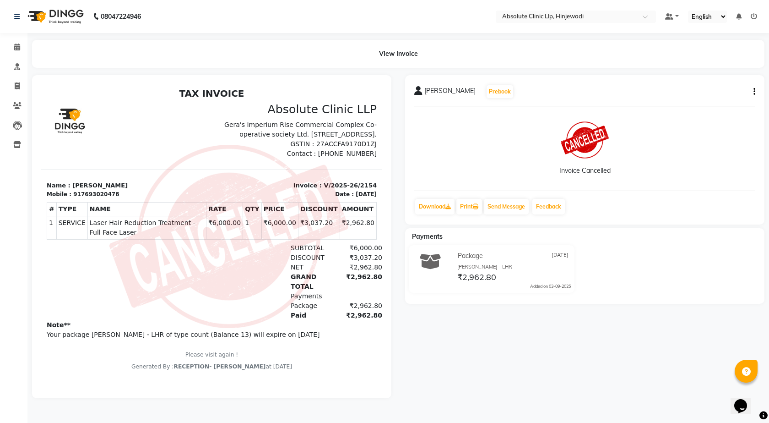
click at [71, 15] on img at bounding box center [54, 17] width 63 height 26
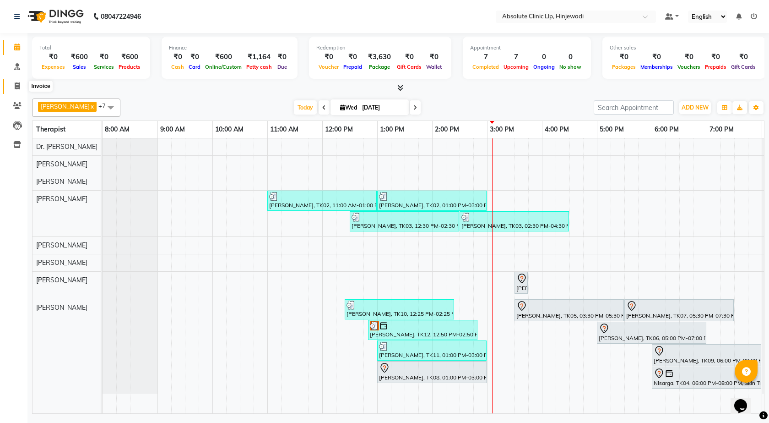
click at [17, 87] on icon at bounding box center [17, 85] width 5 height 7
select select "service"
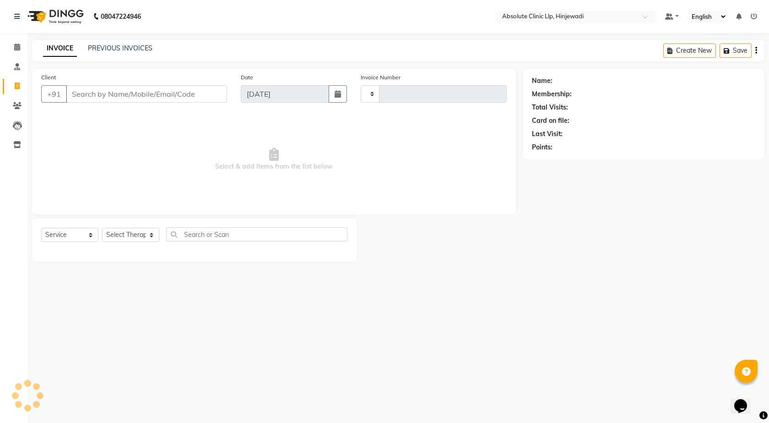
type input "2156"
select select "5113"
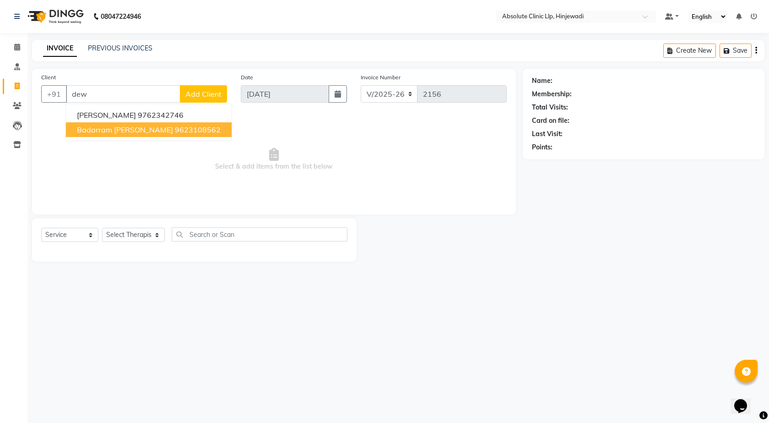
click at [175, 127] on ngb-highlight "9623108562" at bounding box center [198, 129] width 46 height 9
type input "9623108562"
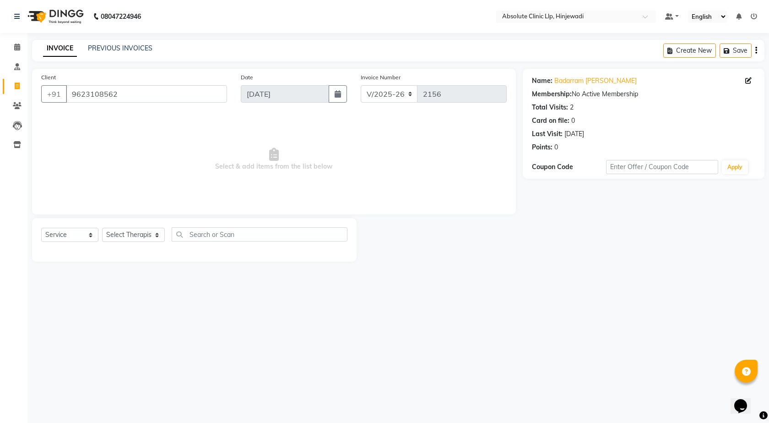
click at [124, 242] on div "Select Service Product Membership Package Voucher Prepaid Gift Card Select Ther…" at bounding box center [194, 238] width 306 height 22
click at [125, 240] on select "Select Therapist Amruta Gosavi DHANANJAY SAMBHAJIRAO PATIL Dr. Bharti Patil Dr.…" at bounding box center [133, 235] width 63 height 14
select select "32604"
click at [102, 228] on select "Select Therapist Amruta Gosavi DHANANJAY SAMBHAJIRAO PATIL Dr. Bharti Patil Dr.…" at bounding box center [133, 235] width 63 height 14
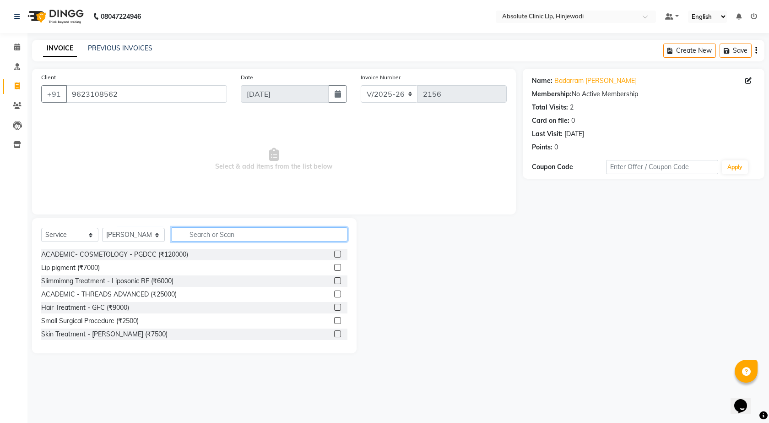
click at [234, 237] on input "text" at bounding box center [260, 234] width 176 height 14
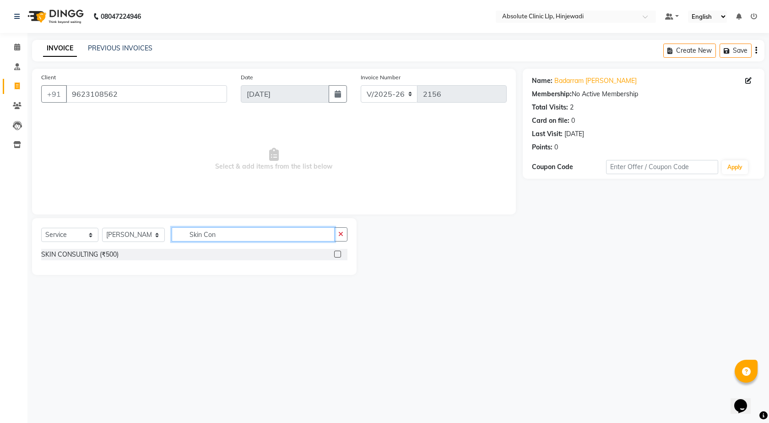
type input "Skin Con"
click at [337, 251] on label at bounding box center [337, 254] width 7 height 7
click at [337, 251] on input "checkbox" at bounding box center [337, 254] width 6 height 6
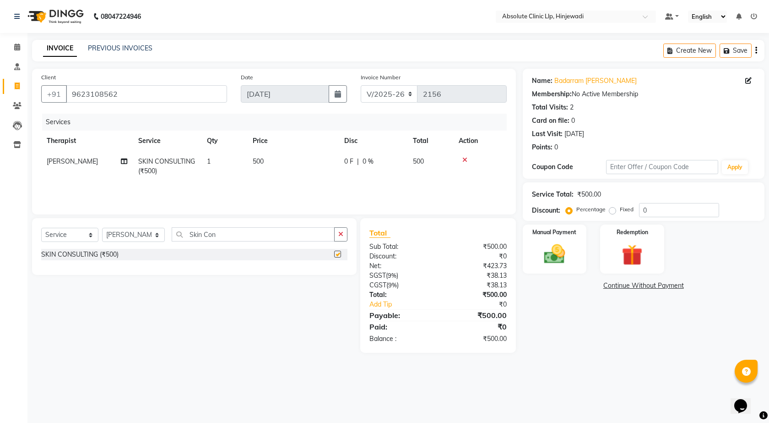
checkbox input "false"
click at [184, 160] on span "SKIN CONSULTING (₹500)" at bounding box center [166, 166] width 57 height 18
select select "32604"
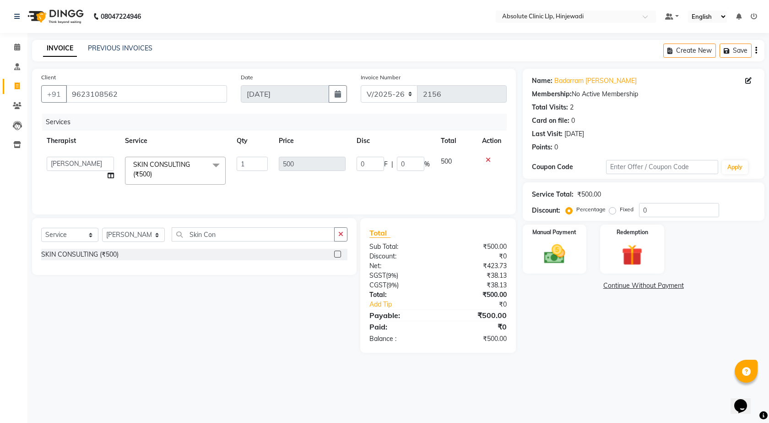
click at [215, 164] on span at bounding box center [216, 165] width 18 height 17
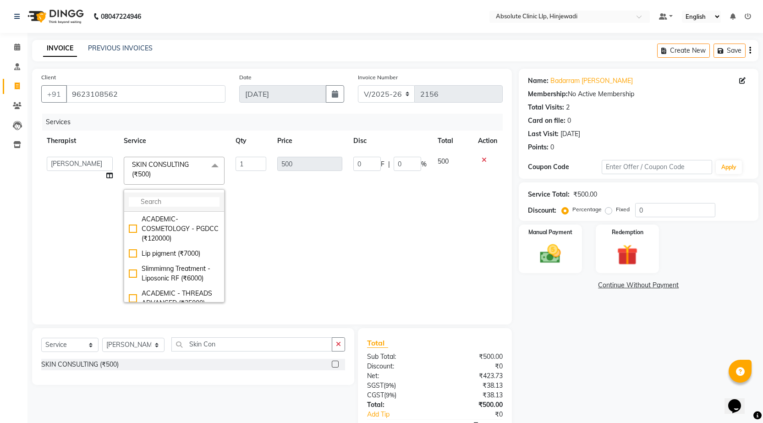
click at [167, 201] on input "multiselect-search" at bounding box center [174, 202] width 91 height 10
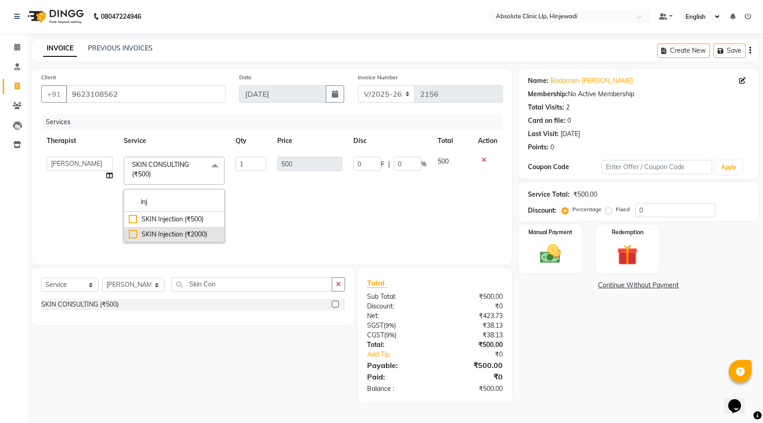
type input "inj"
click at [156, 235] on div "SKIN Injection (₹2000)" at bounding box center [174, 234] width 91 height 10
checkbox input "true"
type input "2000"
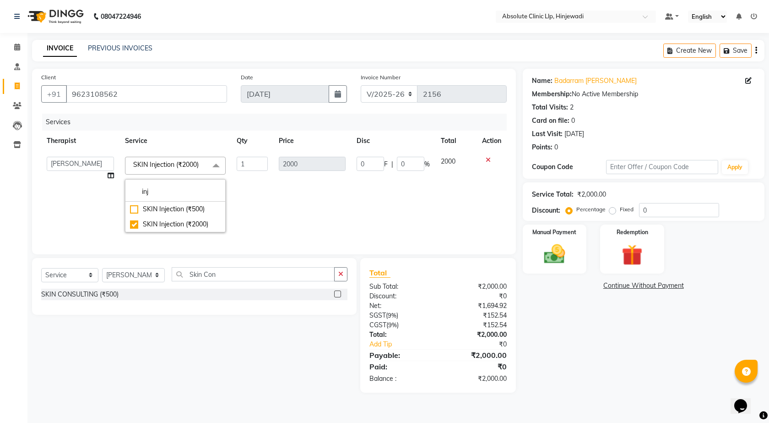
click at [365, 207] on td "0 F | 0 %" at bounding box center [393, 194] width 84 height 87
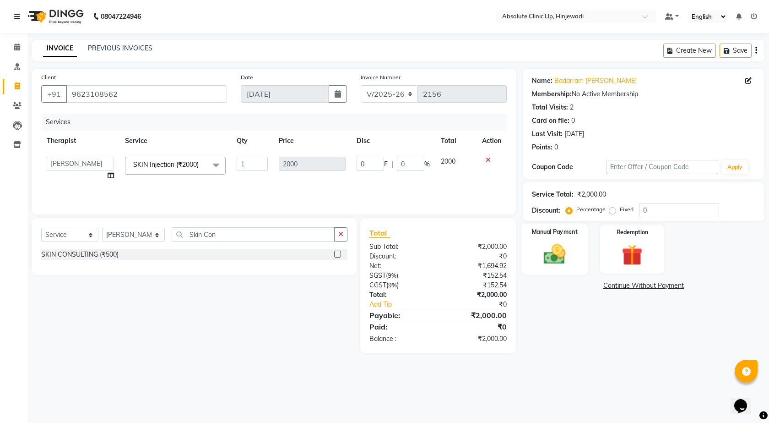
click at [561, 245] on img at bounding box center [555, 253] width 36 height 25
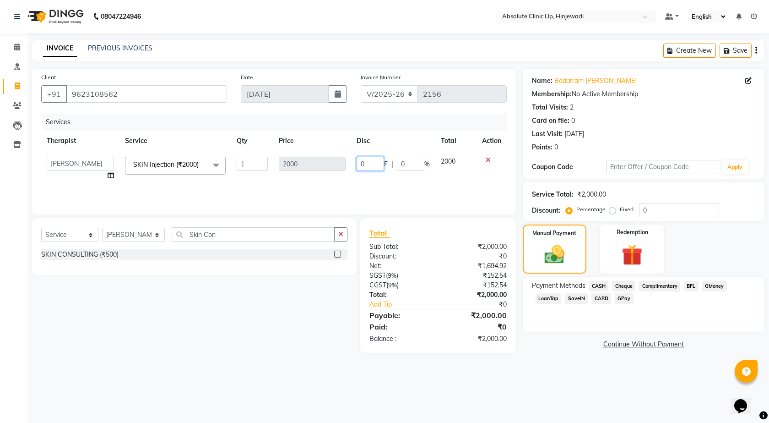
click at [374, 163] on input "0" at bounding box center [370, 164] width 27 height 14
type input "200"
click at [378, 189] on div "Services Therapist Service Qty Price Disc Total Action Amruta Gosavi DHANANJAY …" at bounding box center [274, 160] width 466 height 92
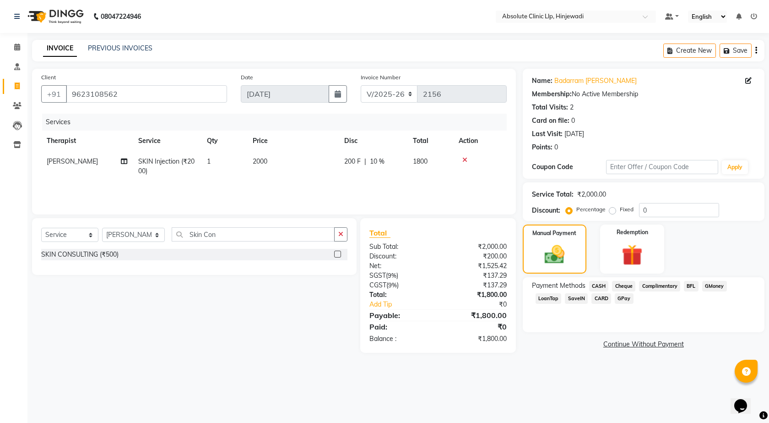
click at [606, 284] on span "CASH" at bounding box center [599, 286] width 20 height 11
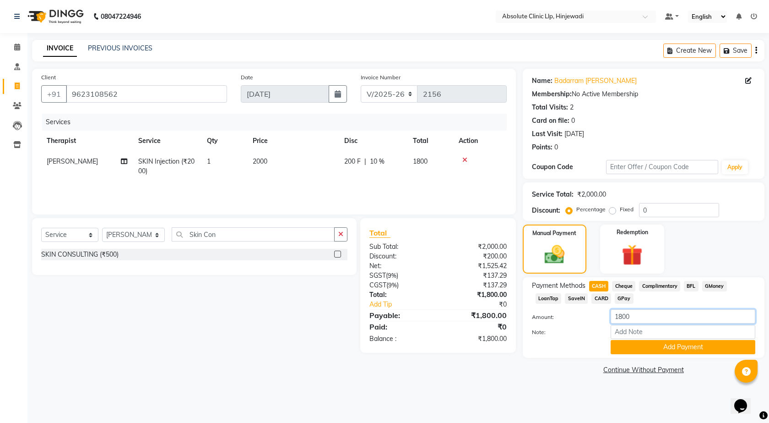
click at [622, 316] on input "1800" at bounding box center [683, 316] width 145 height 14
type input "1000"
click at [667, 347] on button "Add Payment" at bounding box center [683, 347] width 145 height 14
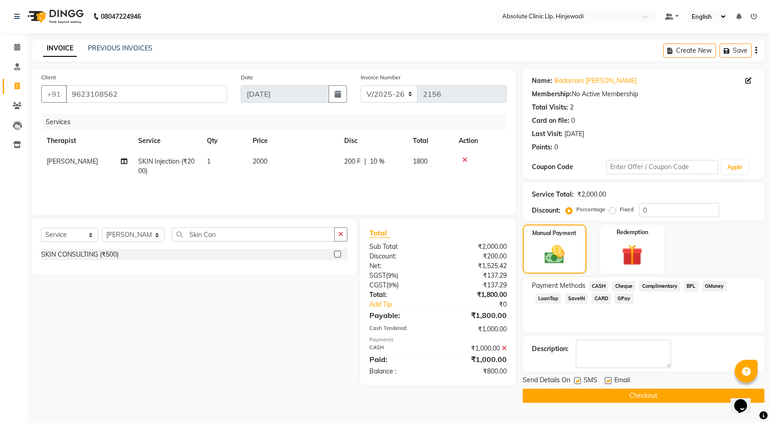
click at [616, 297] on span "GPay" at bounding box center [624, 298] width 19 height 11
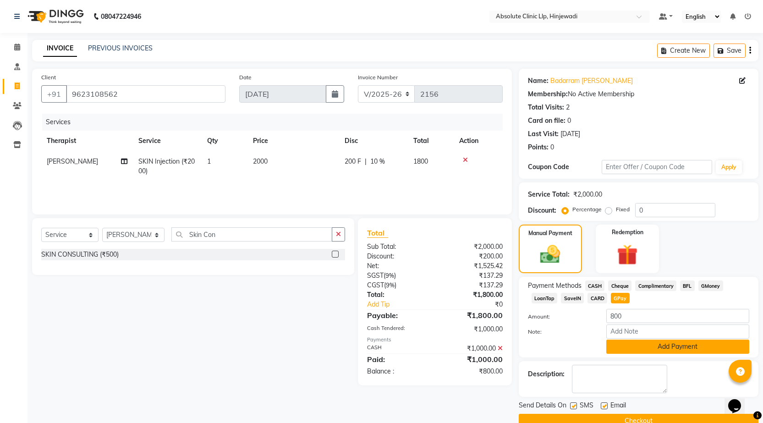
click at [660, 345] on button "Add Payment" at bounding box center [677, 346] width 143 height 14
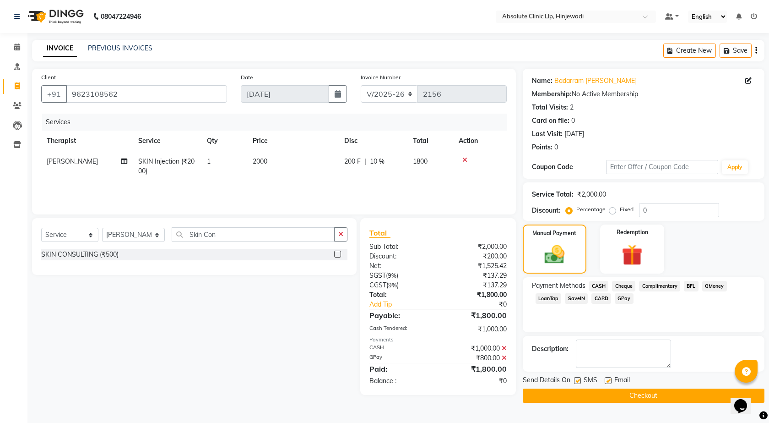
click at [657, 393] on button "Checkout" at bounding box center [644, 395] width 242 height 14
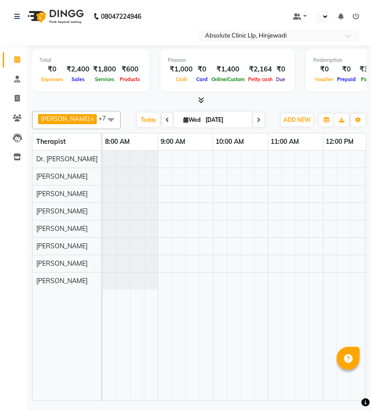
select select "en"
